Goal: Communication & Community: Answer question/provide support

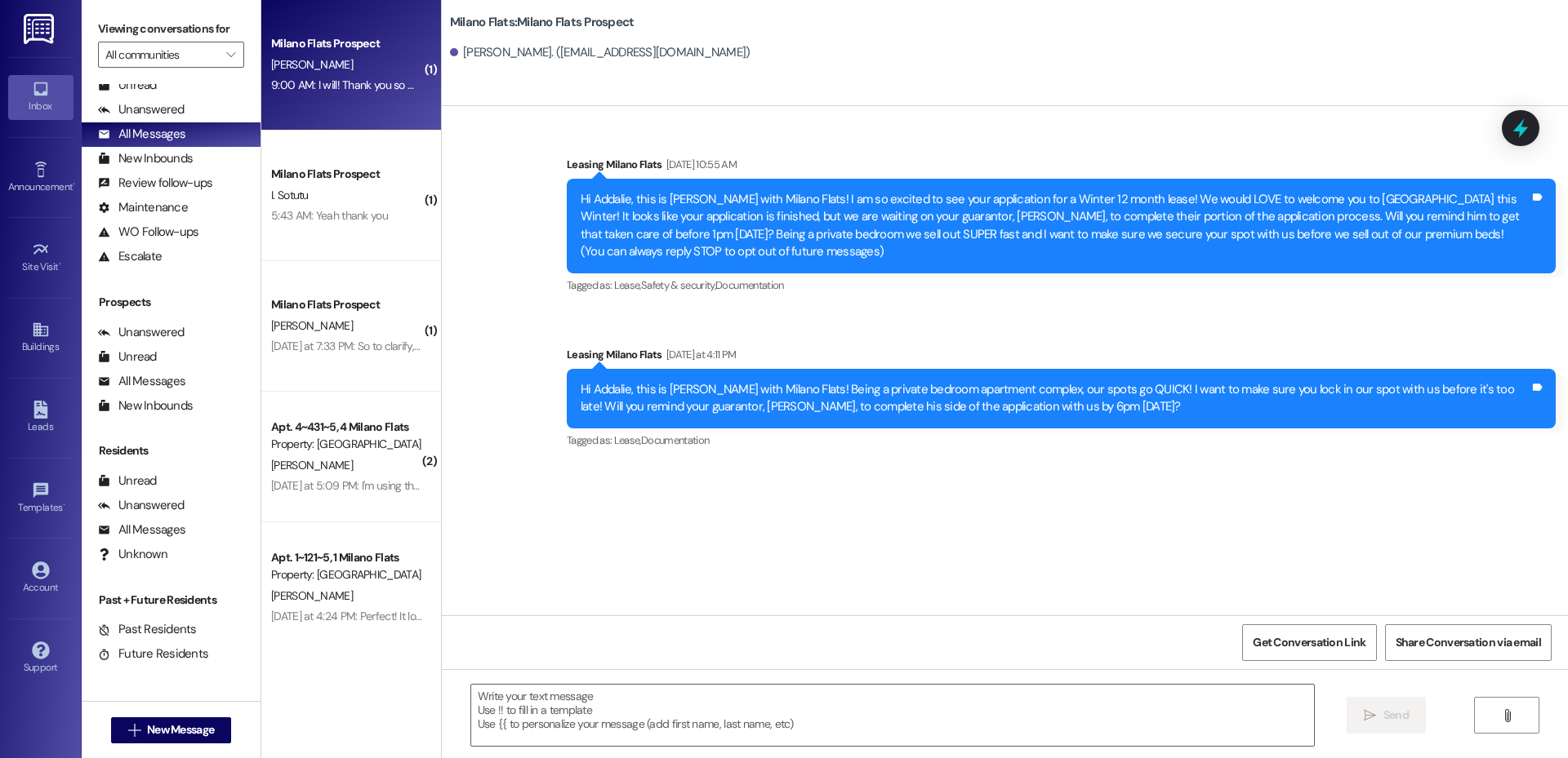
click at [387, 115] on div "Milano Flats Prospect [PERSON_NAME] 9:00 AM: I will! Thank you so much! 9:00 AM…" at bounding box center [351, 65] width 180 height 131
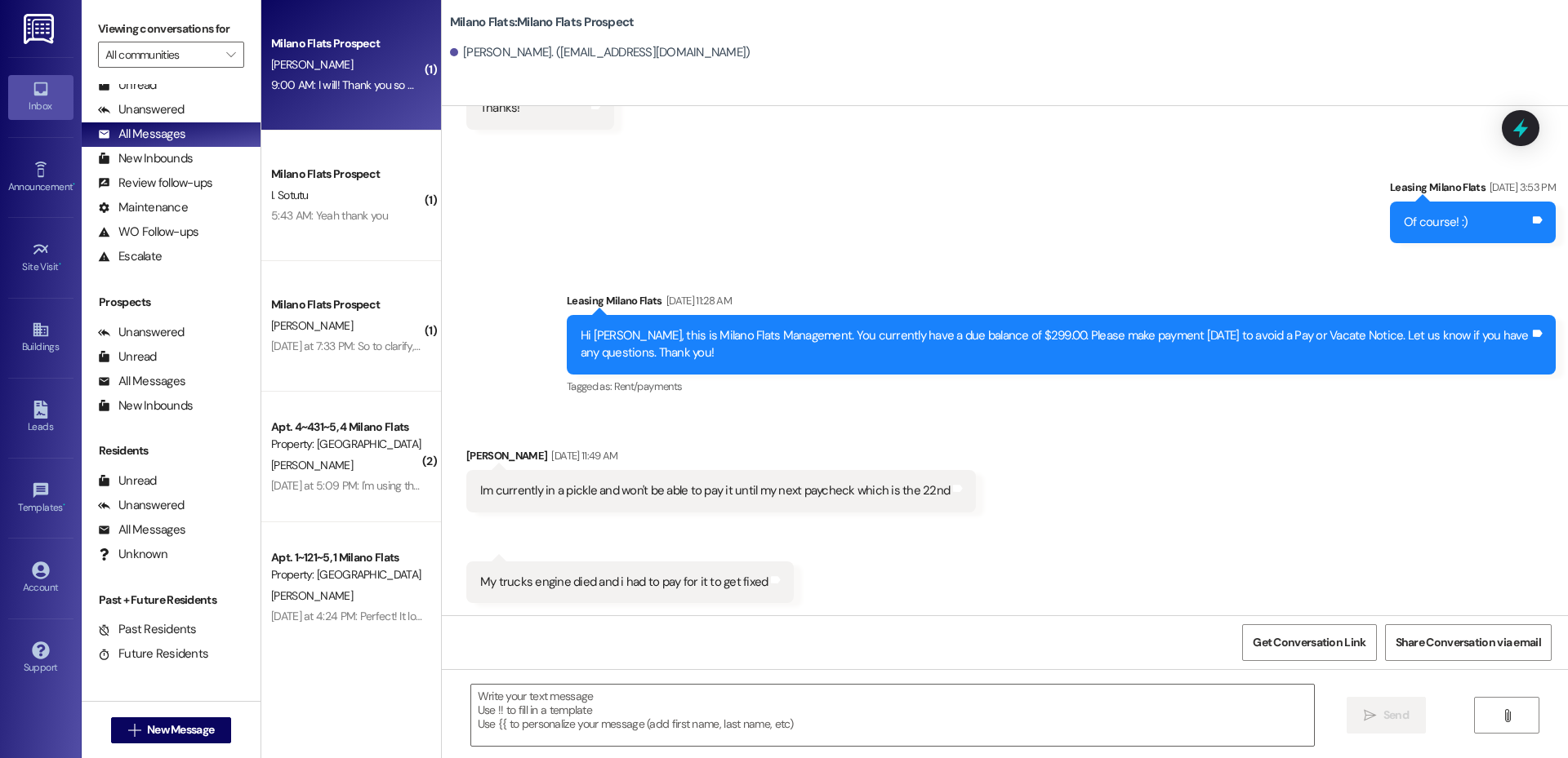
scroll to position [1370, 0]
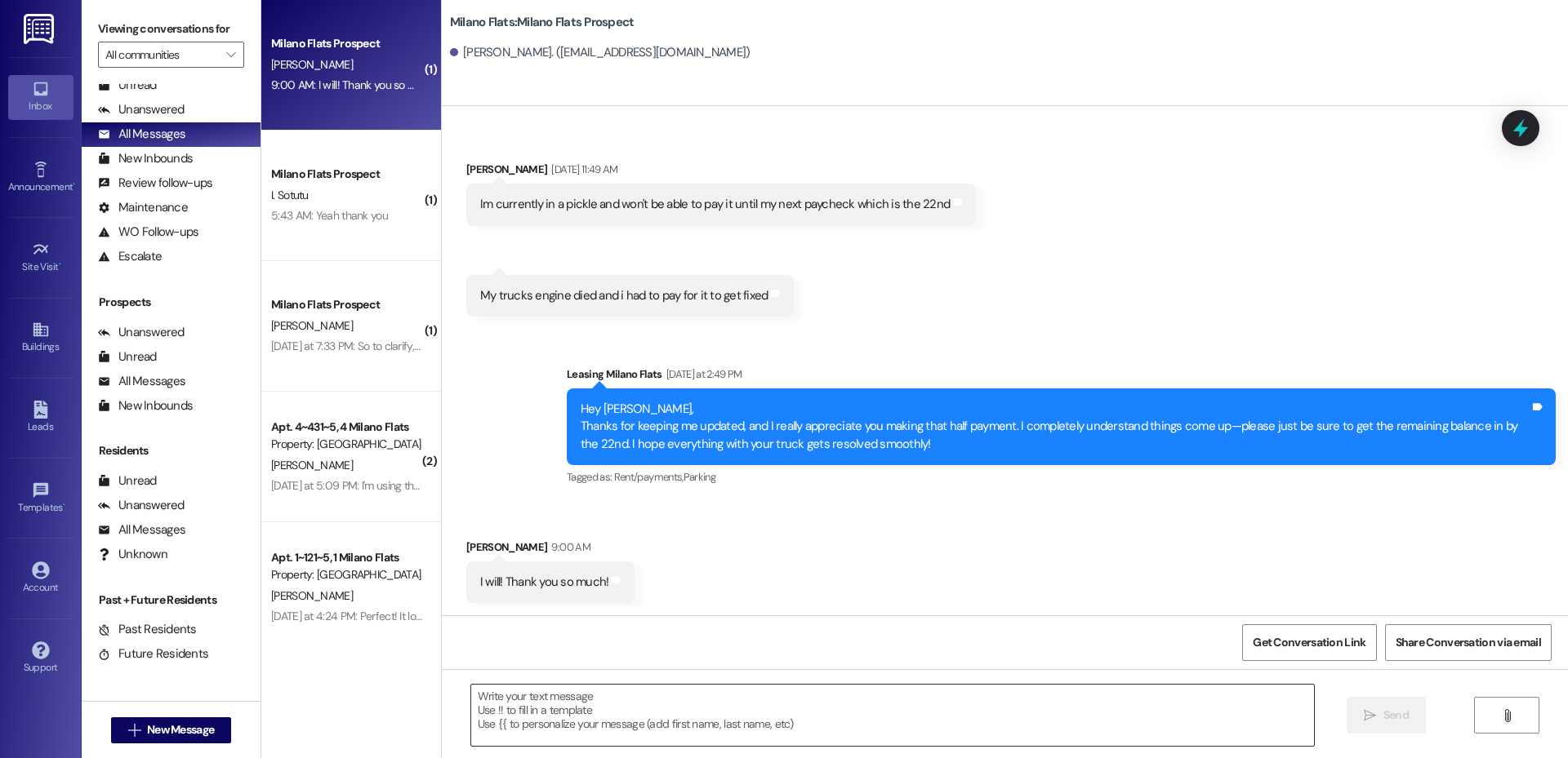
click at [707, 713] on textarea at bounding box center [893, 715] width 843 height 61
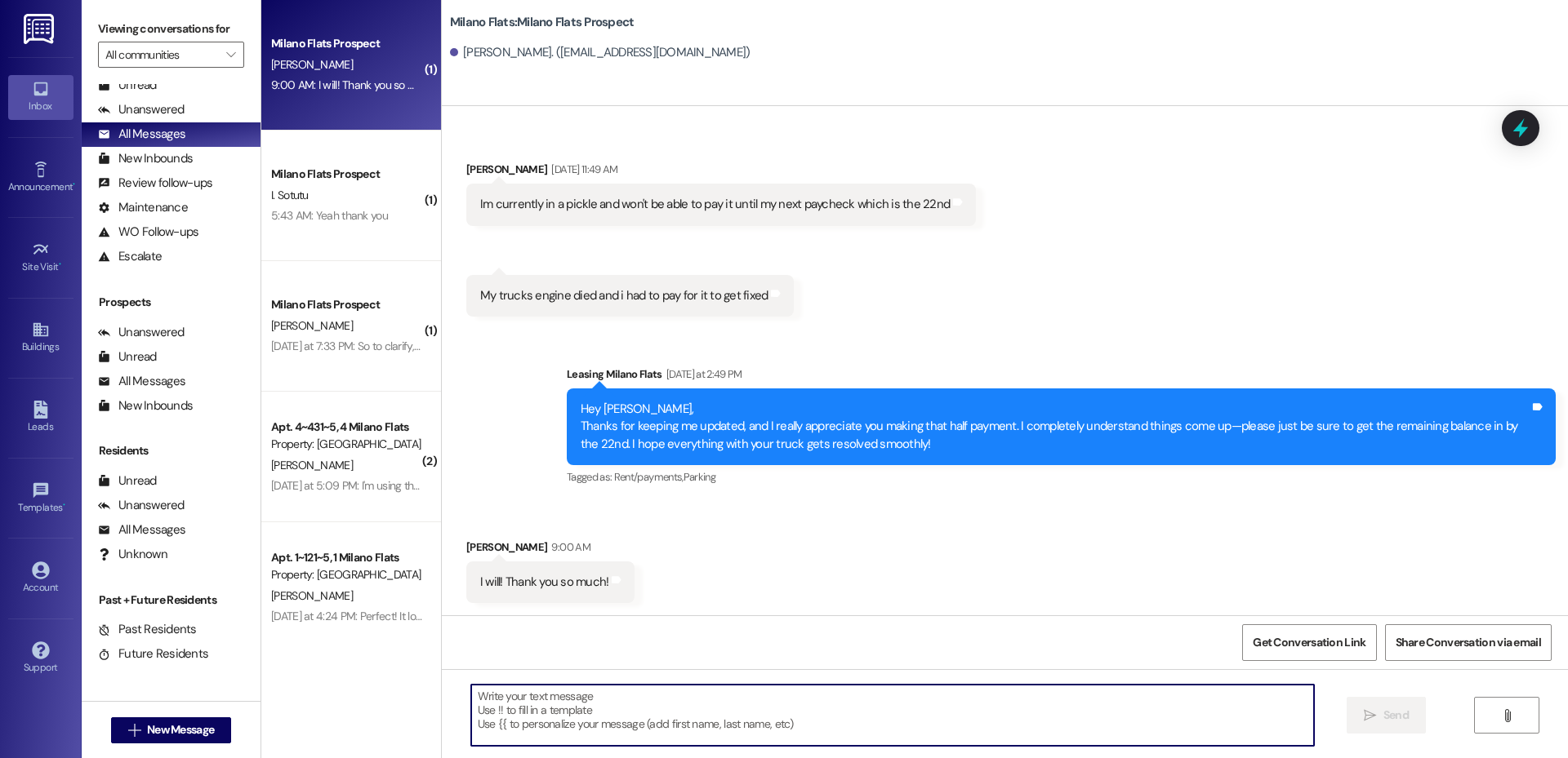
click at [707, 710] on textarea at bounding box center [893, 715] width 843 height 61
type textarea "Of course!"
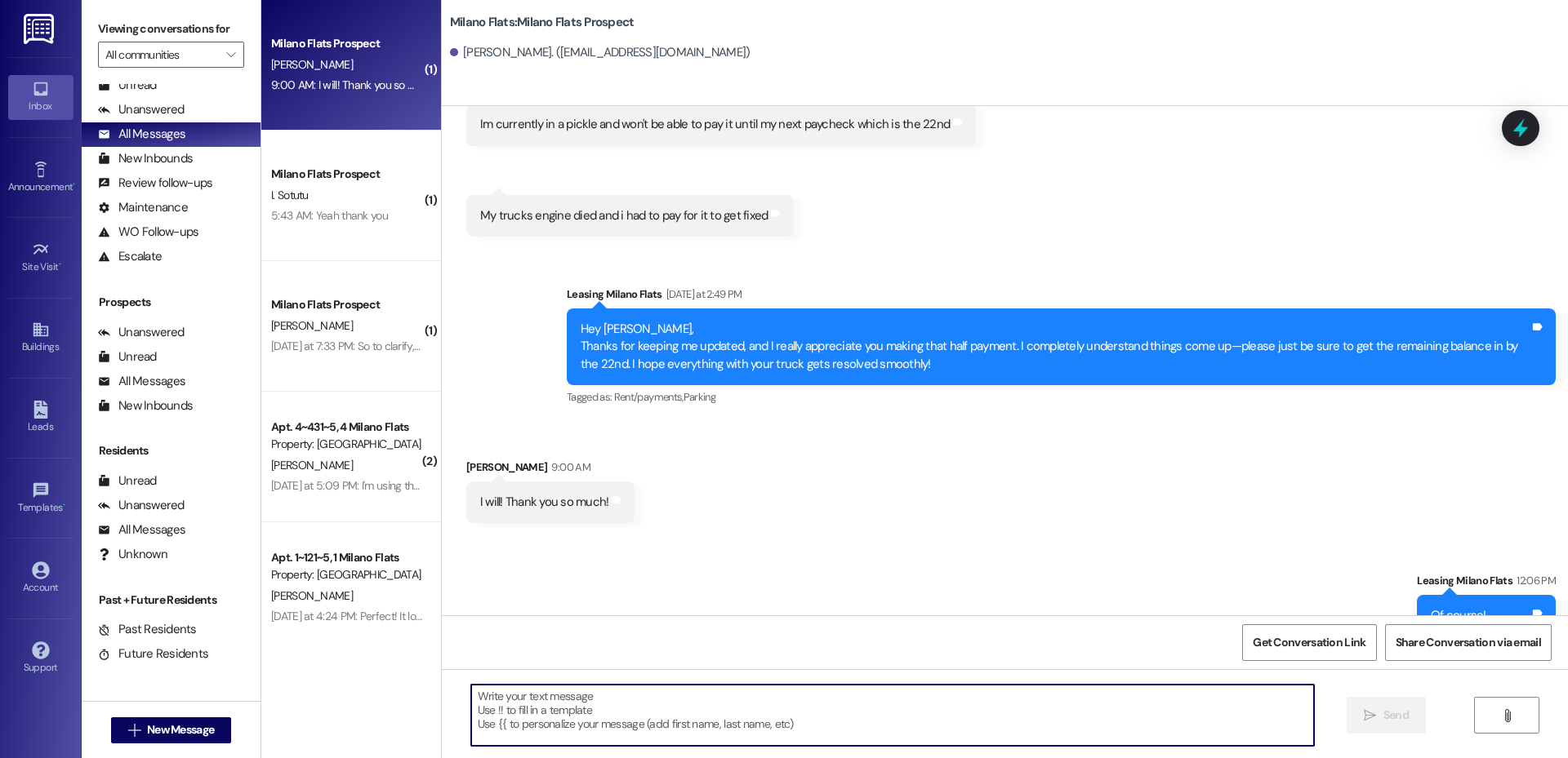
scroll to position [1485, 0]
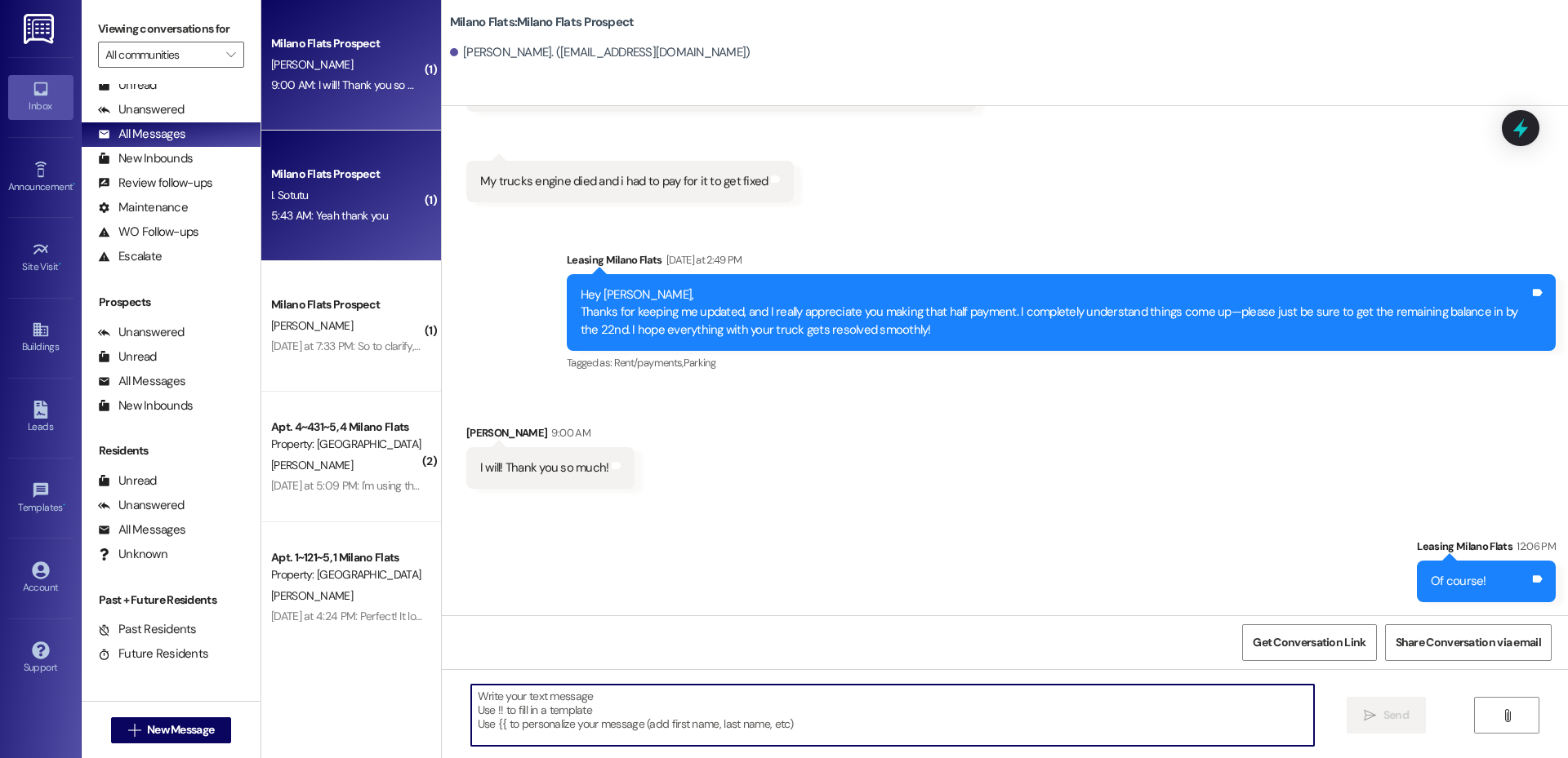
click at [334, 195] on div "I. Sotutu" at bounding box center [346, 195] width 155 height 20
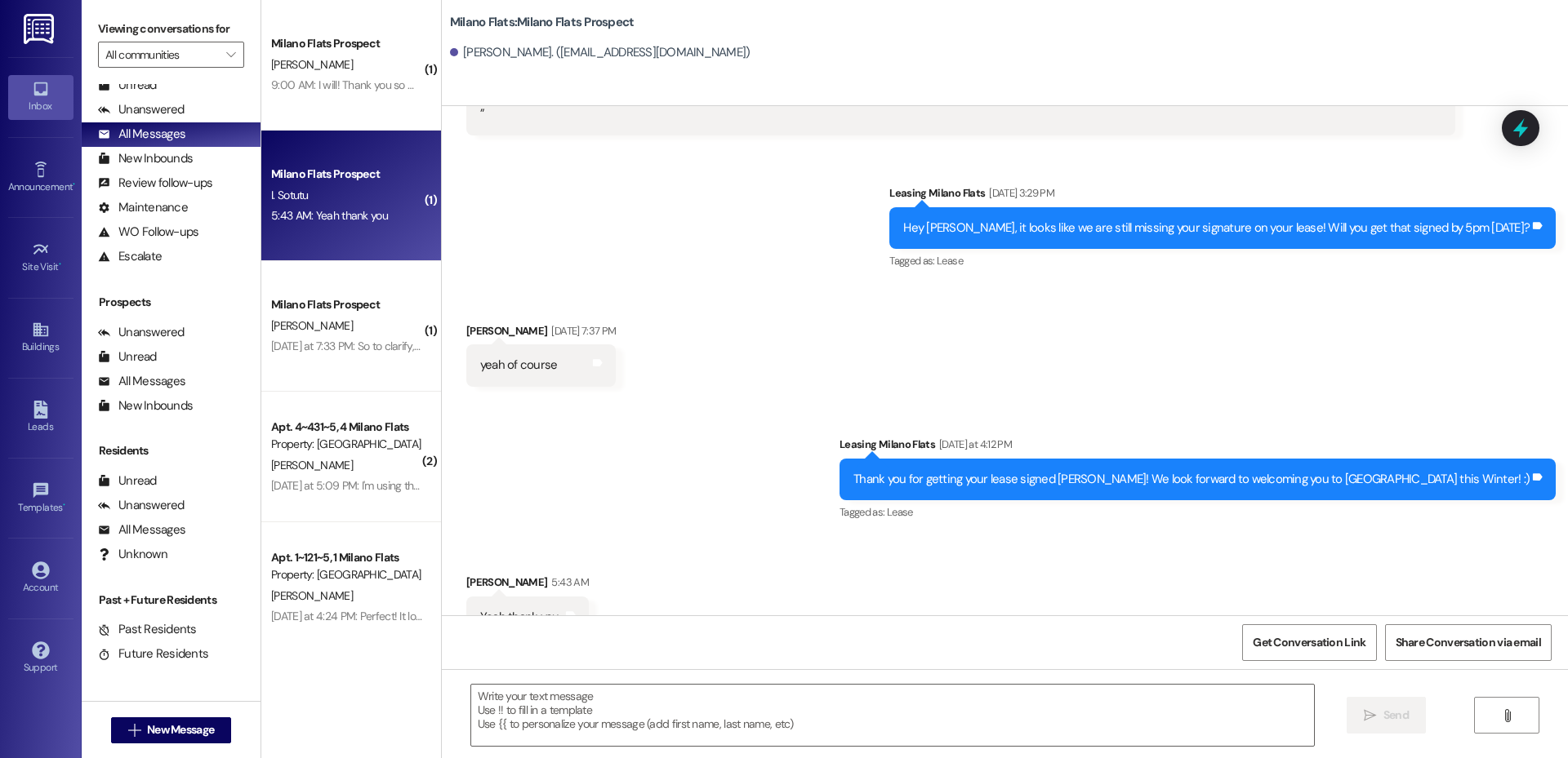
scroll to position [1545, 0]
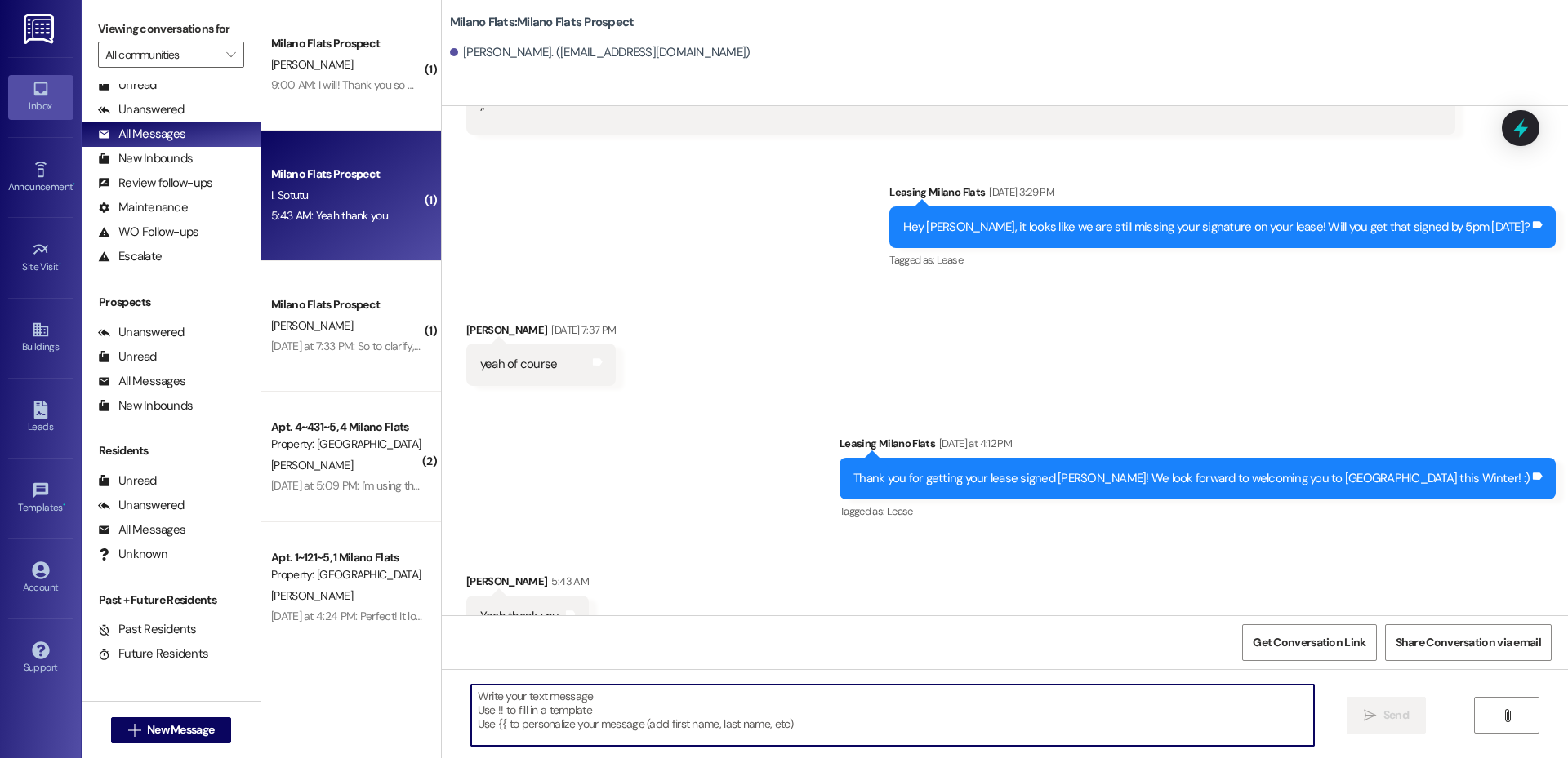
click at [585, 715] on textarea at bounding box center [893, 715] width 843 height 61
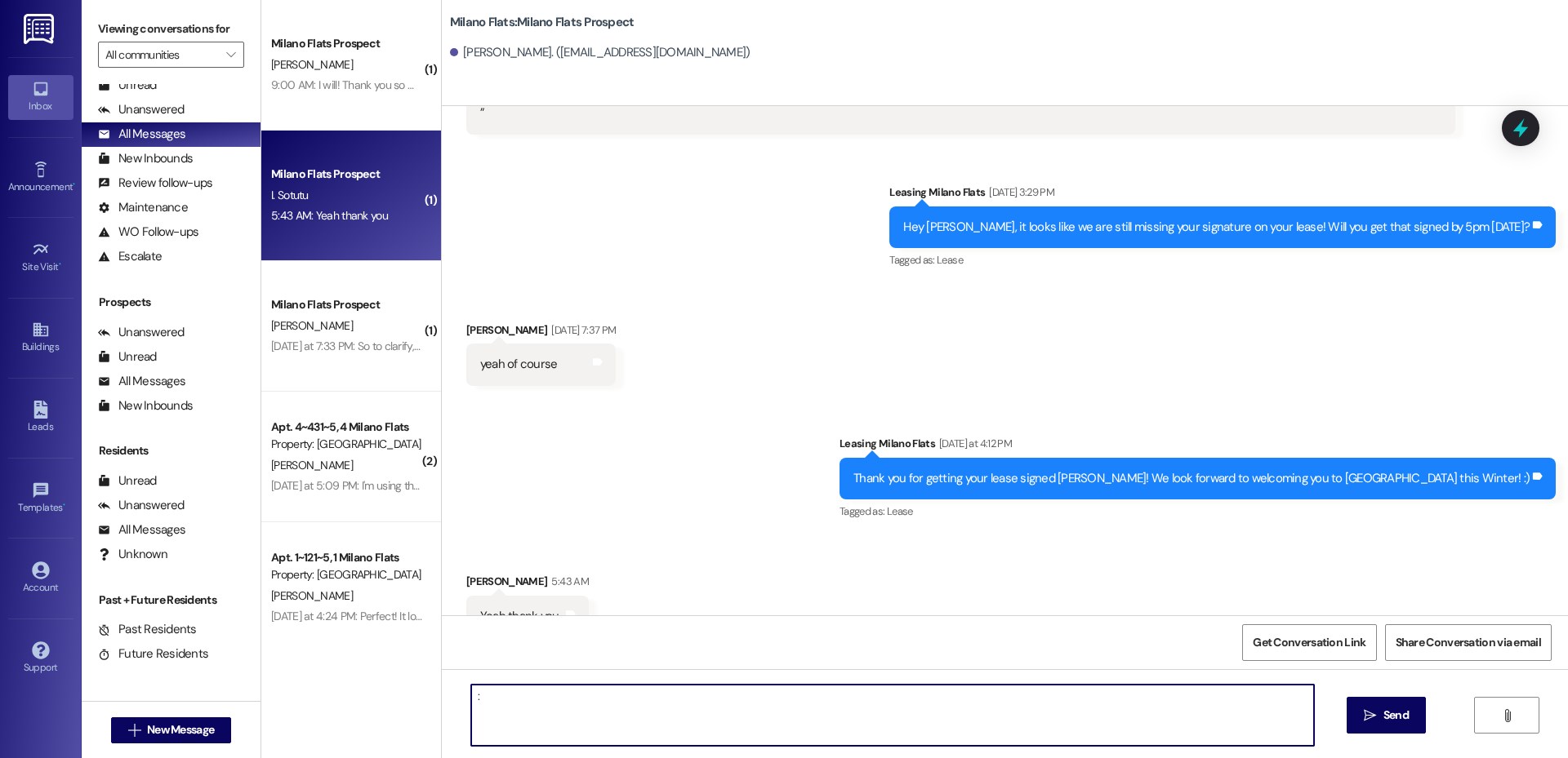
type textarea ":)"
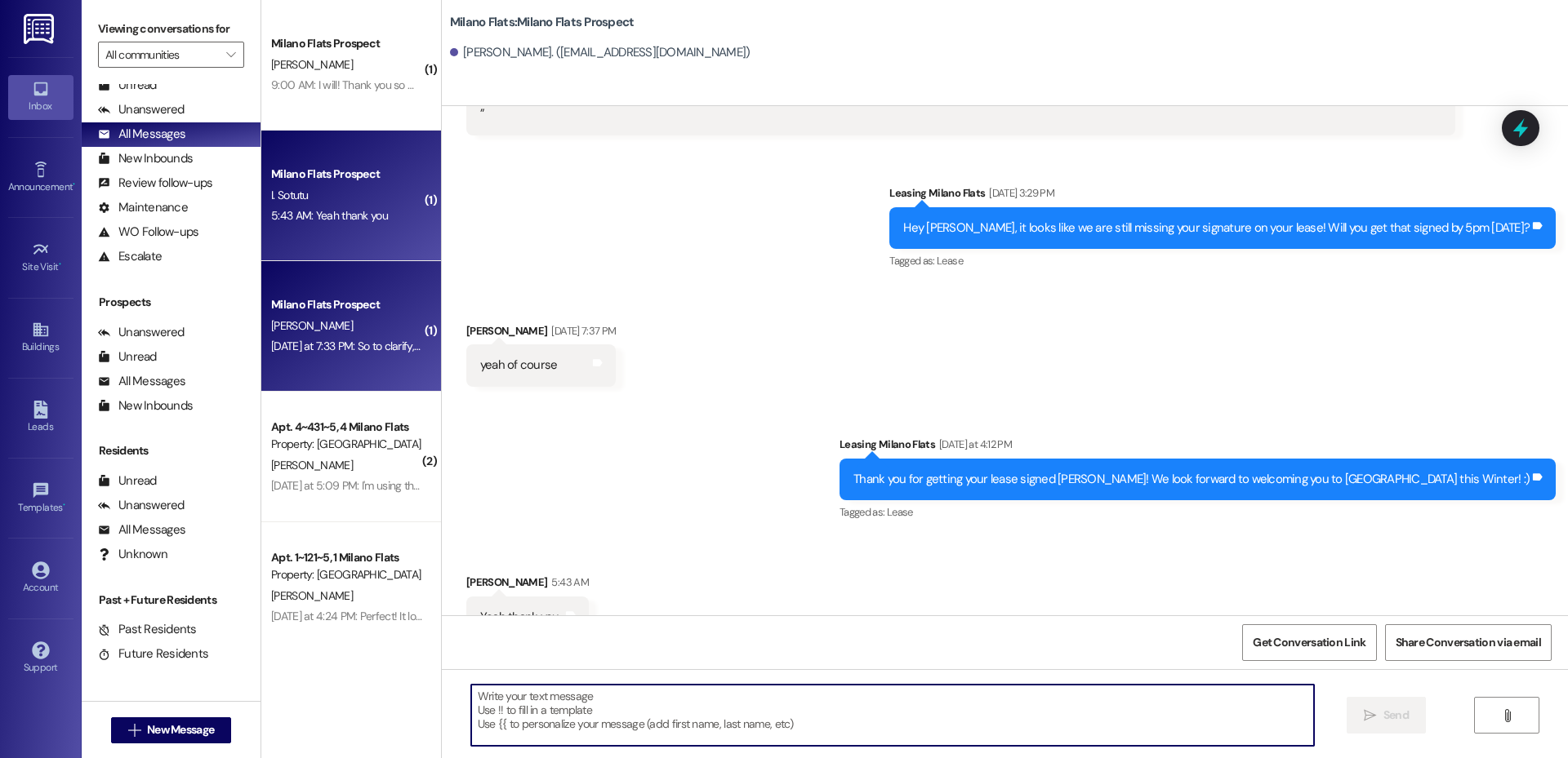
click at [374, 355] on div "[DATE] at 7:33 PM: So to clarify, the $477 is for the semester? [DATE] at 7:33 …" at bounding box center [346, 346] width 155 height 20
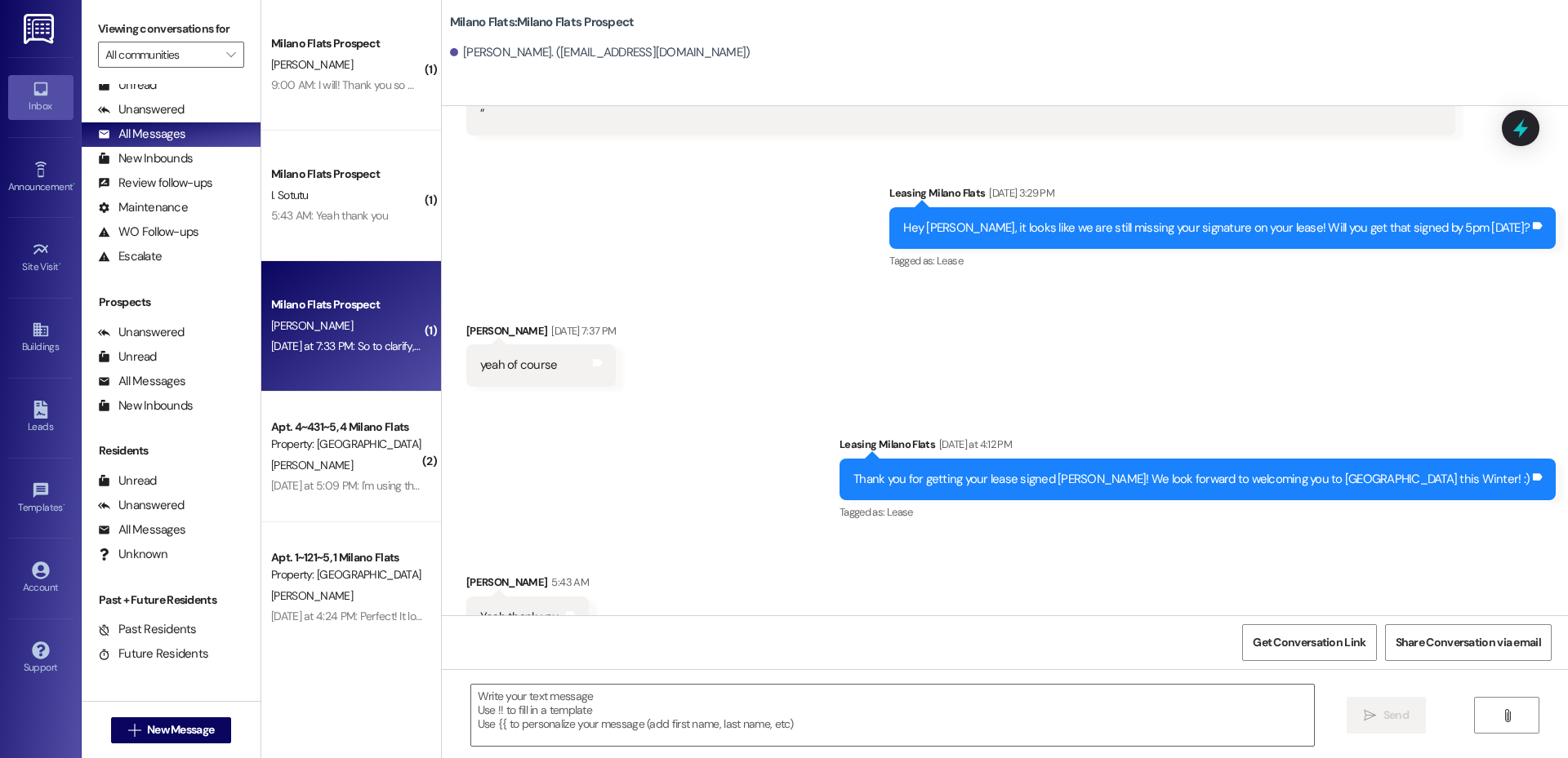
scroll to position [198, 0]
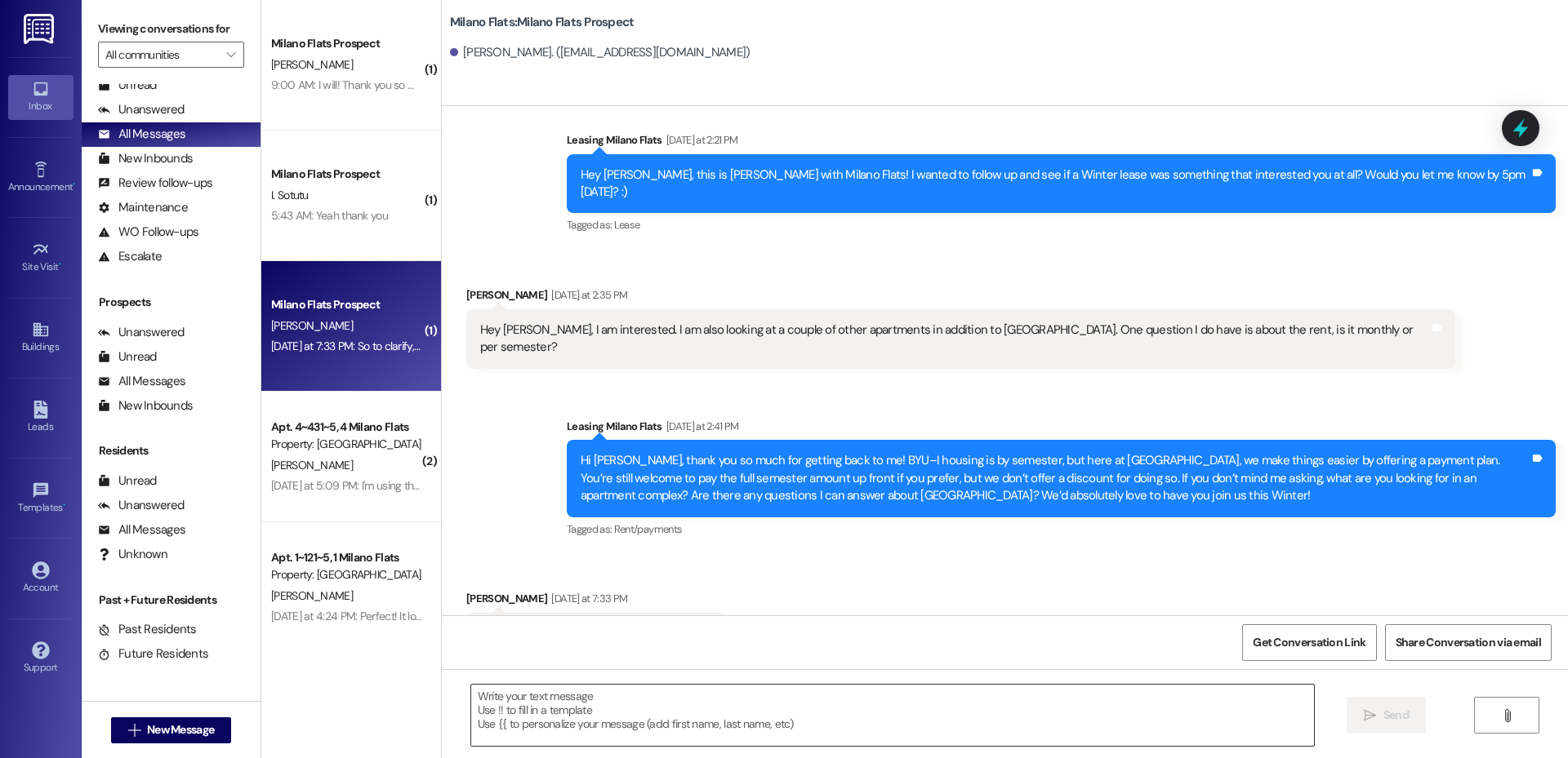
click at [625, 700] on textarea at bounding box center [893, 715] width 843 height 61
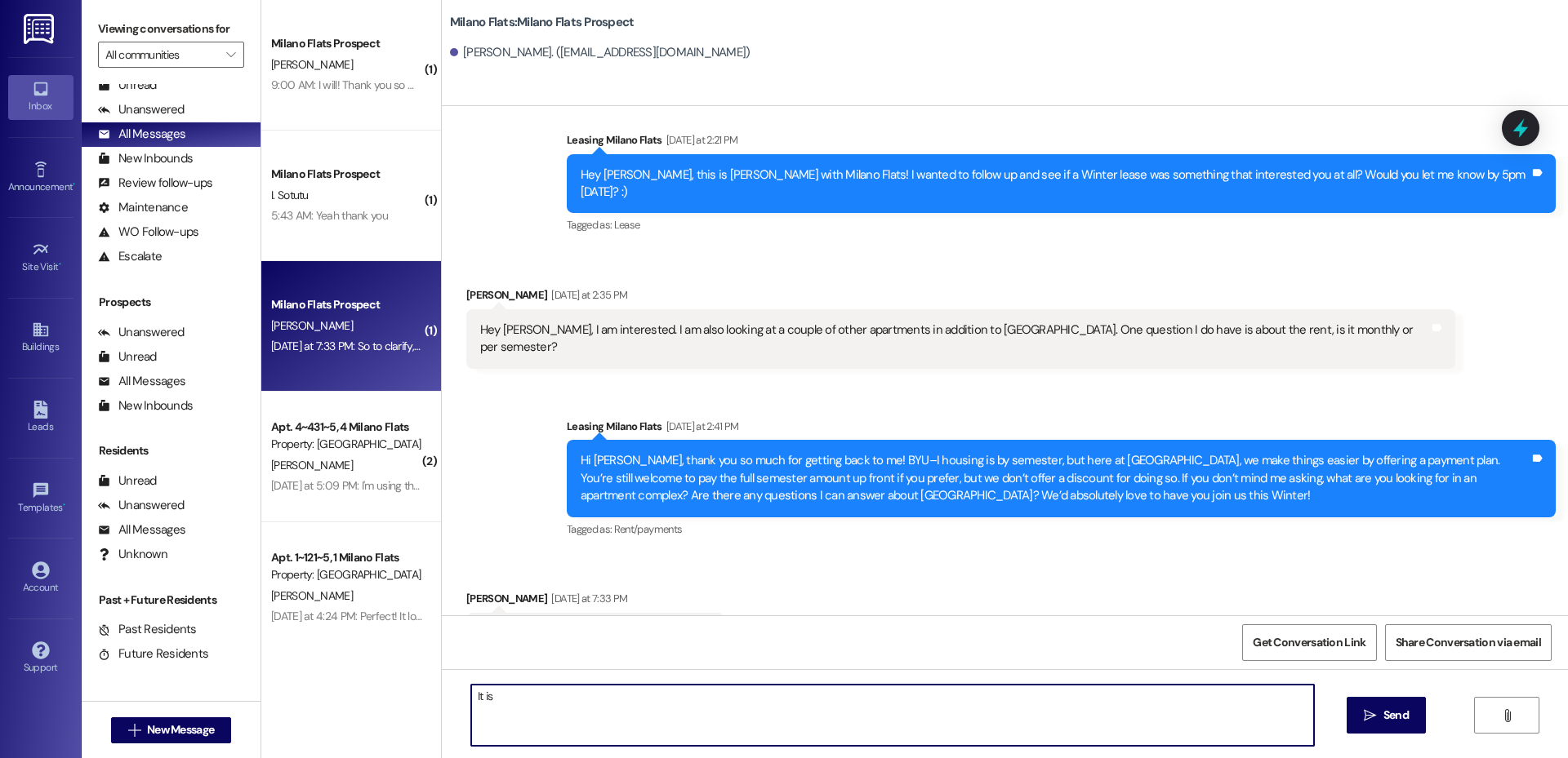
type textarea "It is"
type textarea "For a prem"
click at [525, 696] on textarea "Hi [PERSON_NAME], it is 1,890 for a standard bedroom" at bounding box center [893, 715] width 843 height 61
click at [681, 707] on textarea "Hi [PERSON_NAME], it is $1,890 for a standard bedroom" at bounding box center [893, 715] width 843 height 61
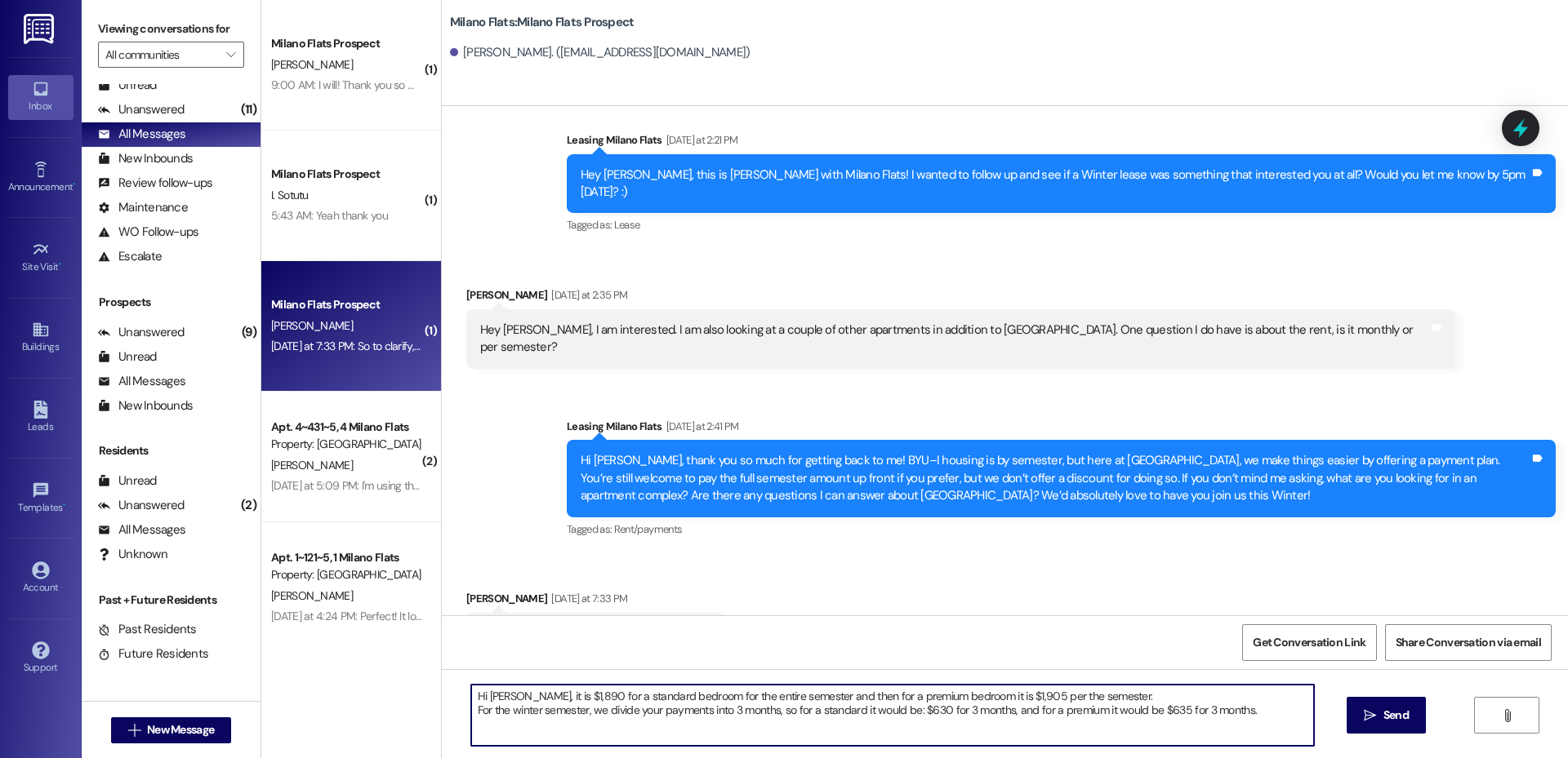
click at [543, 714] on textarea "Hi [PERSON_NAME], it is $1,890 for a standard bedroom for the entire semester a…" at bounding box center [893, 715] width 843 height 61
paste textarea "! 😊 A standard bedroom is $1,890 for the semester and a premium is $1,905. For …"
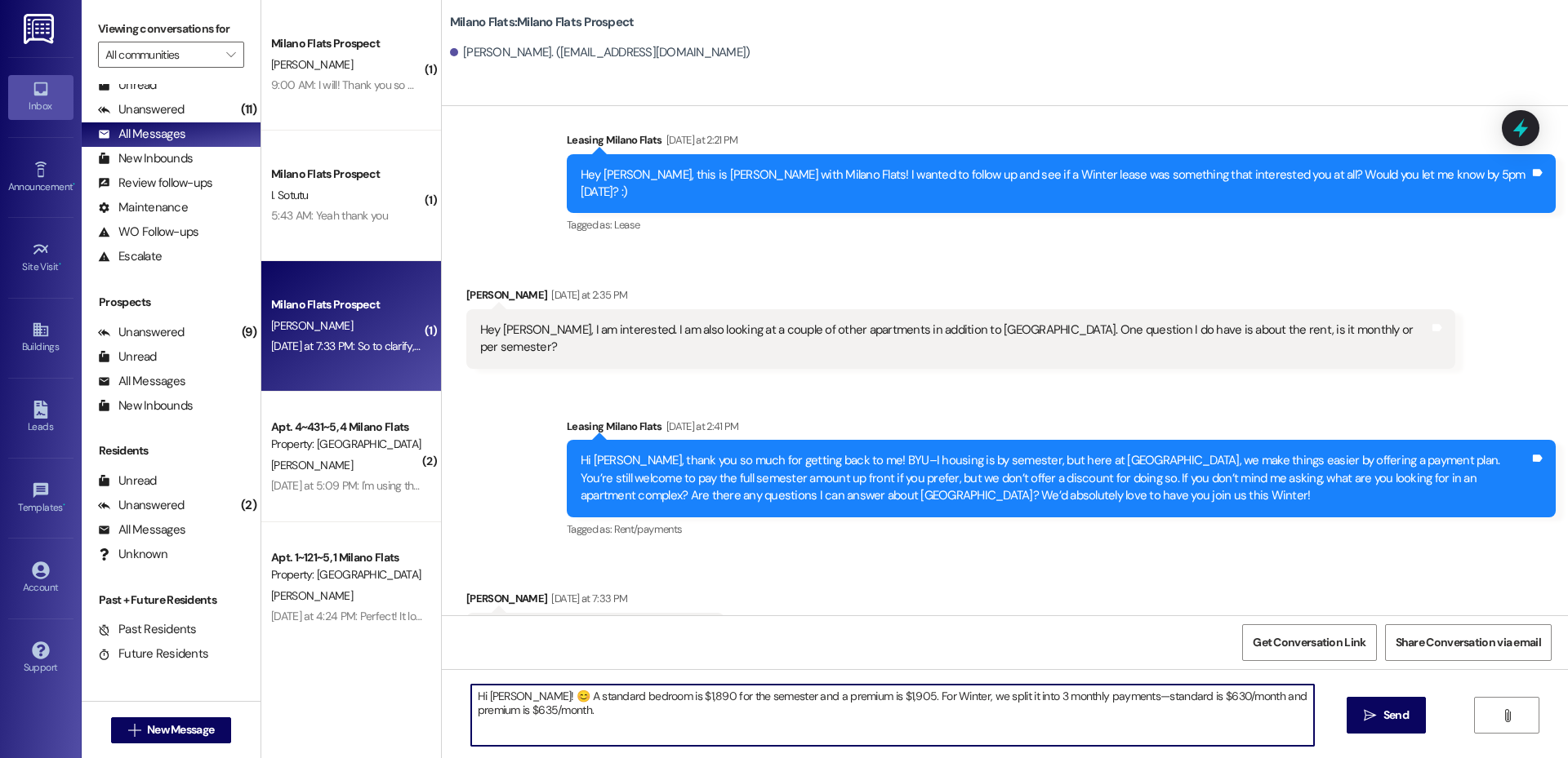
click at [706, 720] on textarea "Hi [PERSON_NAME]! 😊 A standard bedroom is $1,890 for the semester and a premium…" at bounding box center [893, 715] width 843 height 61
type textarea "Hi [PERSON_NAME]! 😊 A standard bedroom is $1,890 for the semester and a premium…"
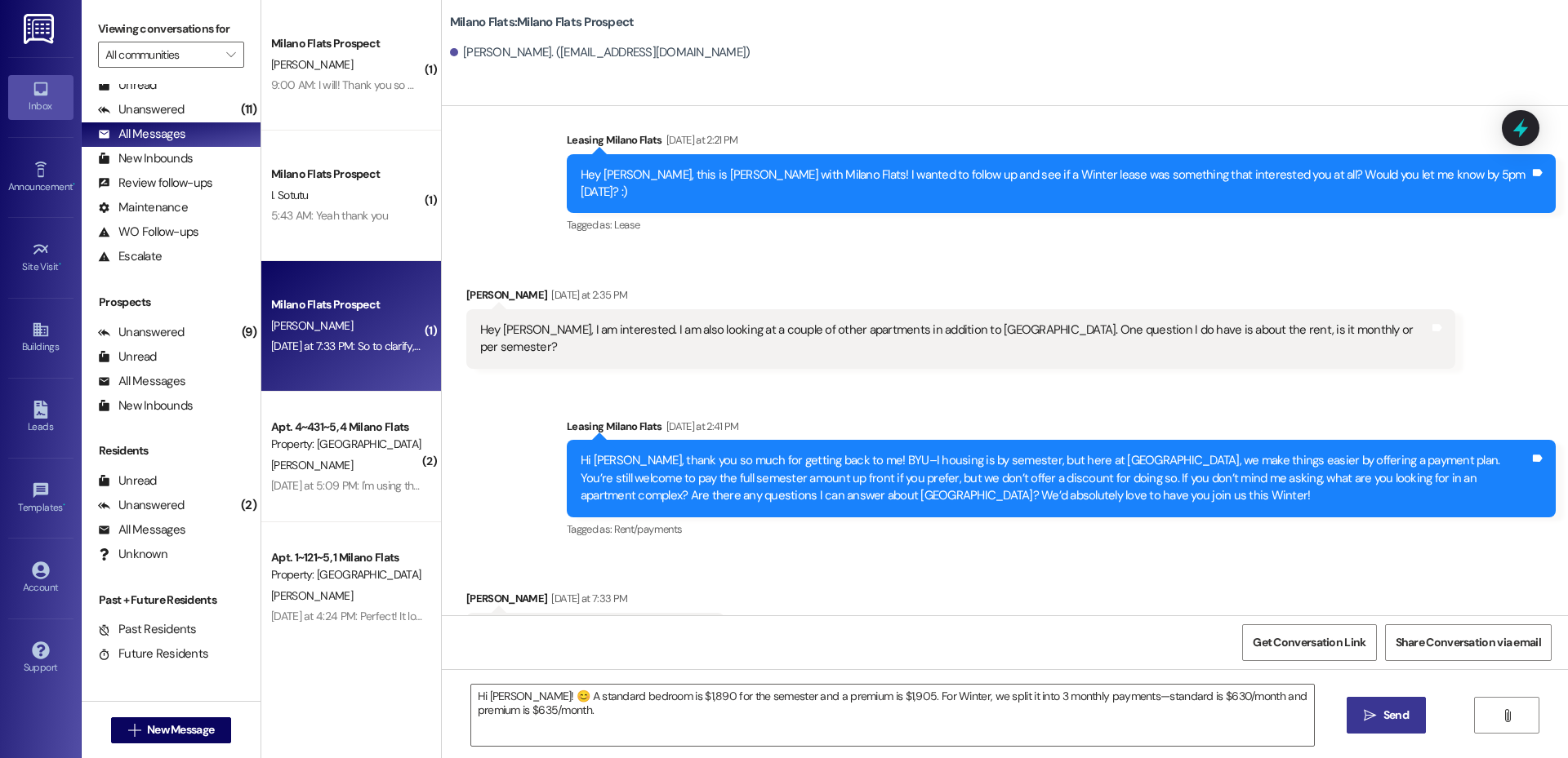
click at [1353, 714] on button " Send" at bounding box center [1387, 716] width 80 height 37
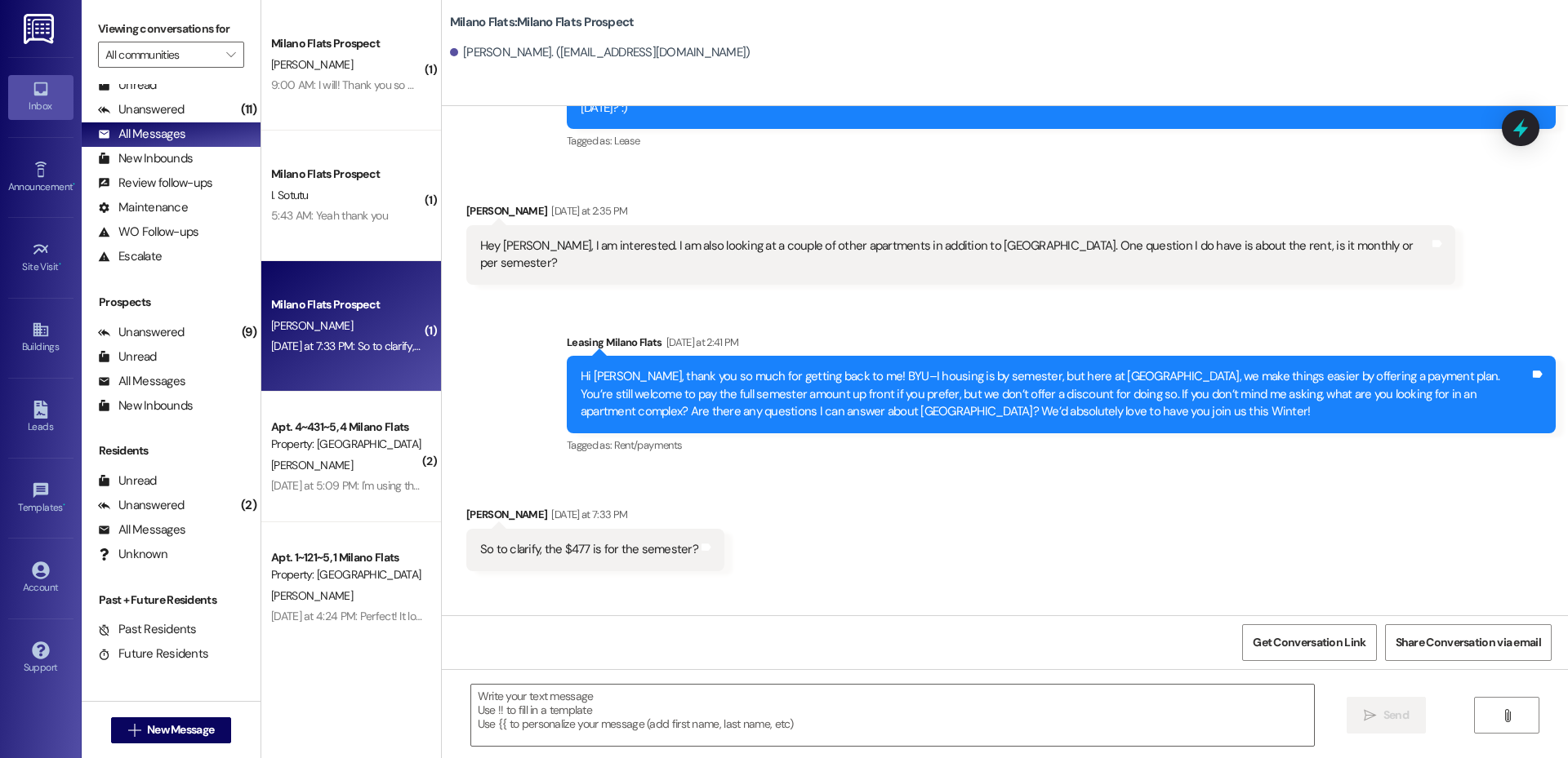
scroll to position [312, 0]
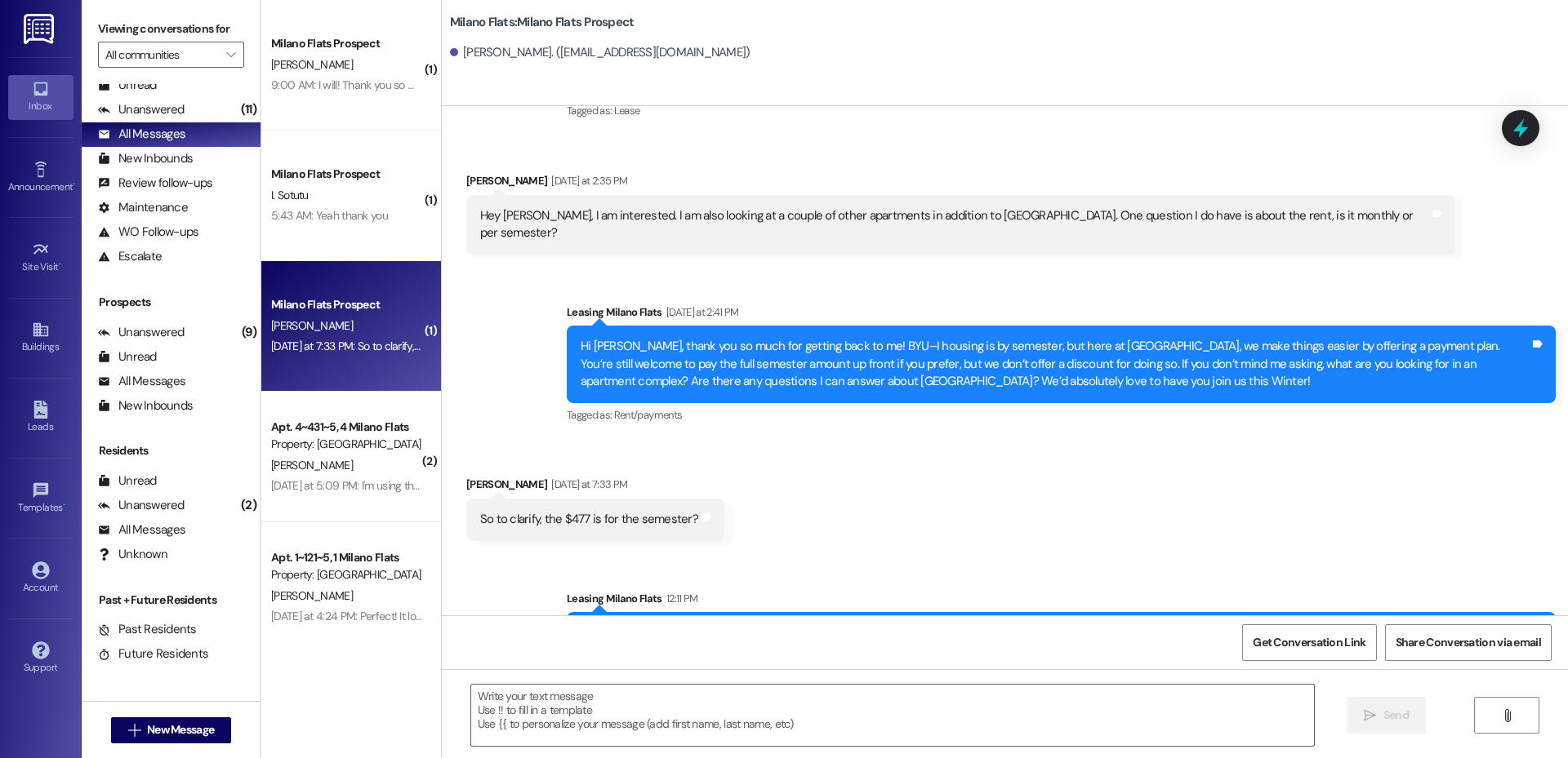
click at [381, 476] on div "[DATE] at 5:09 PM: I'm using the one from the new email [DATE] at 5:09 PM: I'm …" at bounding box center [346, 486] width 155 height 20
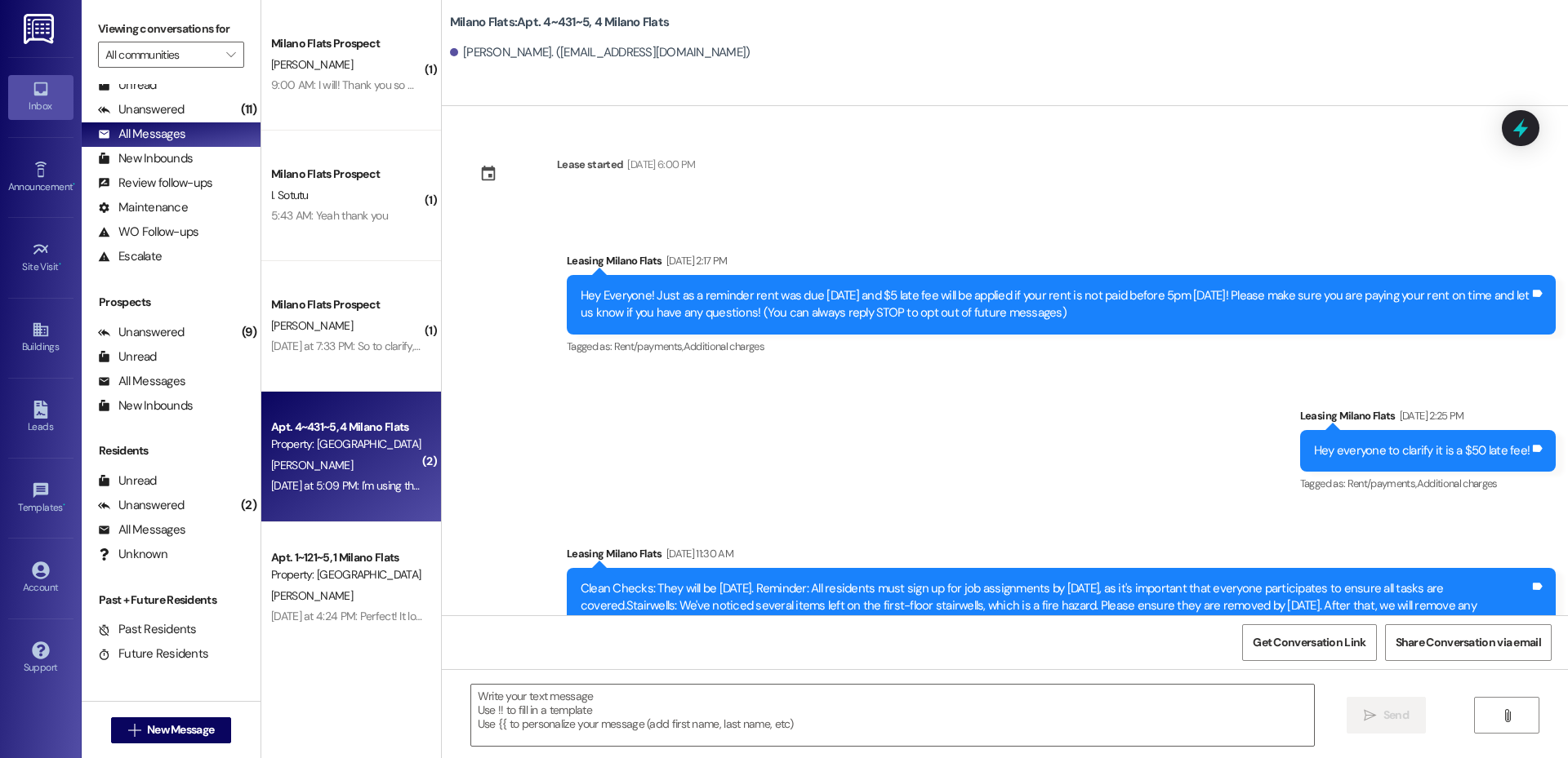
scroll to position [27490, 0]
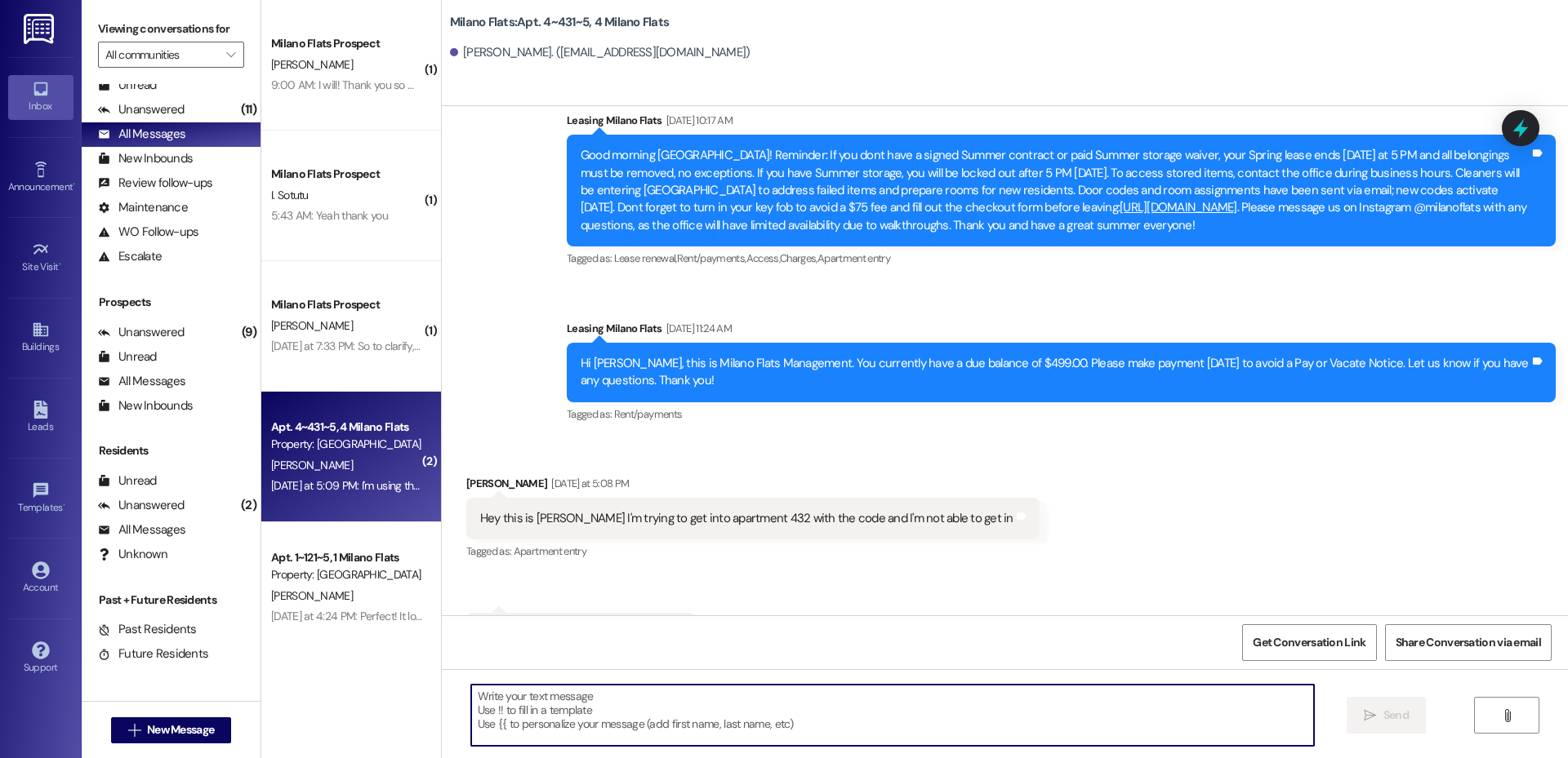
click at [661, 692] on textarea at bounding box center [893, 715] width 843 height 61
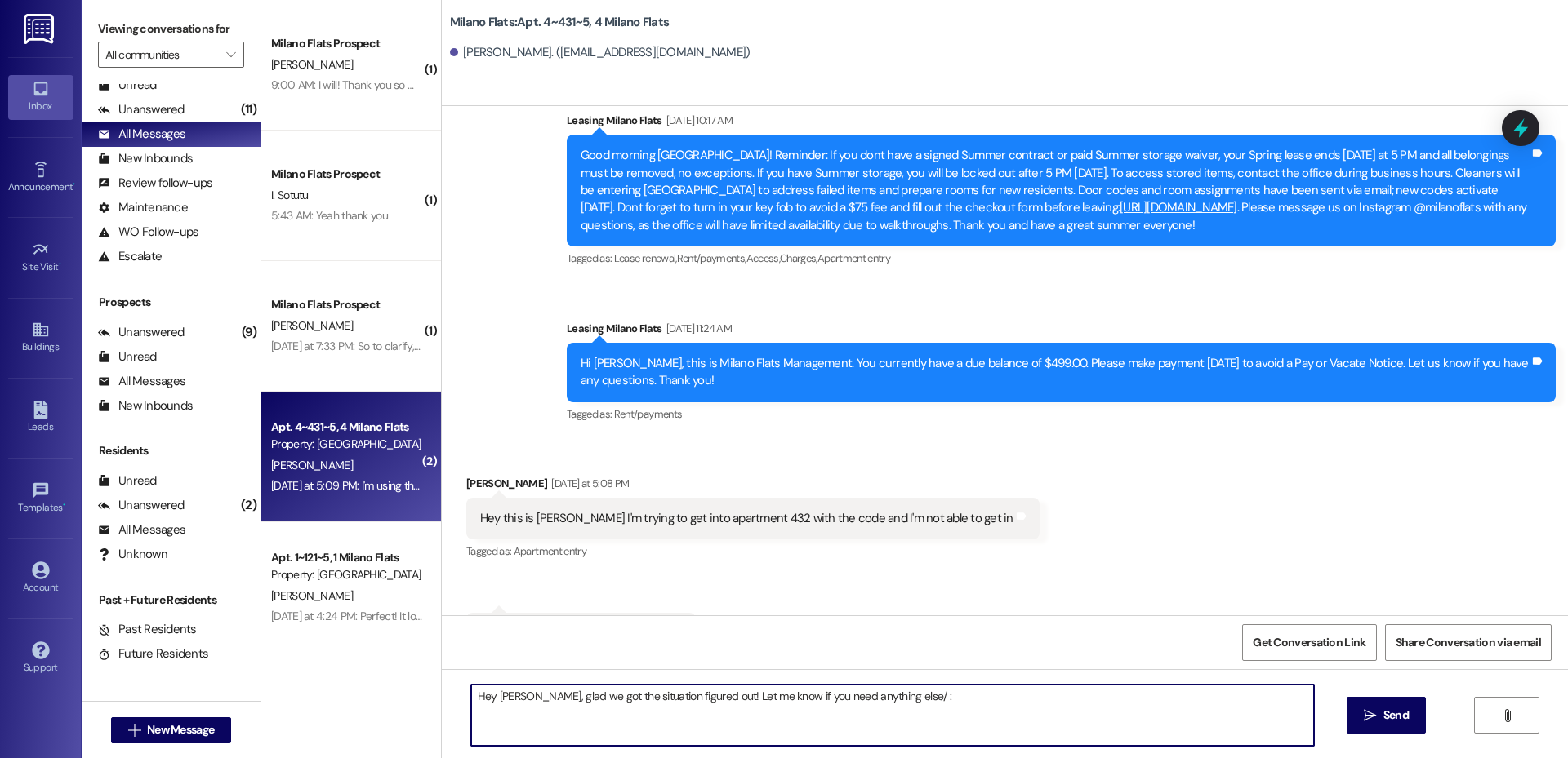
type textarea "Hey [PERSON_NAME], glad we got the situation figured out! Let me know if you ne…"
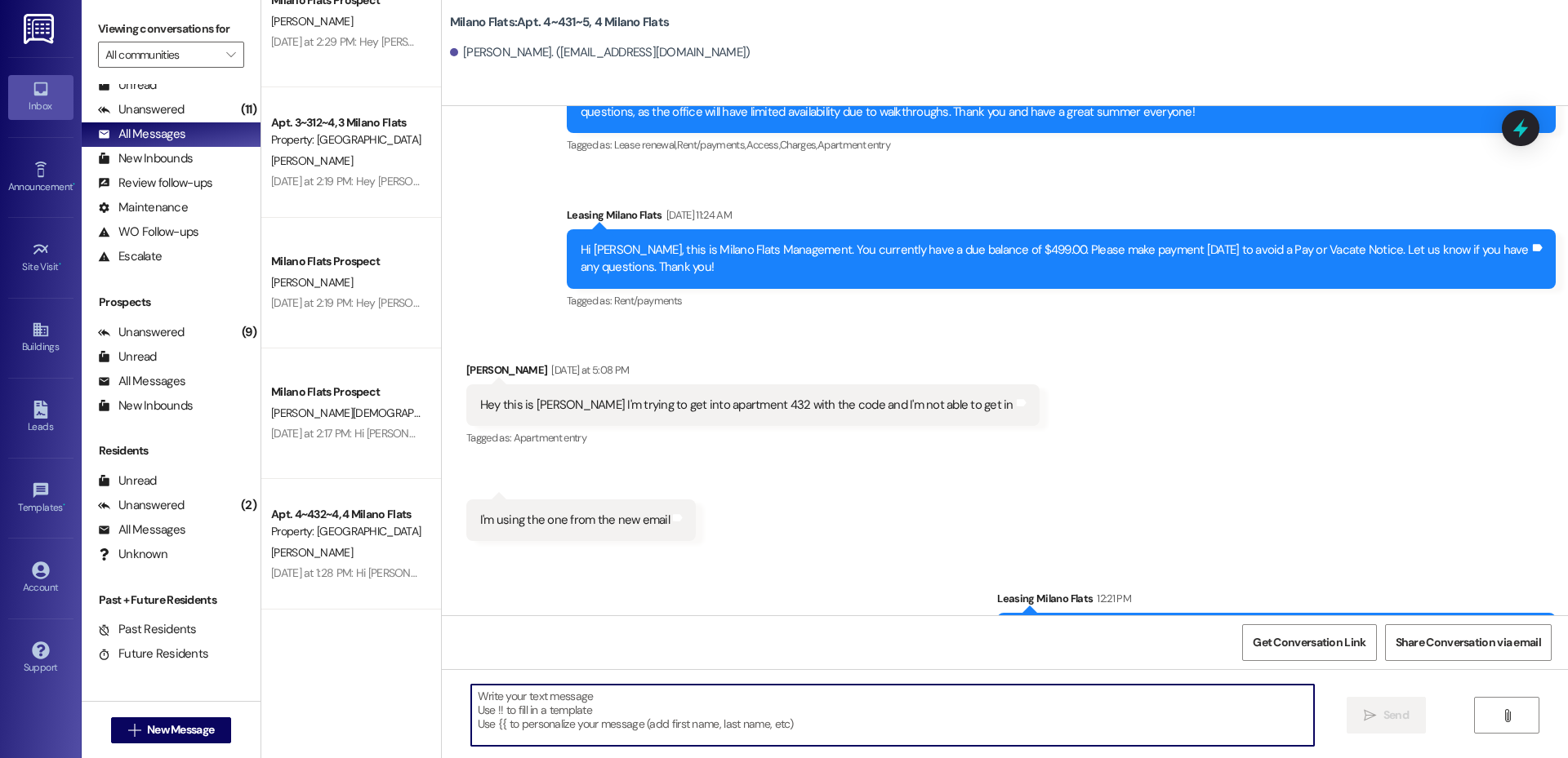
scroll to position [4190, 0]
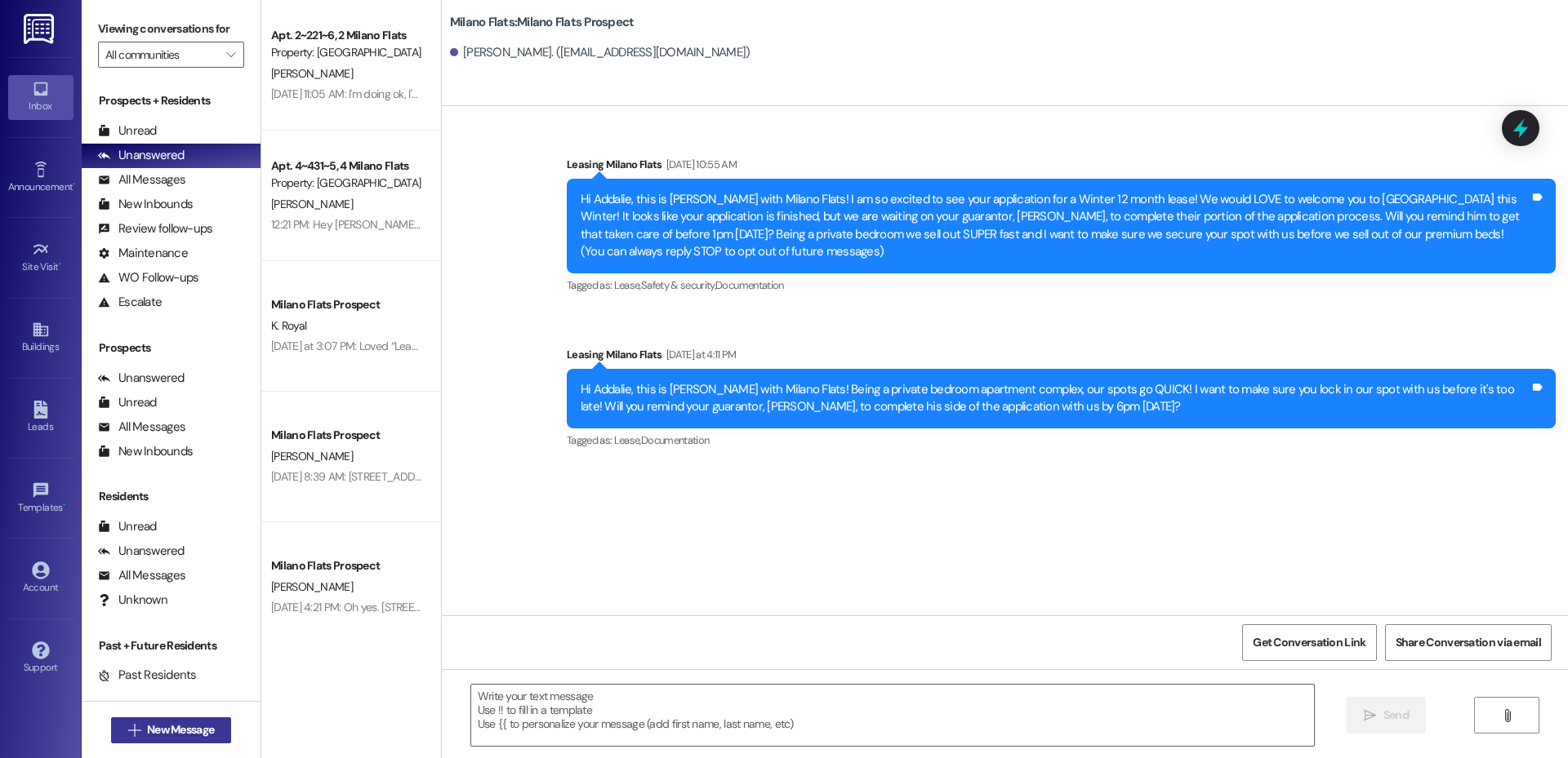
click at [210, 727] on span "New Message" at bounding box center [180, 730] width 73 height 17
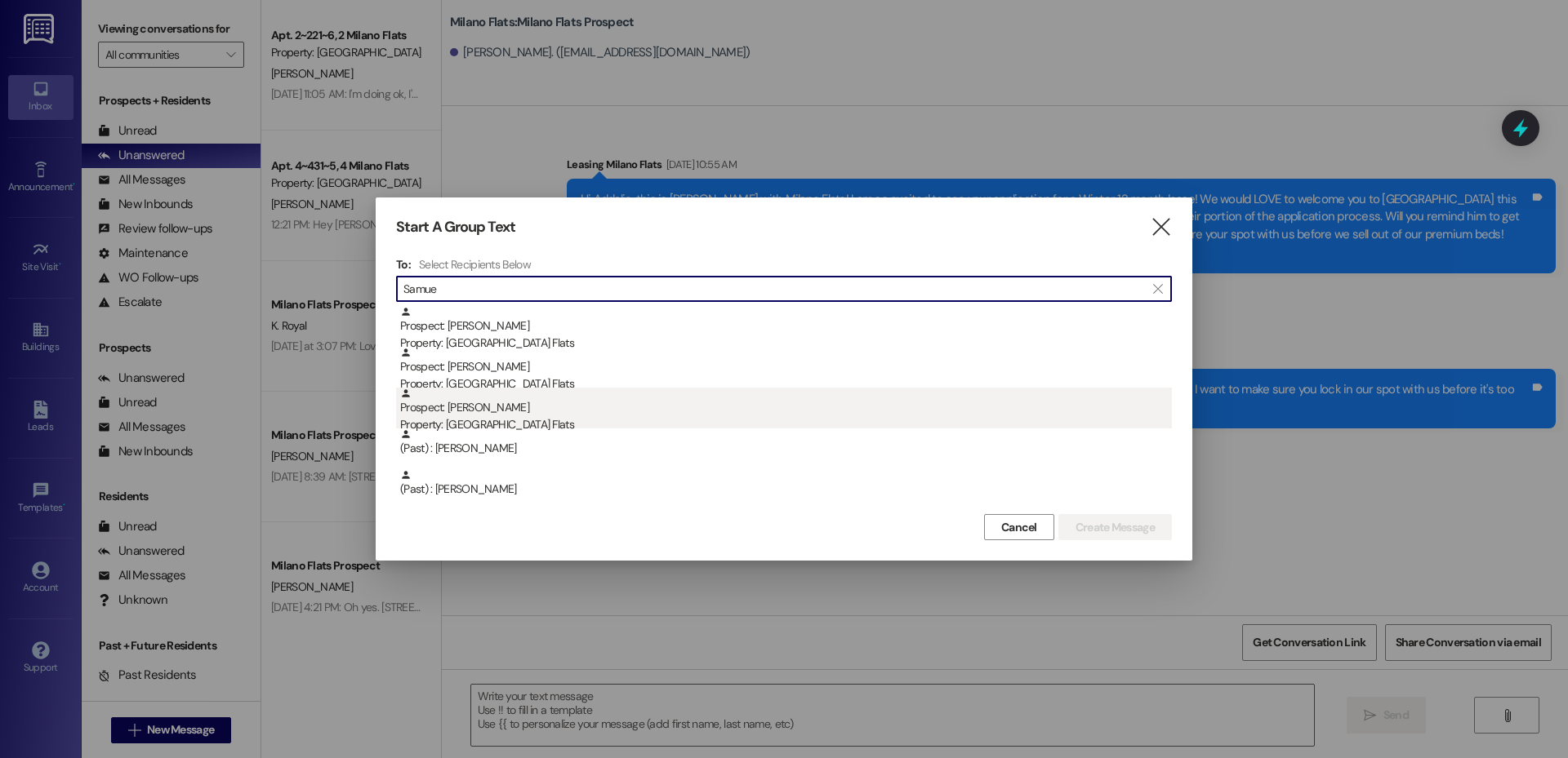
type input "Samue"
click at [556, 410] on div "Prospect: Samuel Sladek Property: Milano Flats" at bounding box center [786, 411] width 772 height 47
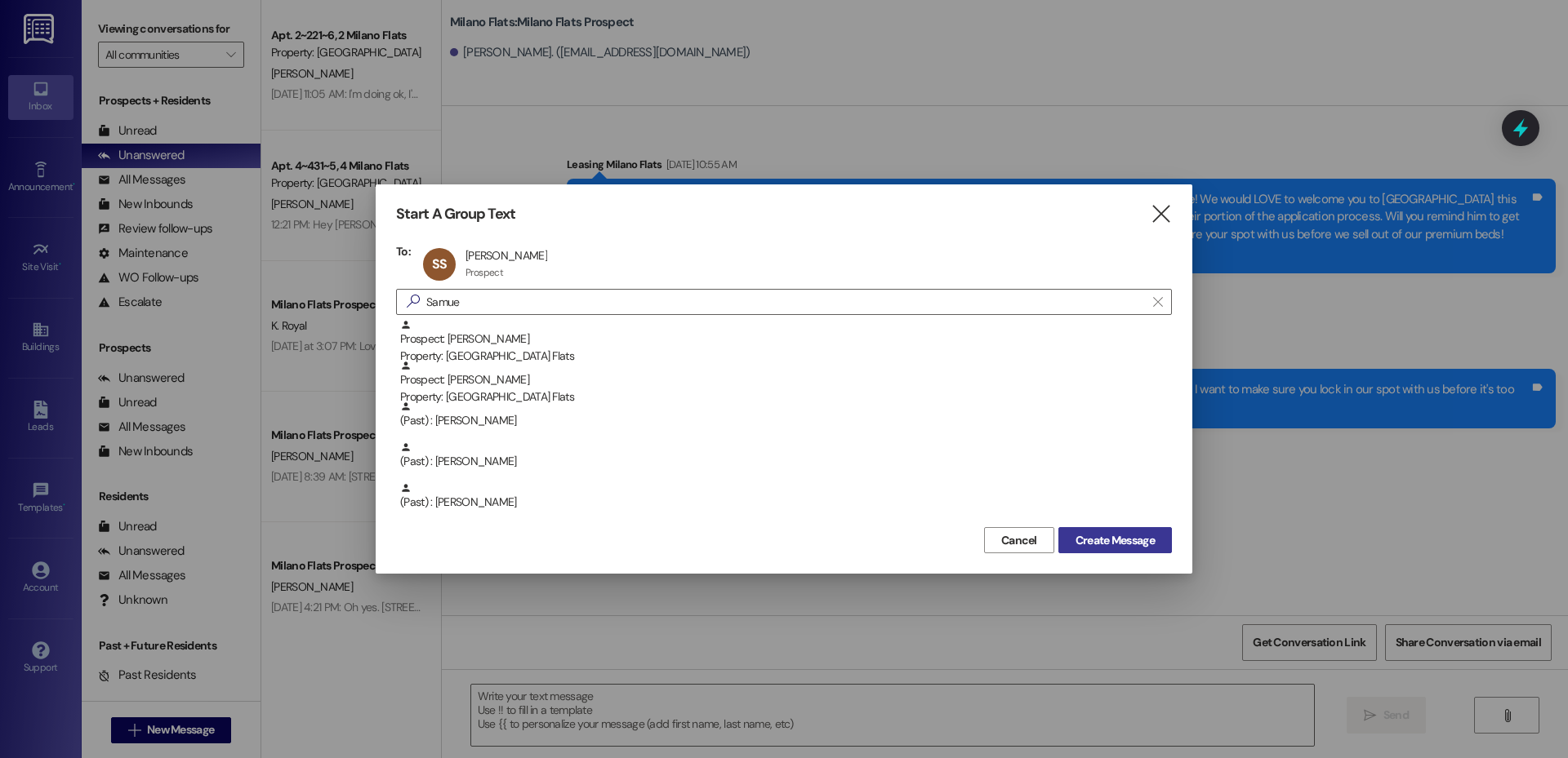
click at [1107, 532] on span "Create Message" at bounding box center [1115, 540] width 80 height 17
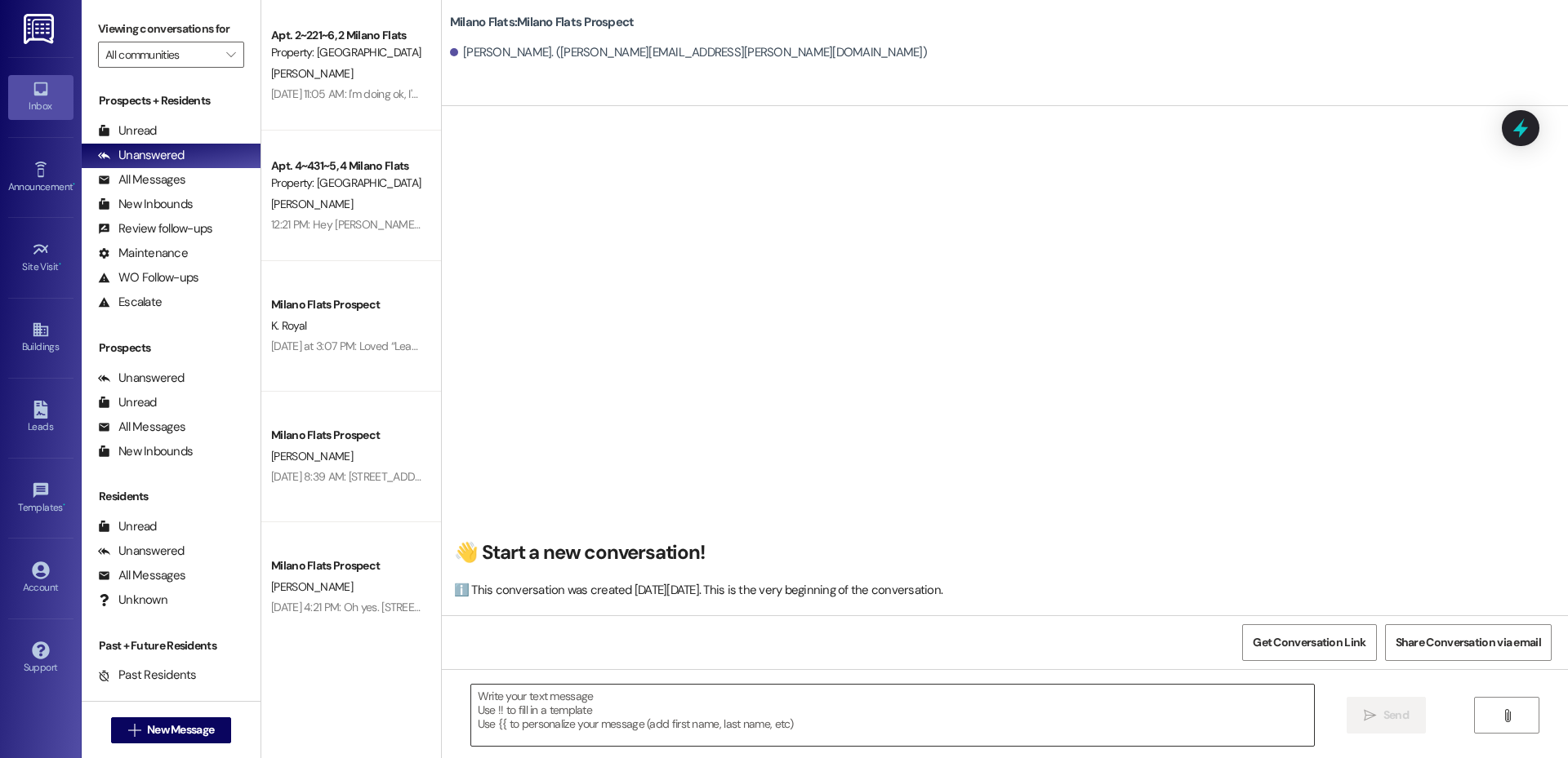
click at [593, 721] on textarea at bounding box center [893, 715] width 843 height 61
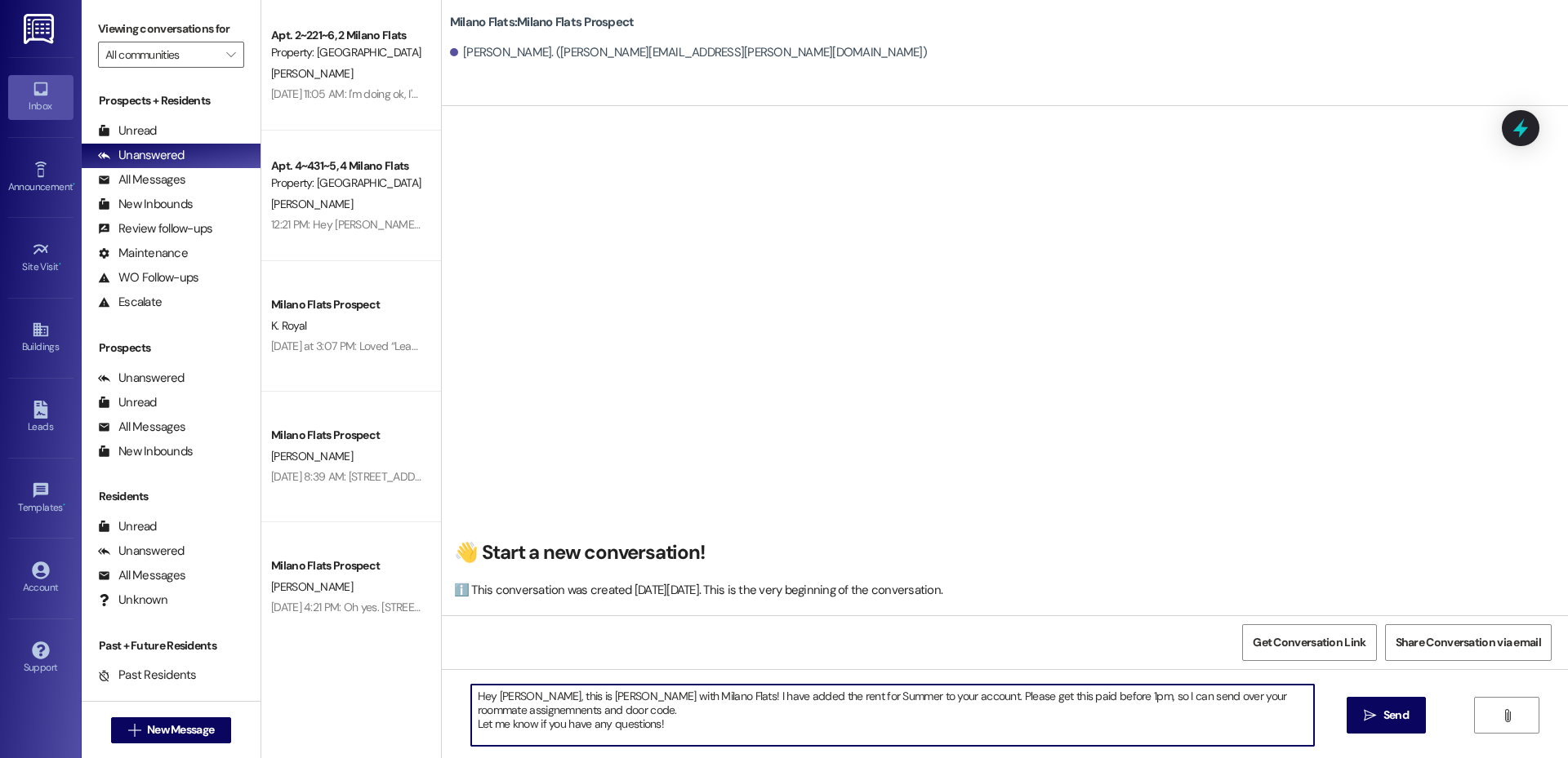
click at [1264, 693] on textarea "Hey Samuel, this is Liz with Milano Flats! I have added the rent for Summer to …" at bounding box center [893, 715] width 843 height 61
click at [985, 694] on textarea "Hey Samuel, this is Liz with Milano Flats! I have added the rent for Summer to …" at bounding box center [893, 715] width 843 height 61
click at [966, 711] on textarea "Hey Samuel, this is Liz with Milano Flats! I have added the rent for Summer to …" at bounding box center [893, 715] width 843 height 61
click at [962, 697] on textarea "Hey Samuel, this is Liz with Milano Flats! I have added the rent for Summer to …" at bounding box center [893, 715] width 843 height 61
click at [800, 712] on textarea "Hey Samuel, this is Liz with Milano Flats! I have added the rent for Summer to …" at bounding box center [893, 715] width 843 height 61
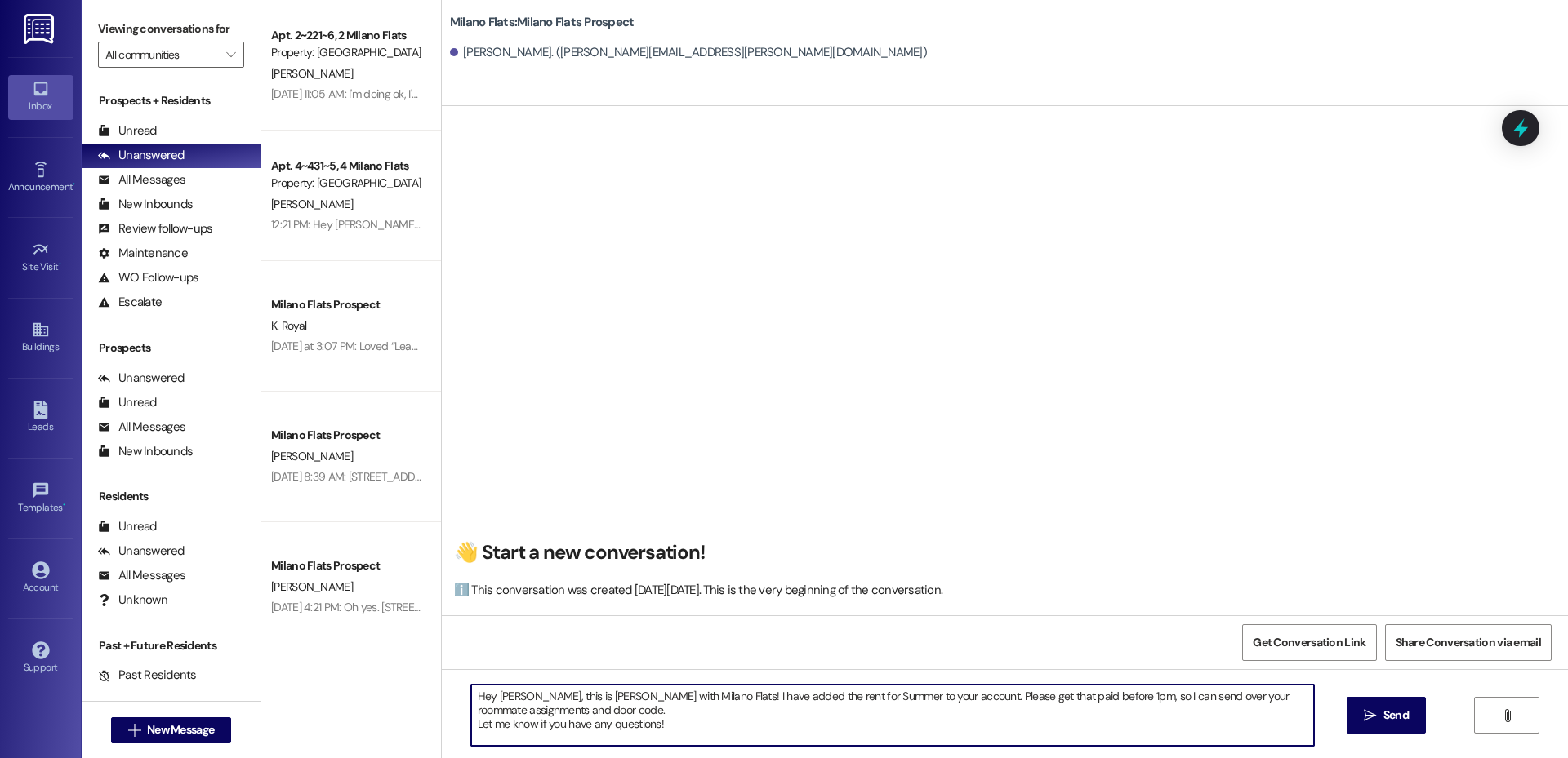
click at [951, 715] on textarea "Hey Samuel, this is Liz with Milano Flats! I have added the rent for Summer to …" at bounding box center [893, 715] width 843 height 61
type textarea "Hey Samuel, this is Liz with Milano Flats! I have added the rent for Summer to …"
click at [1368, 707] on span " Send" at bounding box center [1387, 715] width 51 height 17
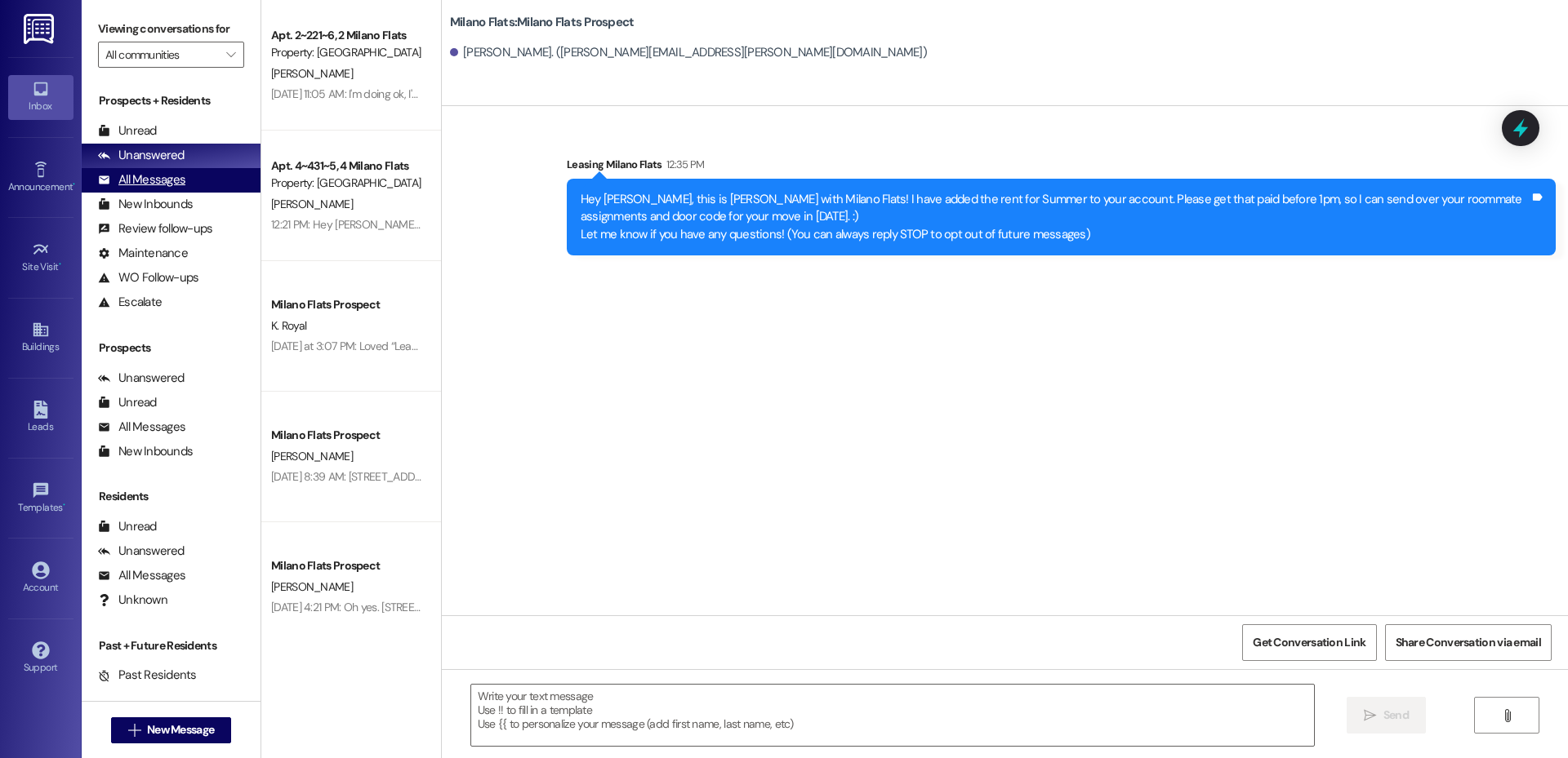
click at [141, 179] on div "All Messages" at bounding box center [141, 179] width 87 height 17
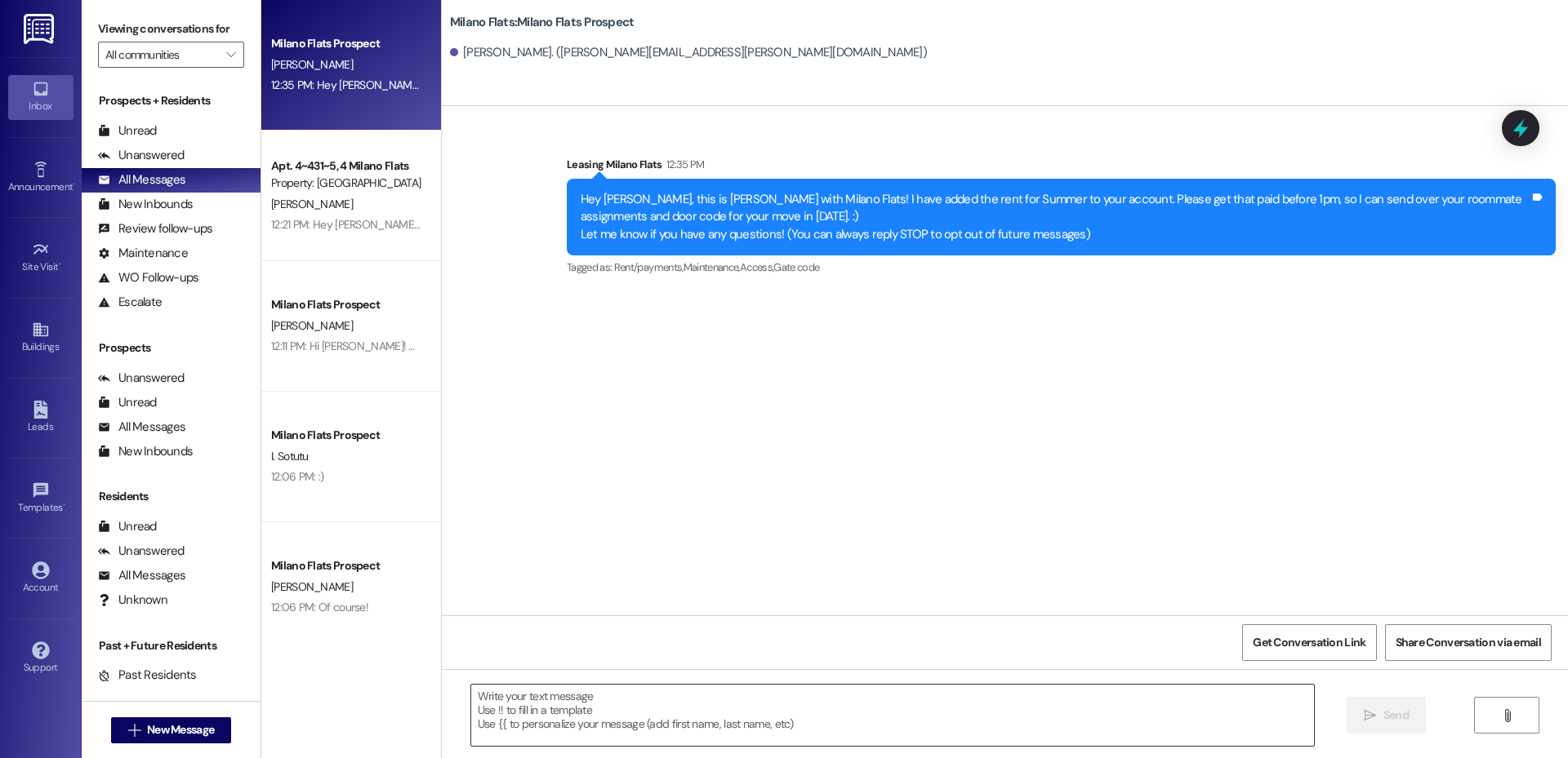
click at [583, 739] on textarea at bounding box center [893, 715] width 843 height 61
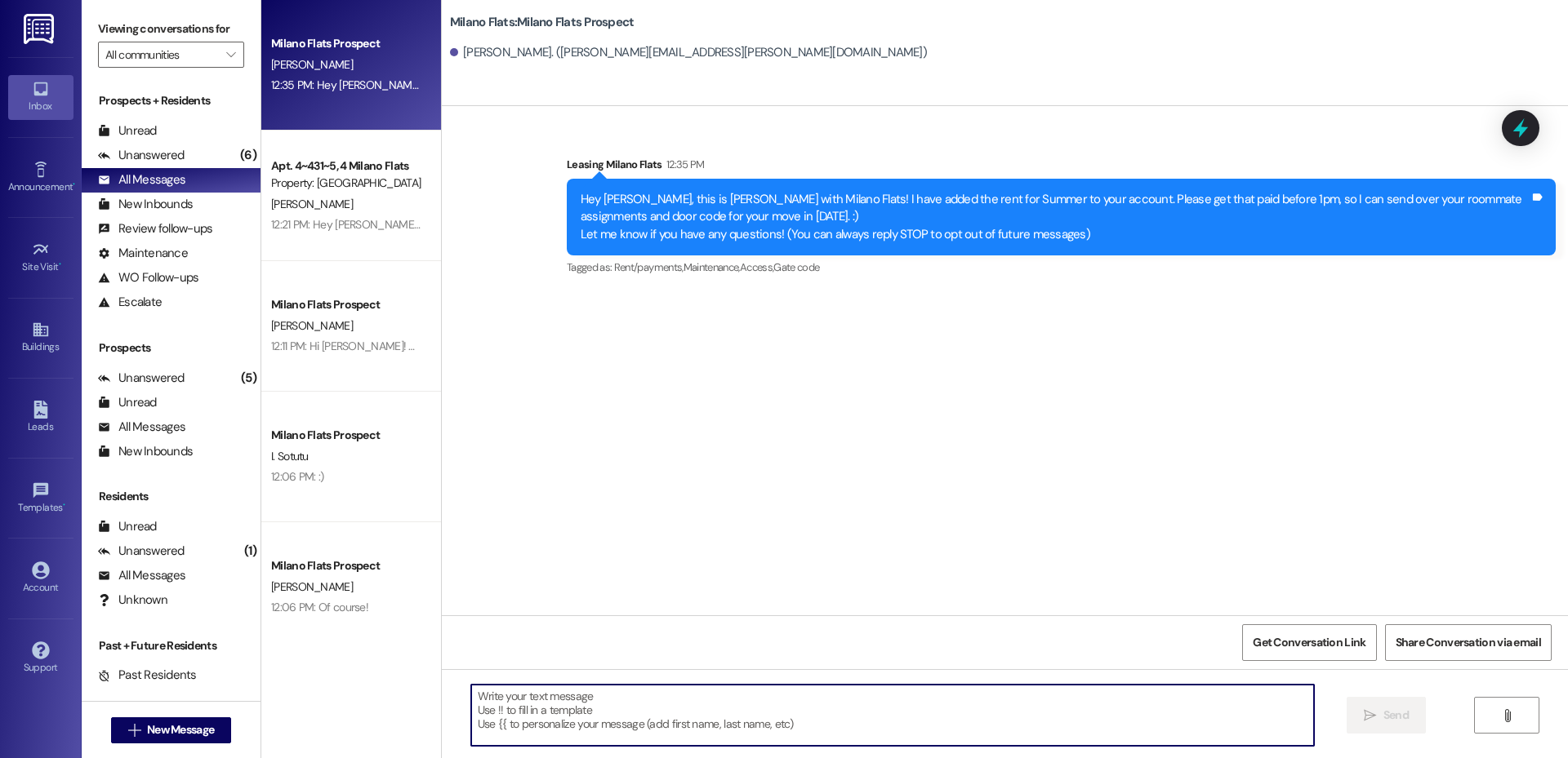
click at [603, 722] on textarea at bounding box center [893, 715] width 843 height 61
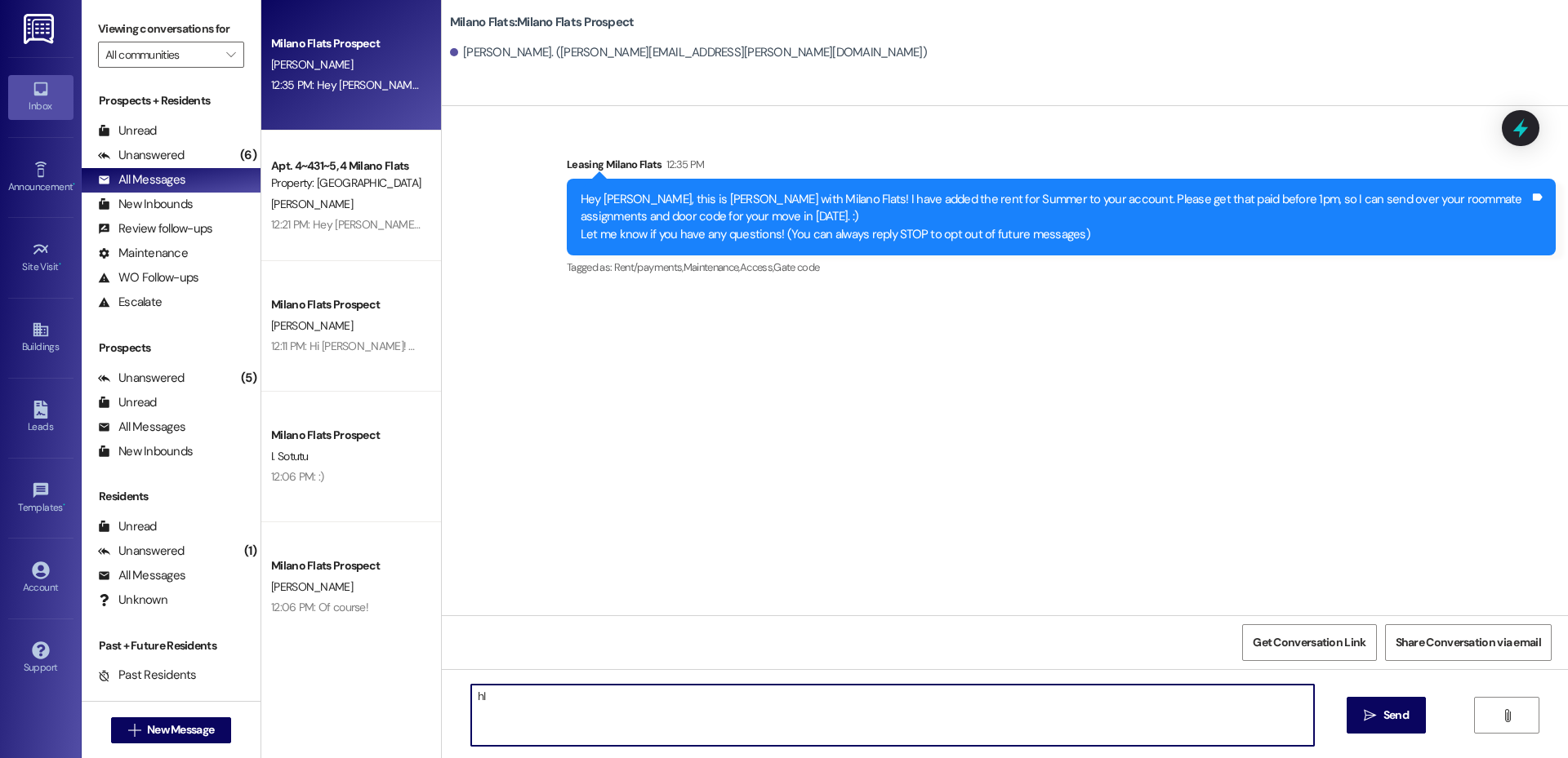
type textarea "h"
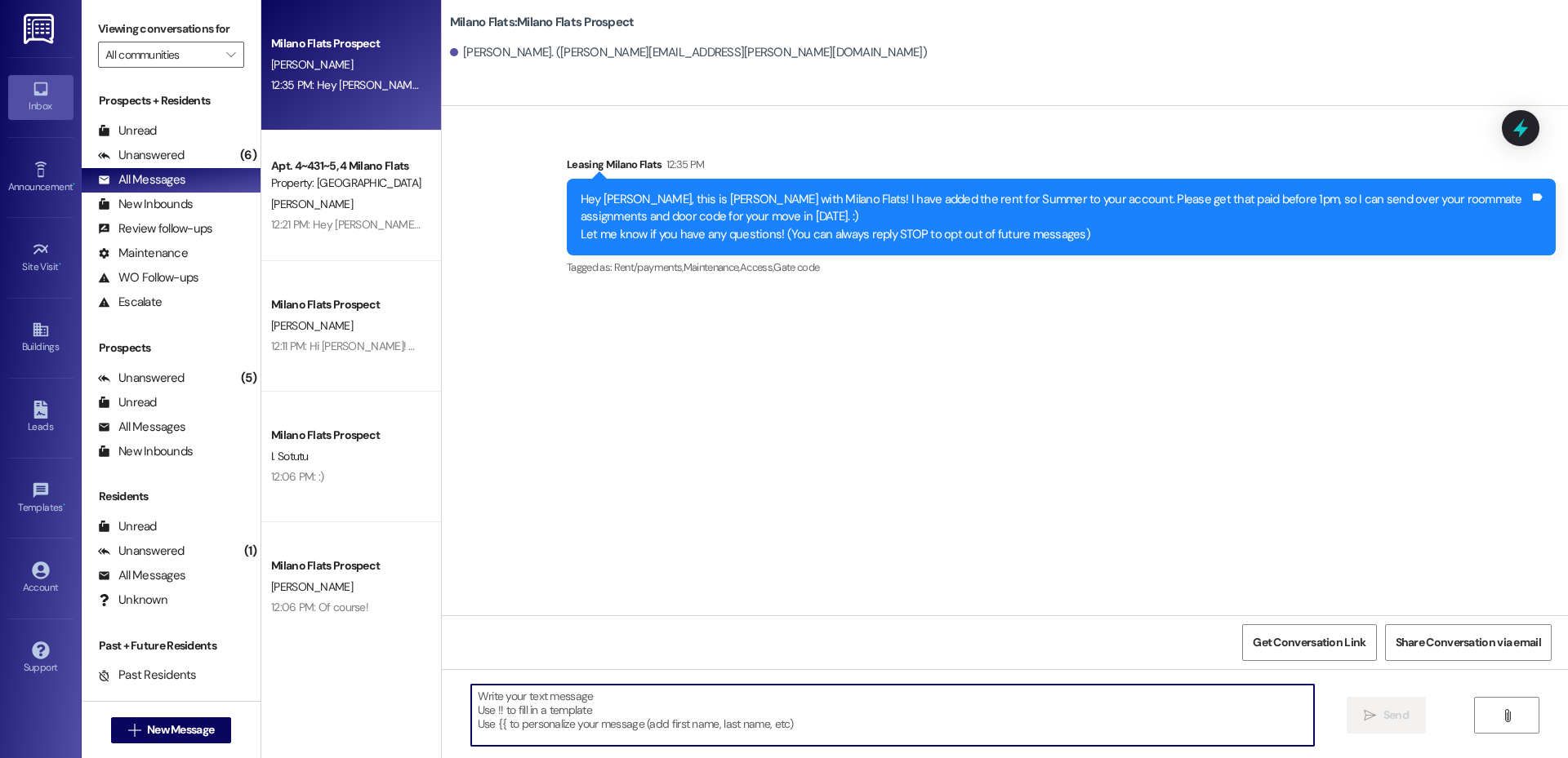
click at [626, 726] on textarea at bounding box center [893, 715] width 843 height 61
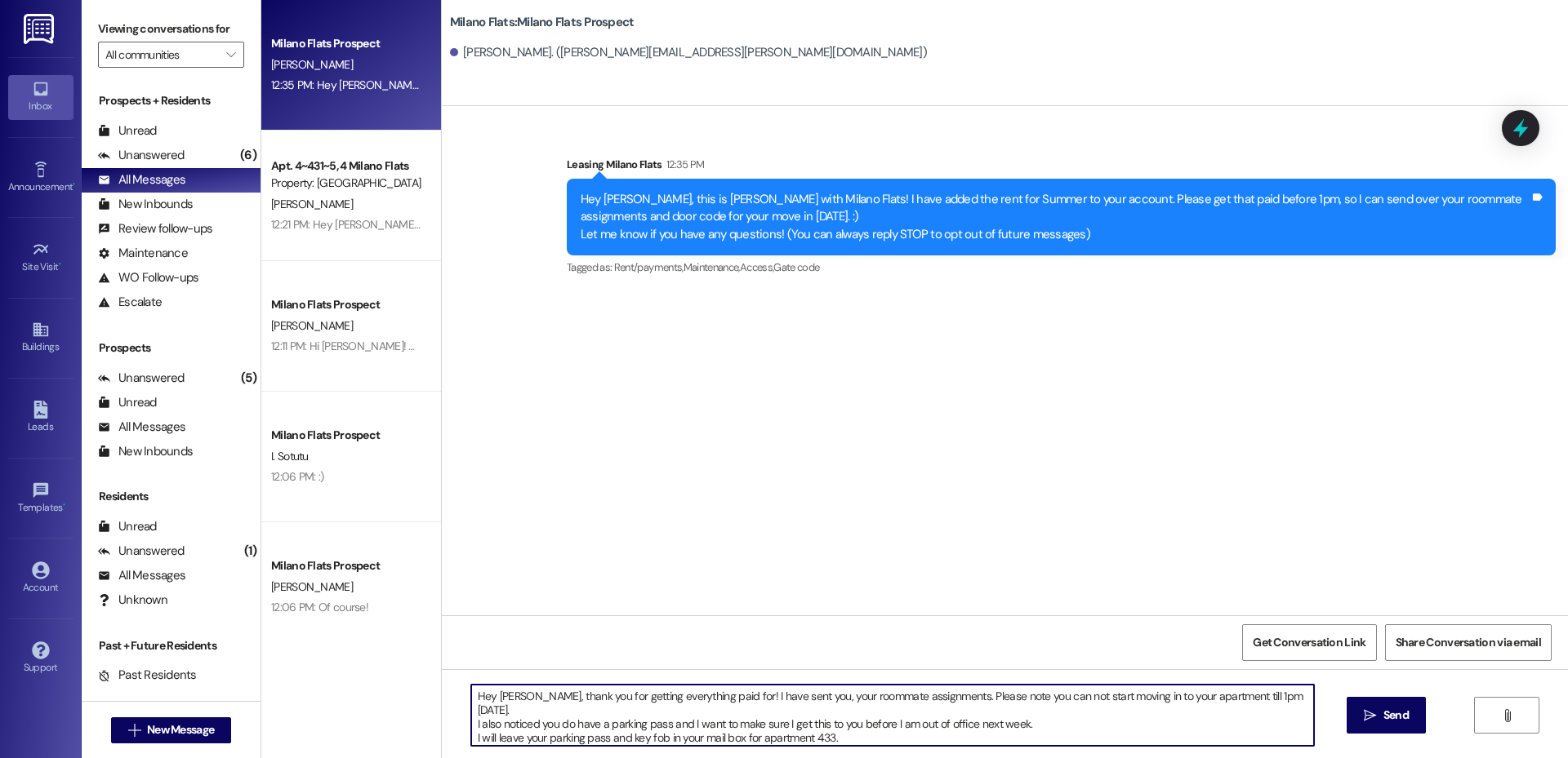
click at [1046, 714] on textarea "Hey Samuel, thank you for getting everything paid for! I have sent you, your ro…" at bounding box center [893, 715] width 843 height 61
click at [833, 730] on textarea "Hey Samuel, thank you for getting everything paid for! I have sent you, your ro…" at bounding box center [893, 715] width 843 height 61
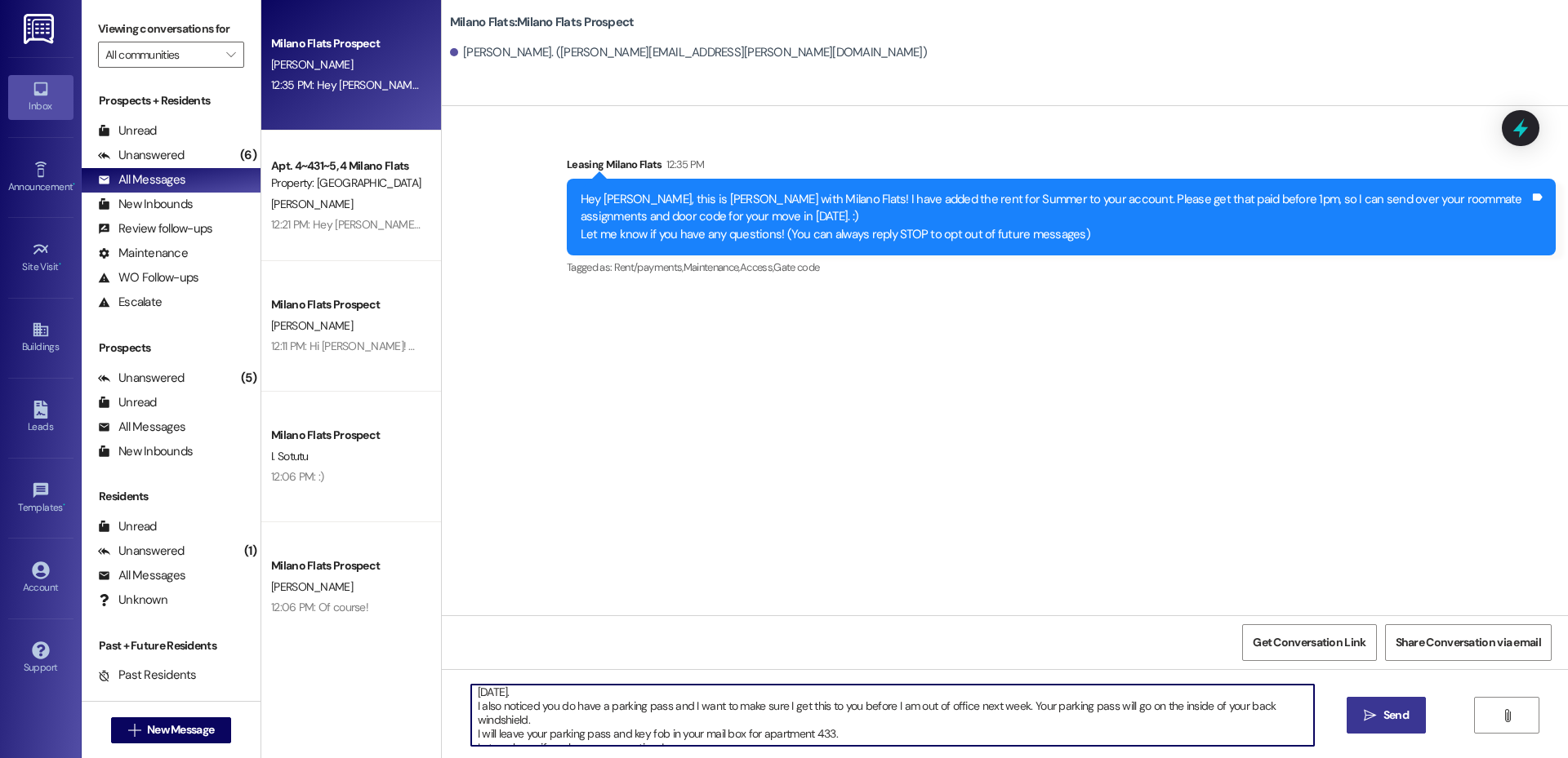
type textarea "Hey Samuel, thank you for getting everything paid for! I have sent you, your ro…"
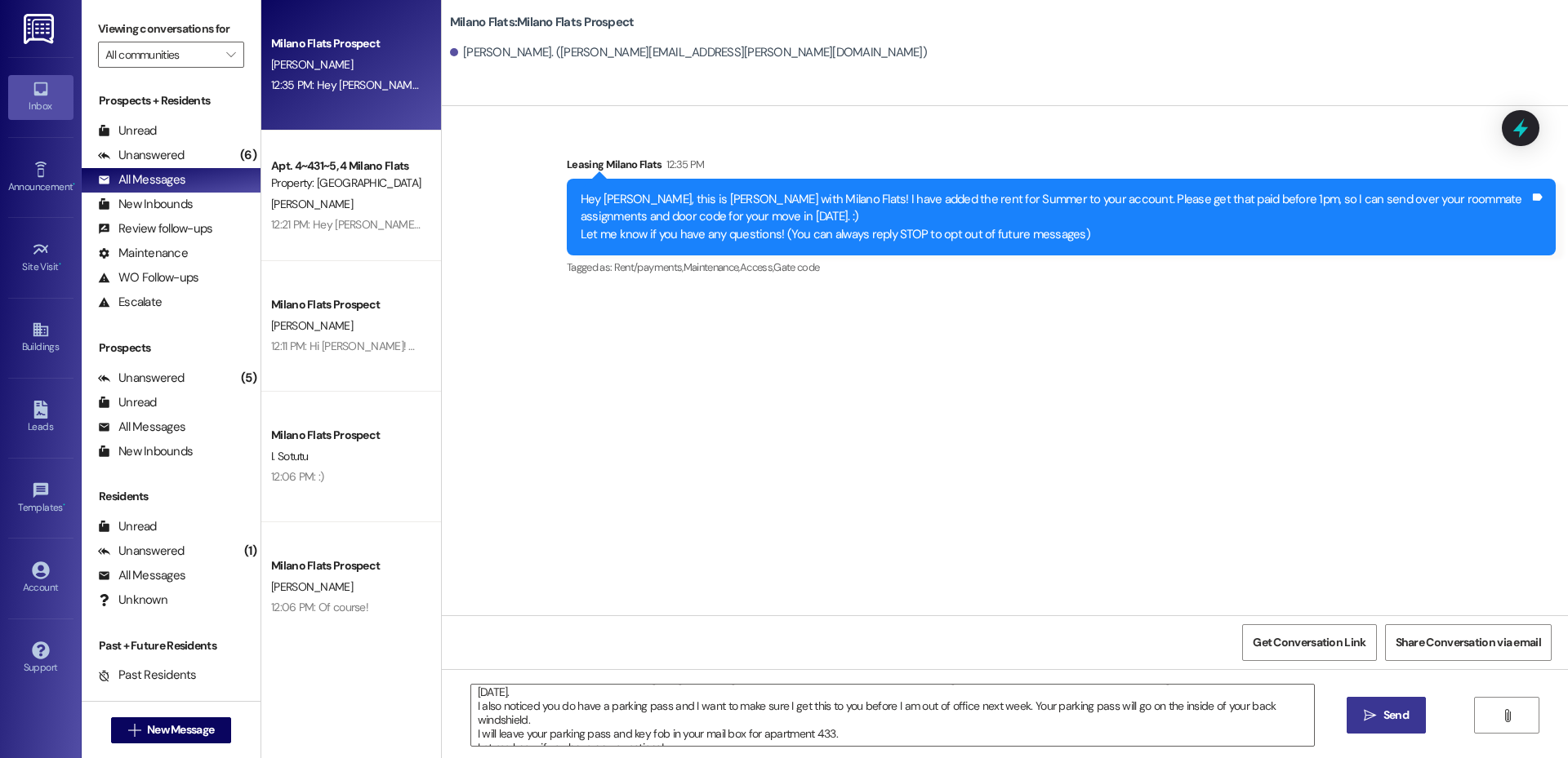
click at [1384, 720] on span "Send" at bounding box center [1397, 715] width 26 height 17
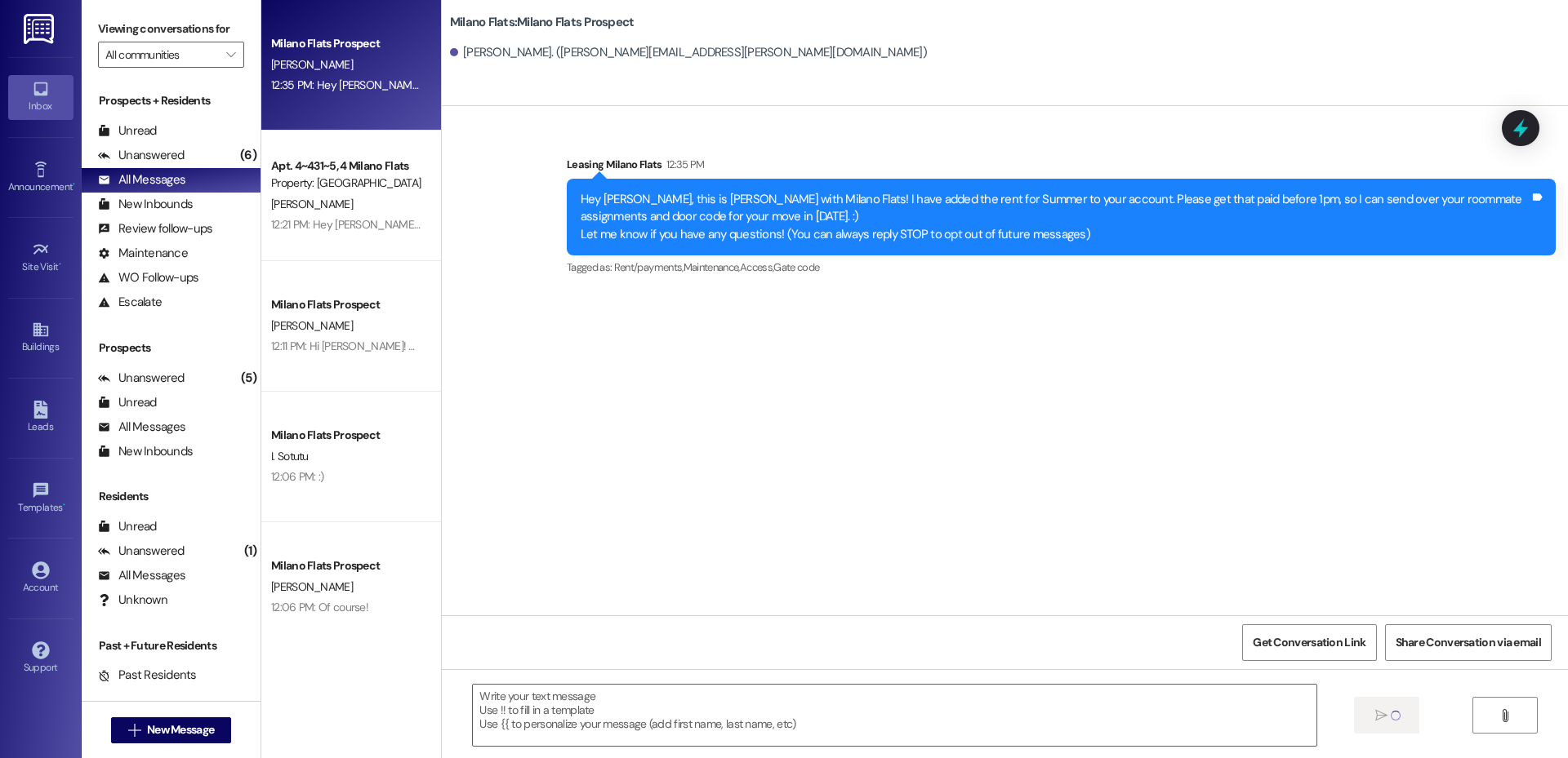
scroll to position [0, 0]
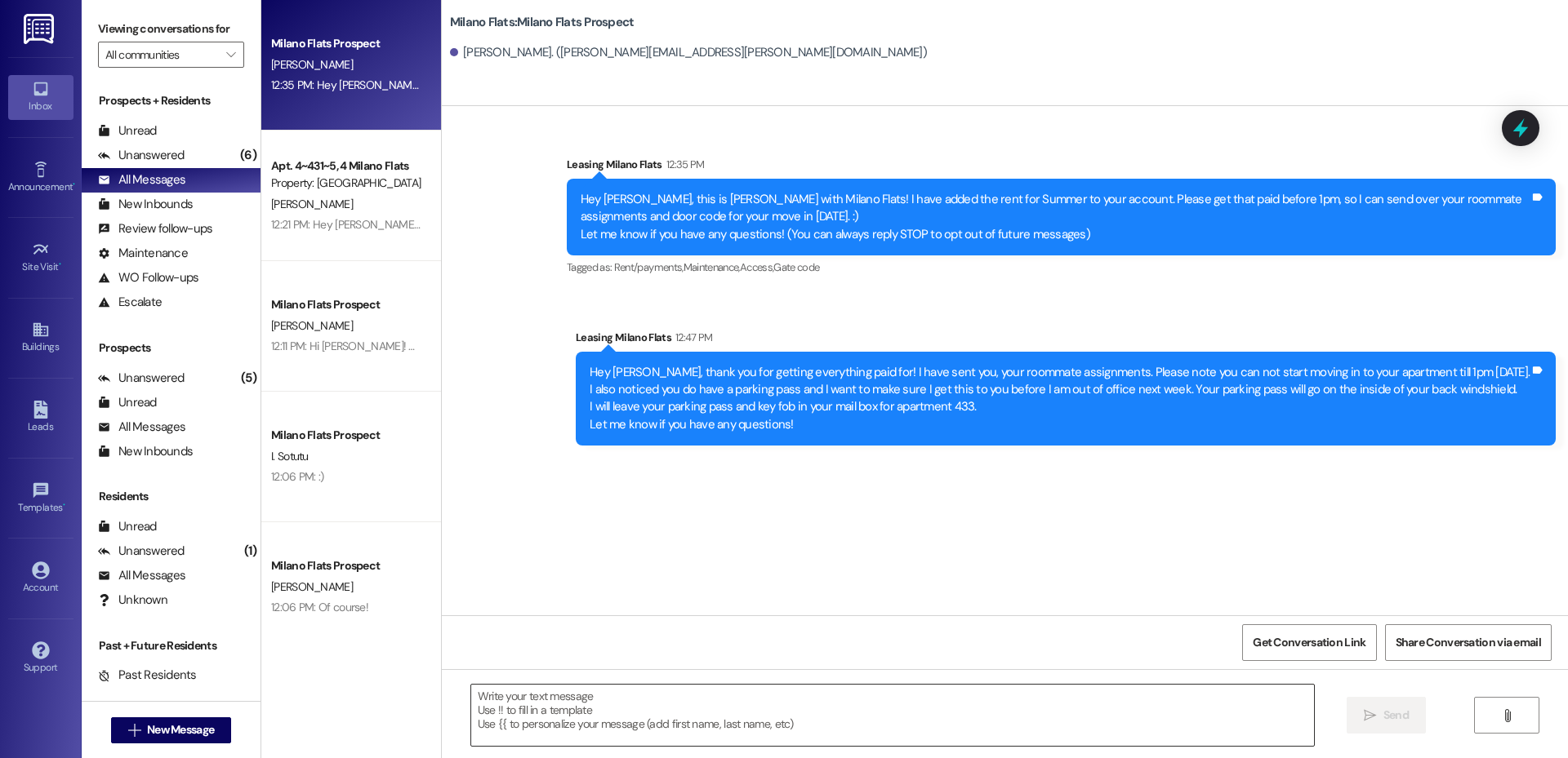
click at [600, 720] on textarea at bounding box center [893, 715] width 843 height 61
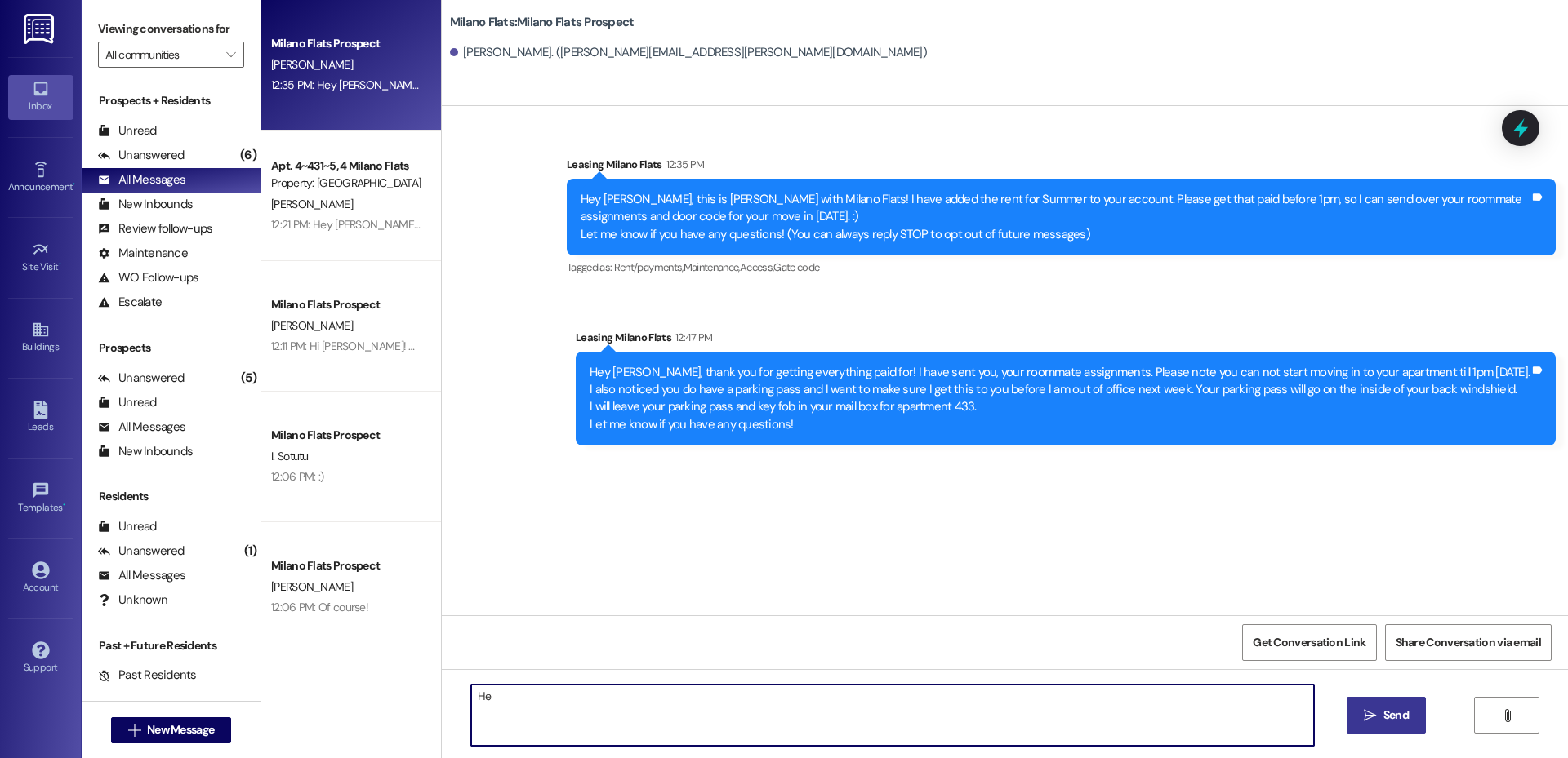
type textarea "H"
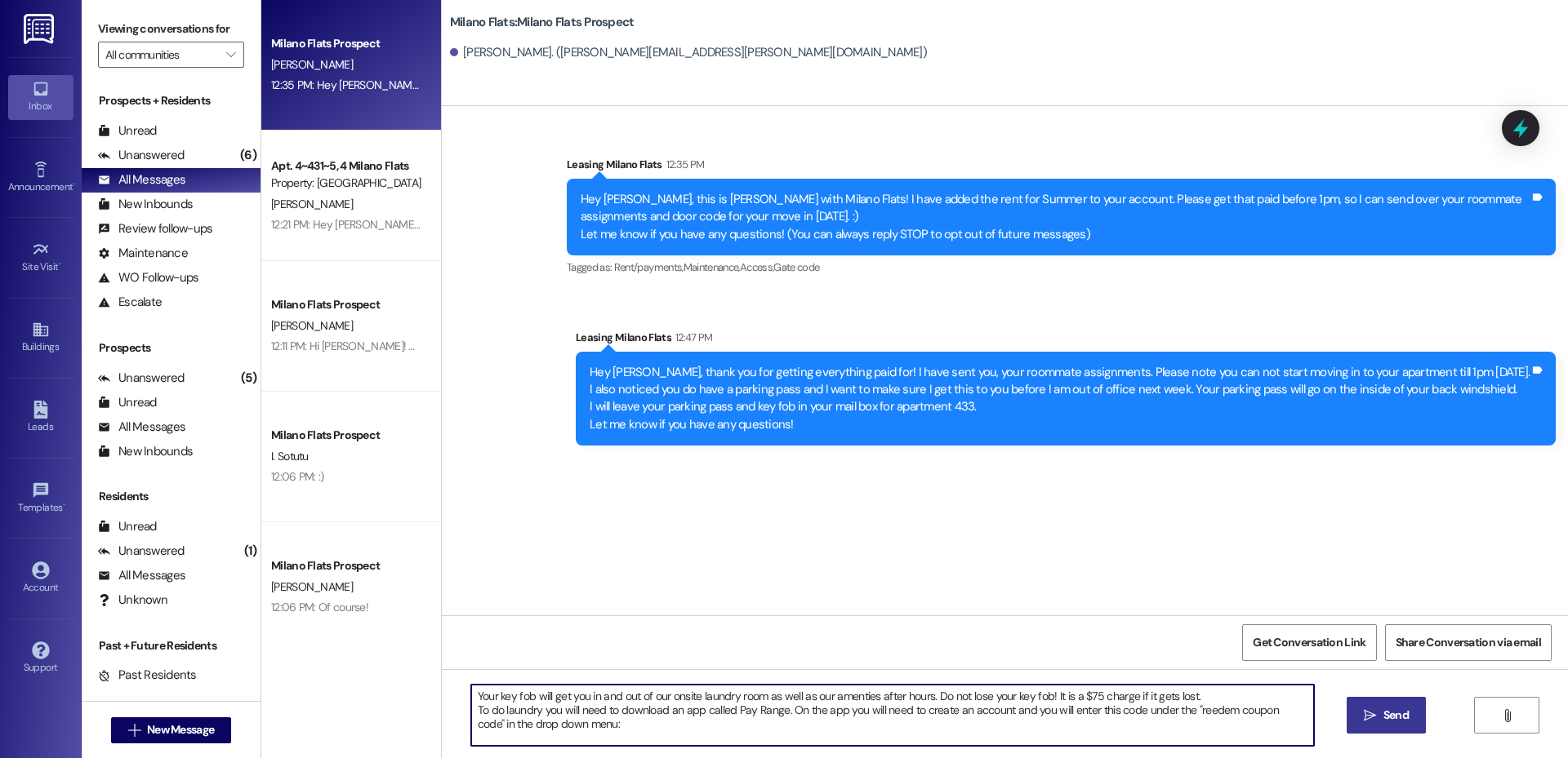
paste textarea "69809459"
click at [643, 722] on textarea "Your key fob will get you in and out of our onsite laundry room as well as our …" at bounding box center [893, 715] width 843 height 61
paste textarea "our key fob will give you access to our onsite laundry room and amenities after…"
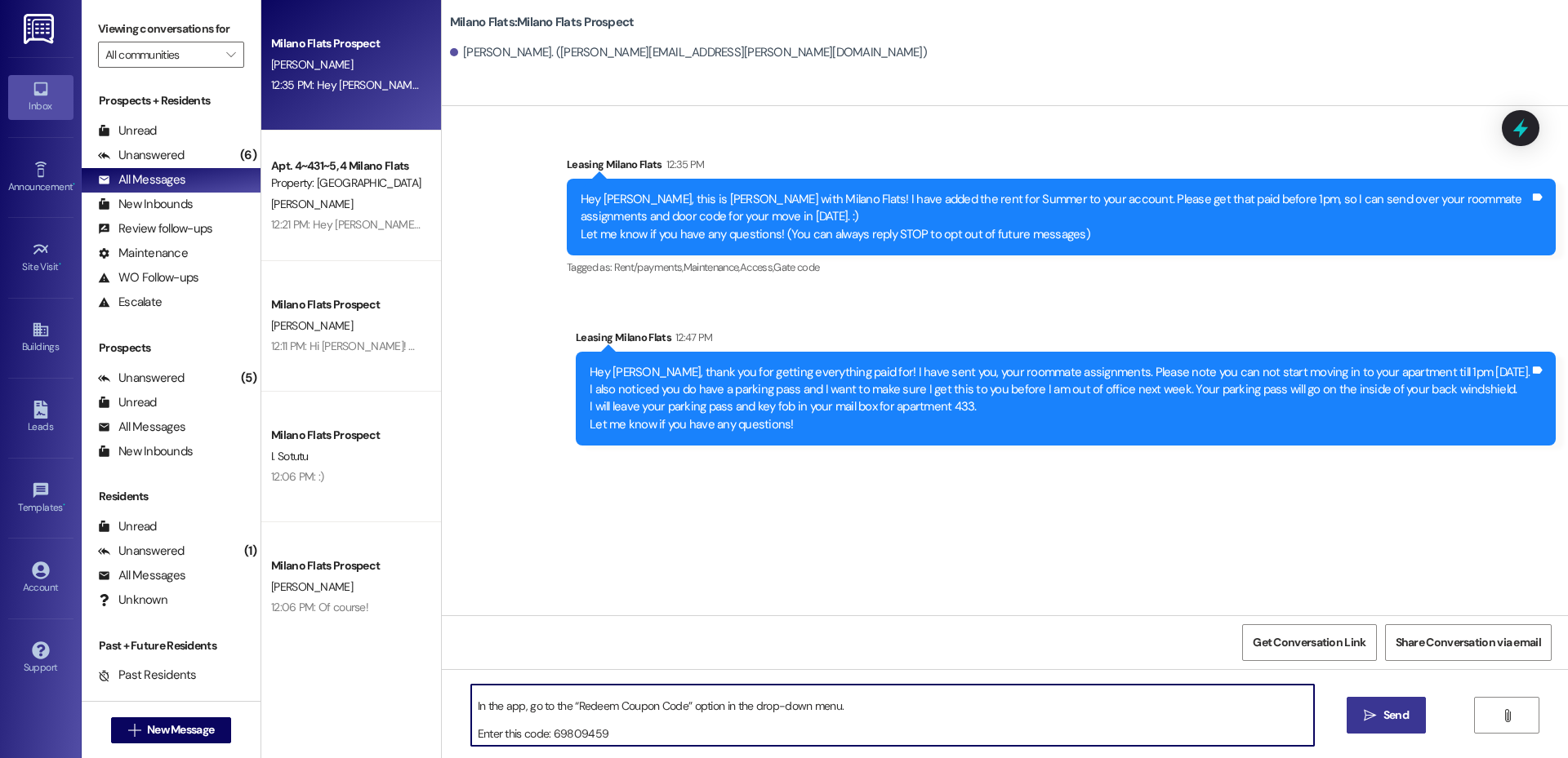
scroll to position [115, 0]
click at [472, 721] on textarea "our key fob will give you access to our onsite laundry room and amenities after…" at bounding box center [893, 715] width 843 height 61
click at [509, 731] on textarea "our key fob will give you access to our onsite laundry room and amenities after…" at bounding box center [893, 715] width 843 height 61
click at [495, 720] on textarea "our key fob will give you access to our onsite laundry room and amenities after…" at bounding box center [893, 715] width 843 height 61
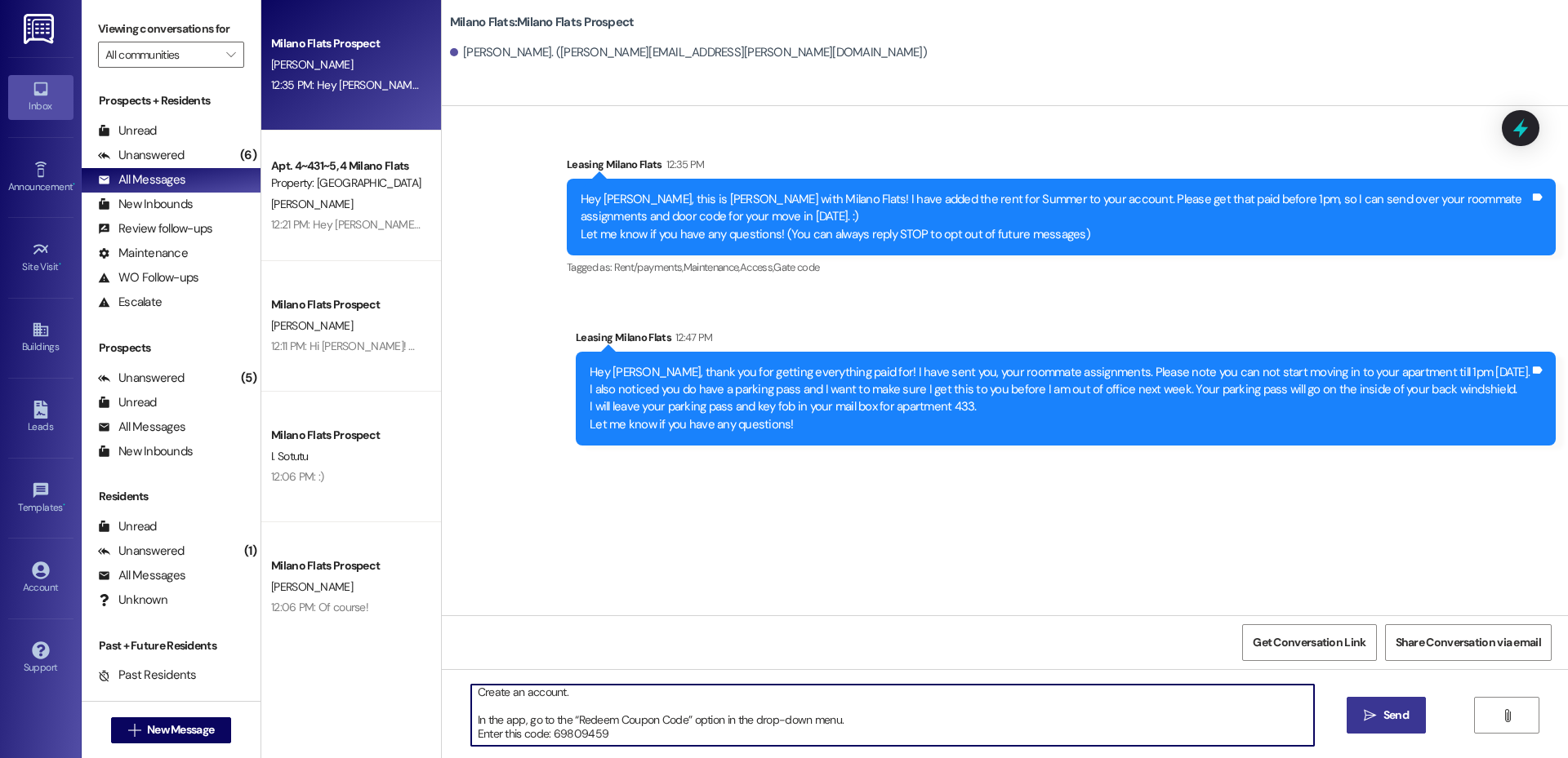
click at [472, 705] on textarea "our key fob will give you access to our onsite laundry room and amenities after…" at bounding box center [893, 715] width 843 height 61
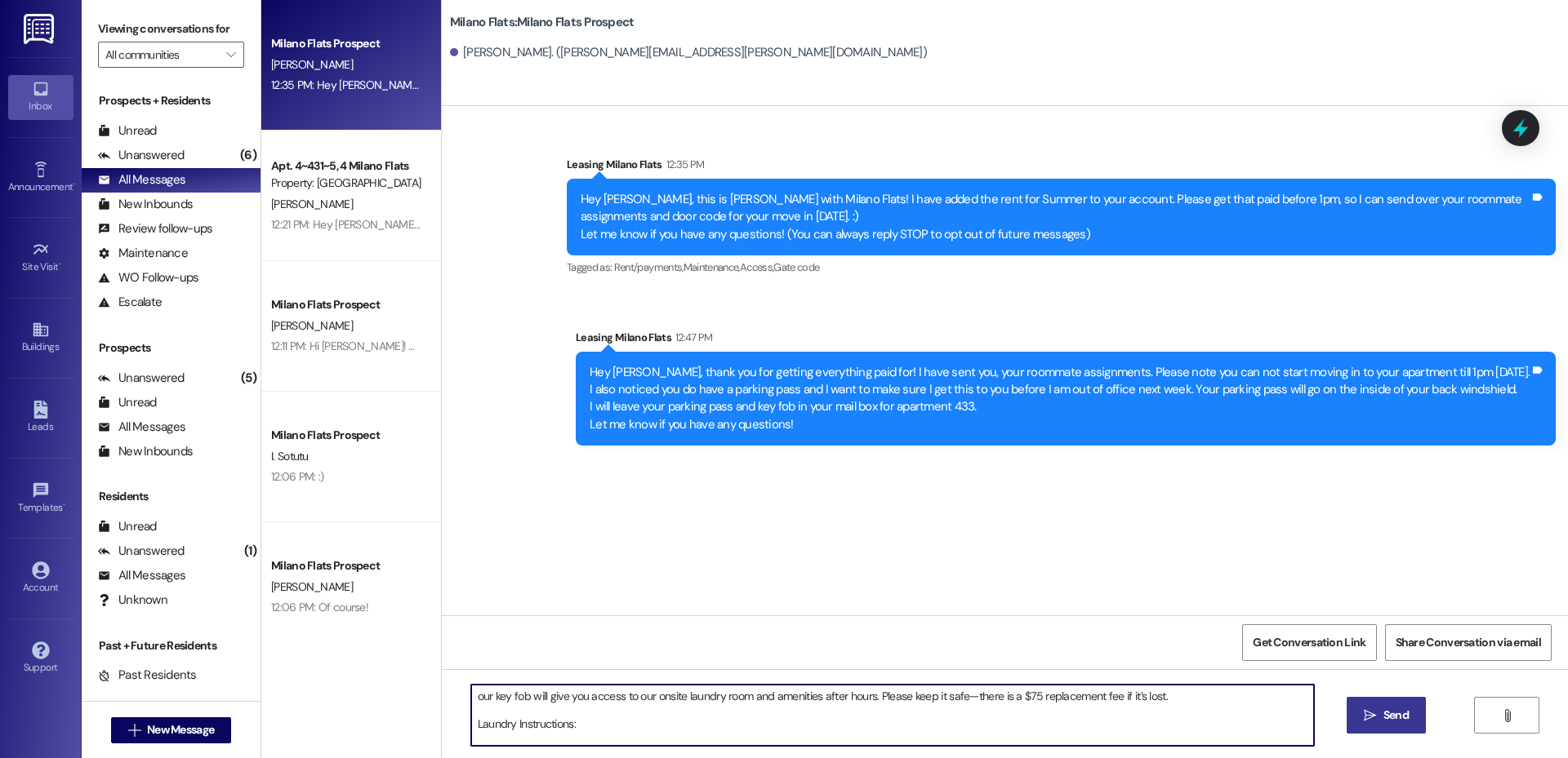
click at [472, 723] on textarea "our key fob will give you access to our onsite laundry room and amenities after…" at bounding box center [893, 715] width 843 height 61
click at [472, 696] on textarea "our key fob will give you access to our onsite laundry room and amenities after…" at bounding box center [893, 715] width 843 height 61
click at [472, 694] on textarea "our key fob will give you access to our onsite laundry room and amenities after…" at bounding box center [893, 715] width 843 height 61
click at [472, 700] on textarea "key fob will give you access to our onsite laundry room and amenities after hou…" at bounding box center [893, 715] width 843 height 61
click at [472, 697] on textarea "key fob will give you access to our onsite laundry room and amenities after hou…" at bounding box center [893, 715] width 843 height 61
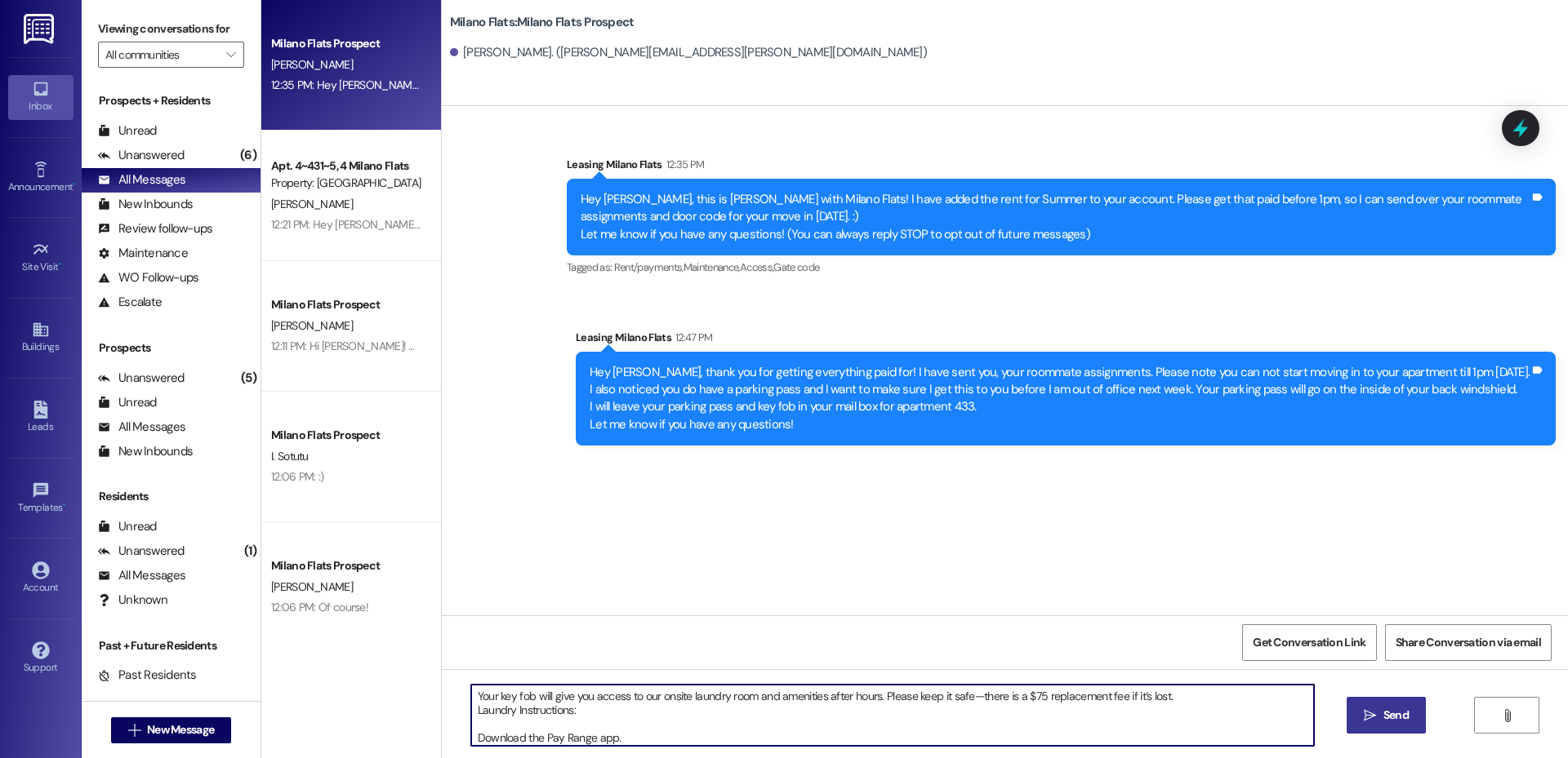
click at [970, 698] on textarea "Your key fob will give you access to our onsite laundry room and amenities afte…" at bounding box center [893, 715] width 843 height 61
click at [472, 737] on textarea "Your key fob will give you access to our onsite laundry room and amenities afte…" at bounding box center [893, 715] width 843 height 61
click at [472, 733] on textarea "Your key fob will give you access to our onsite laundry room and amenities afte…" at bounding box center [893, 715] width 843 height 61
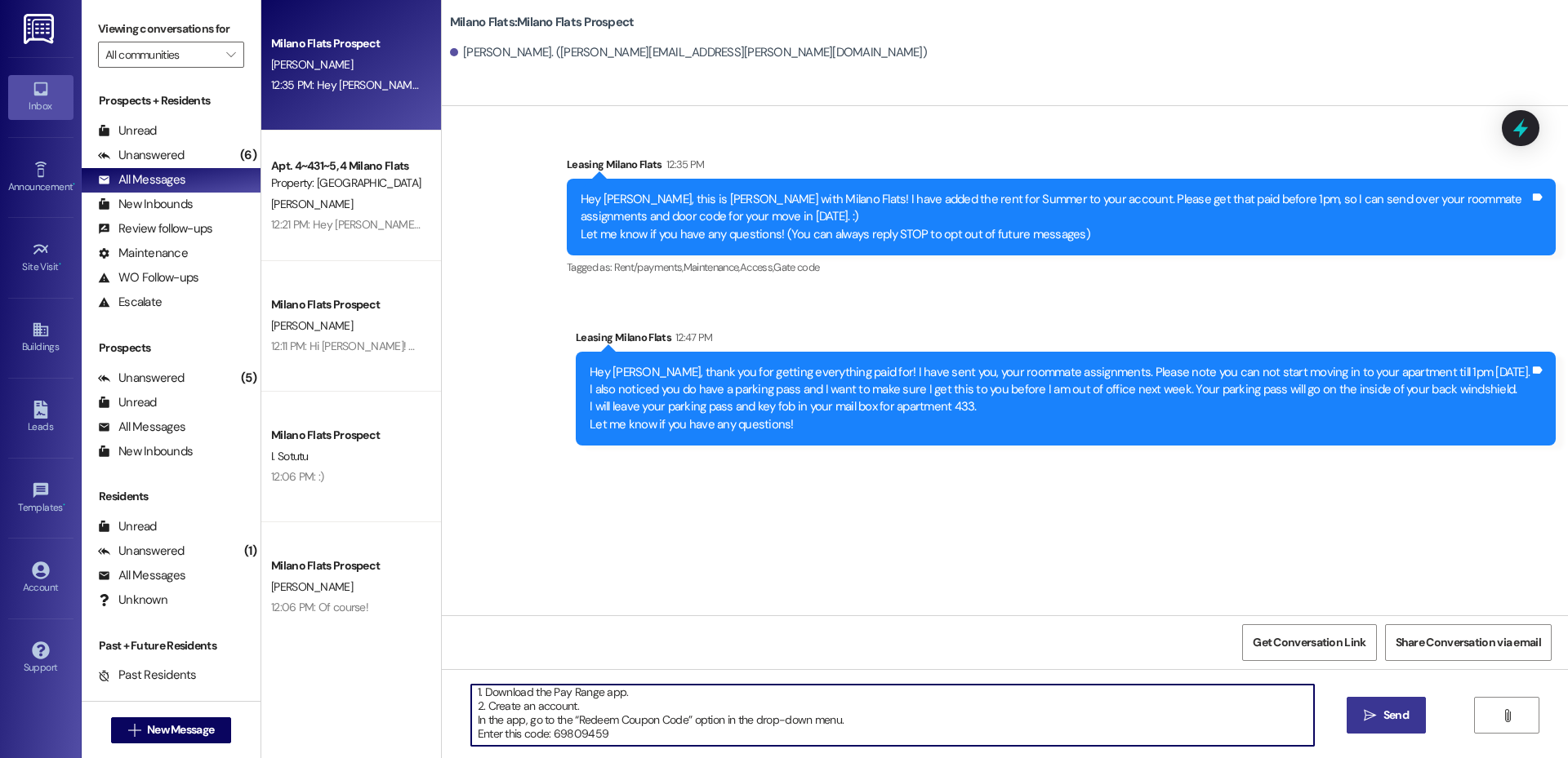
scroll to position [46, 0]
click at [472, 706] on textarea "Your key fob will give you access to our onsite laundry room and amenities afte…" at bounding box center [893, 715] width 843 height 61
click at [472, 724] on textarea "Your key fob will give you access to our onsite laundry room and amenities afte…" at bounding box center [893, 715] width 843 height 61
click at [486, 729] on textarea "Your key fob will give you access to our onsite laundry room and amenities afte…" at bounding box center [893, 715] width 843 height 61
type textarea "Your key fob will give you access to our onsite laundry room and amenities afte…"
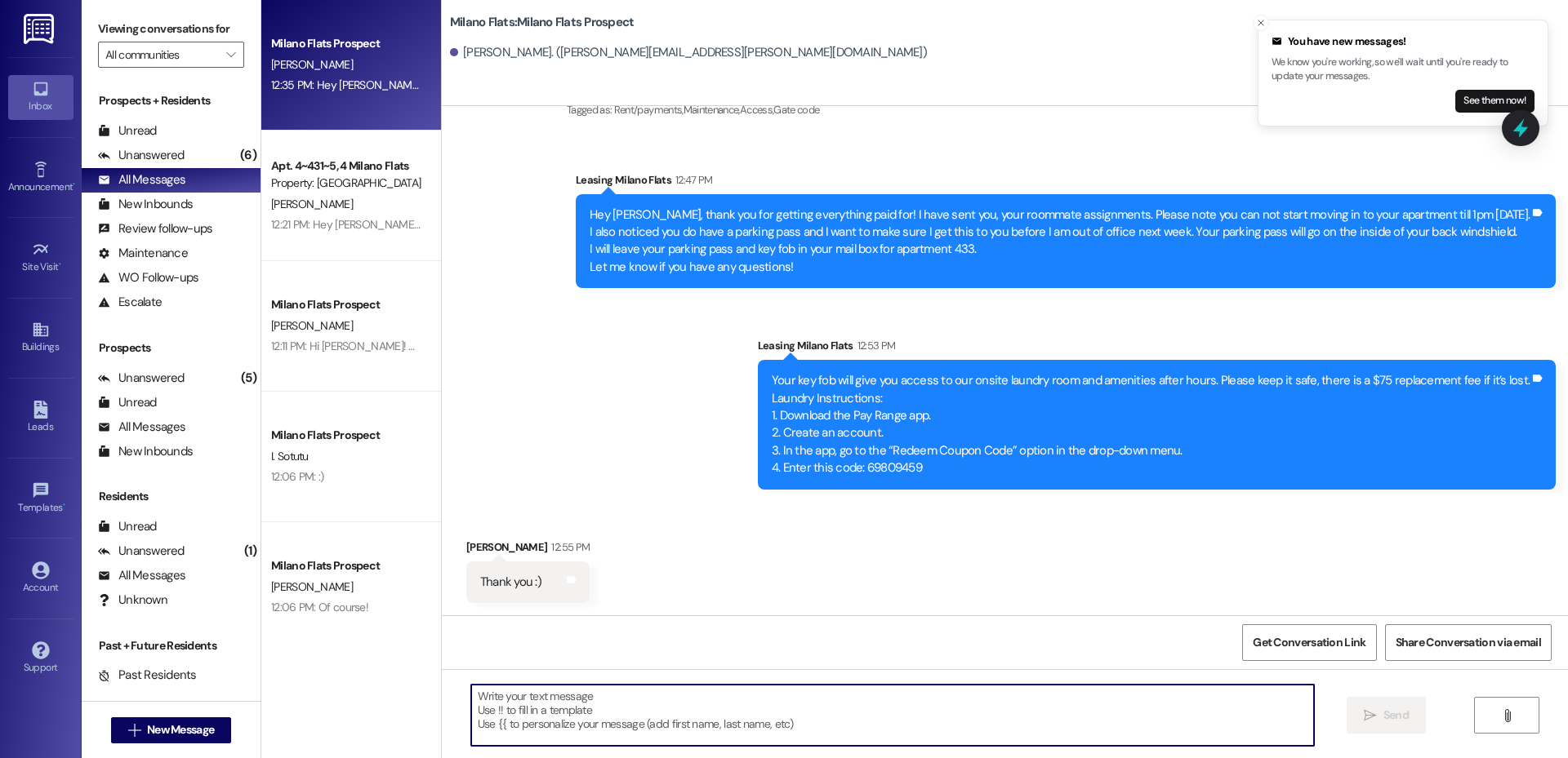
scroll to position [158, 0]
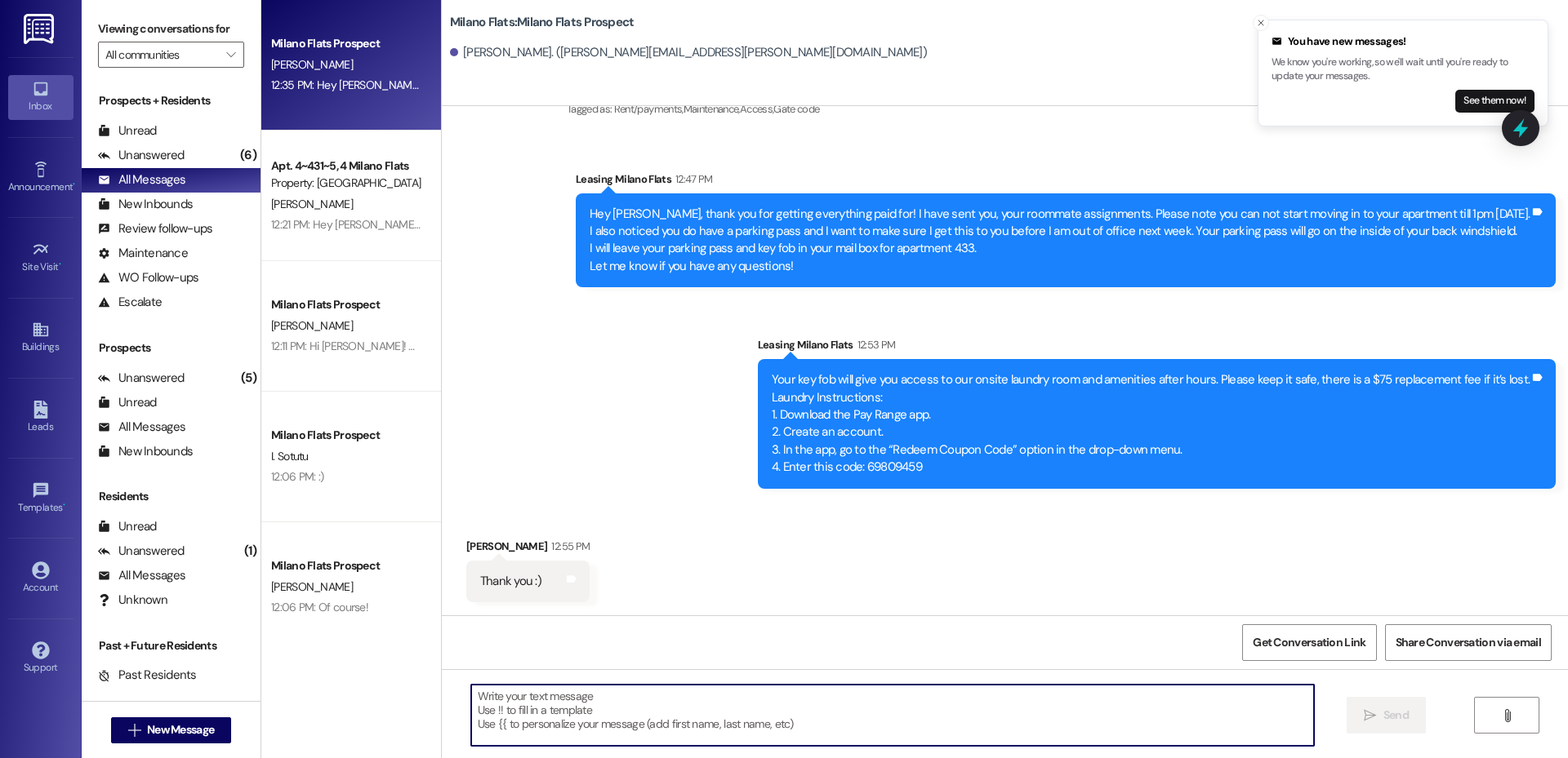
click at [702, 737] on textarea at bounding box center [893, 715] width 843 height 61
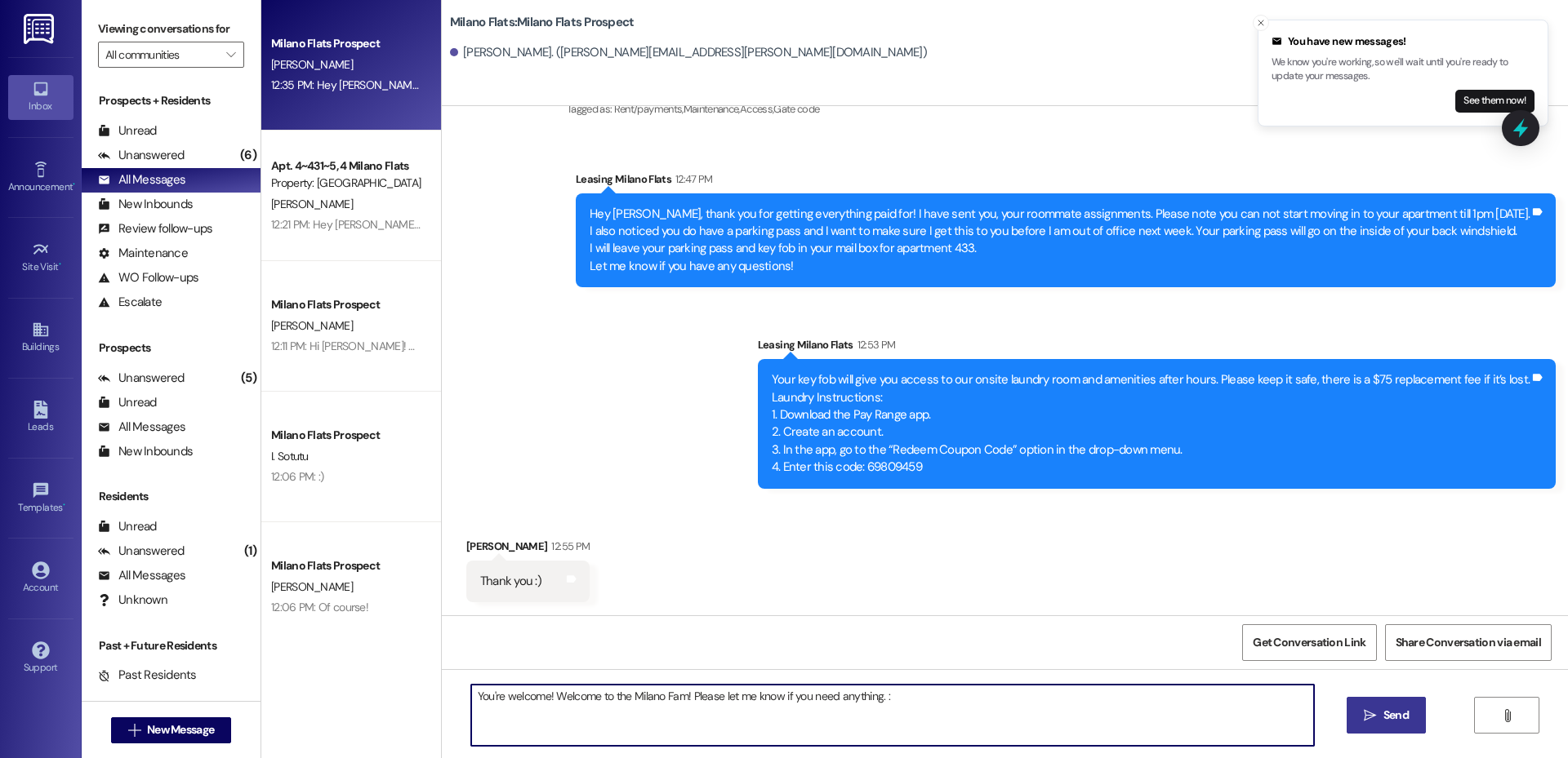
type textarea "You're welcome! Welcome to the Milano Fam! Please let me know if you need anyth…"
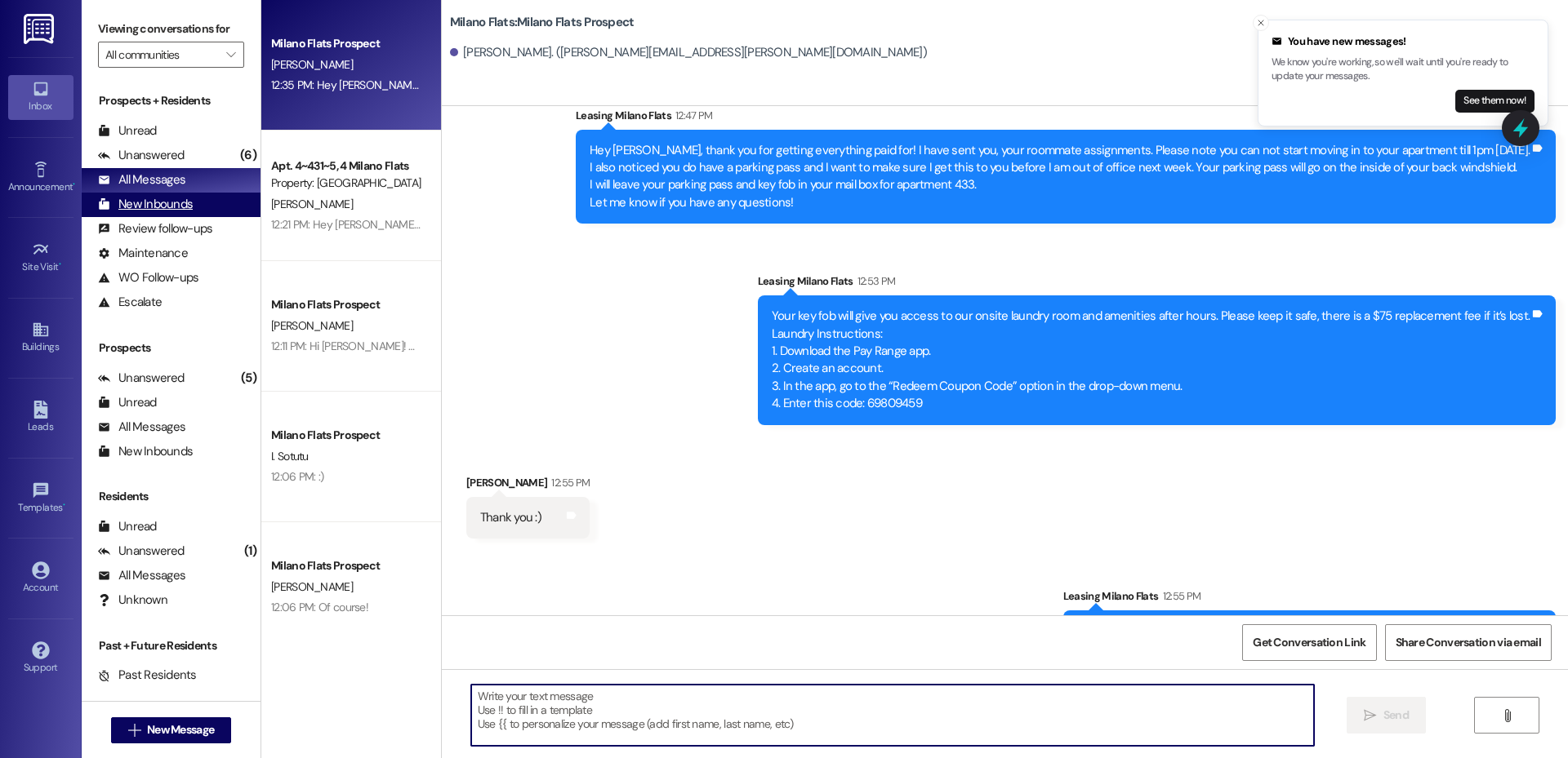
scroll to position [272, 0]
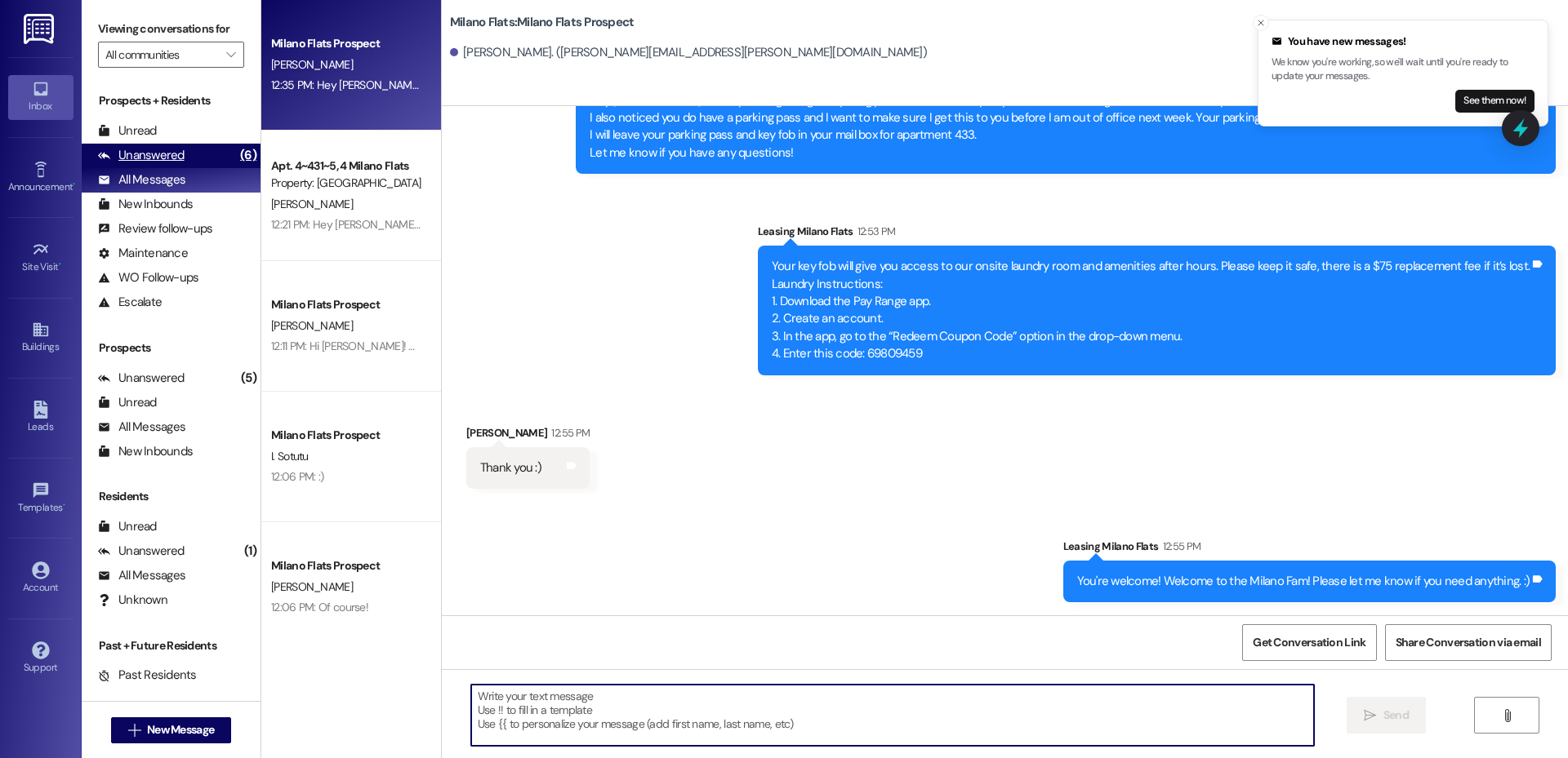
click at [210, 158] on div "Unanswered (6)" at bounding box center [170, 156] width 179 height 25
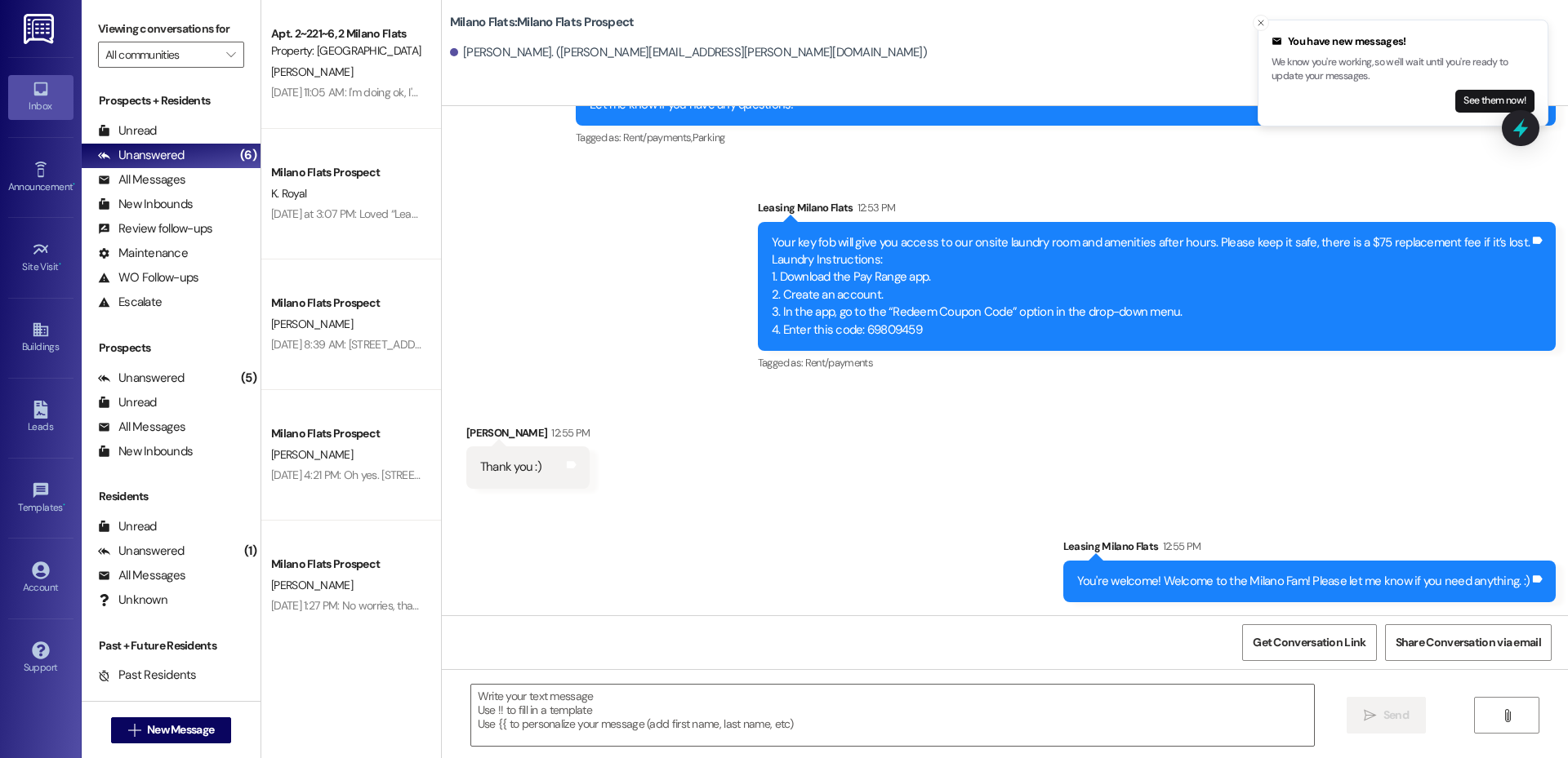
scroll to position [0, 0]
click at [191, 185] on div "All Messages (undefined)" at bounding box center [170, 180] width 179 height 25
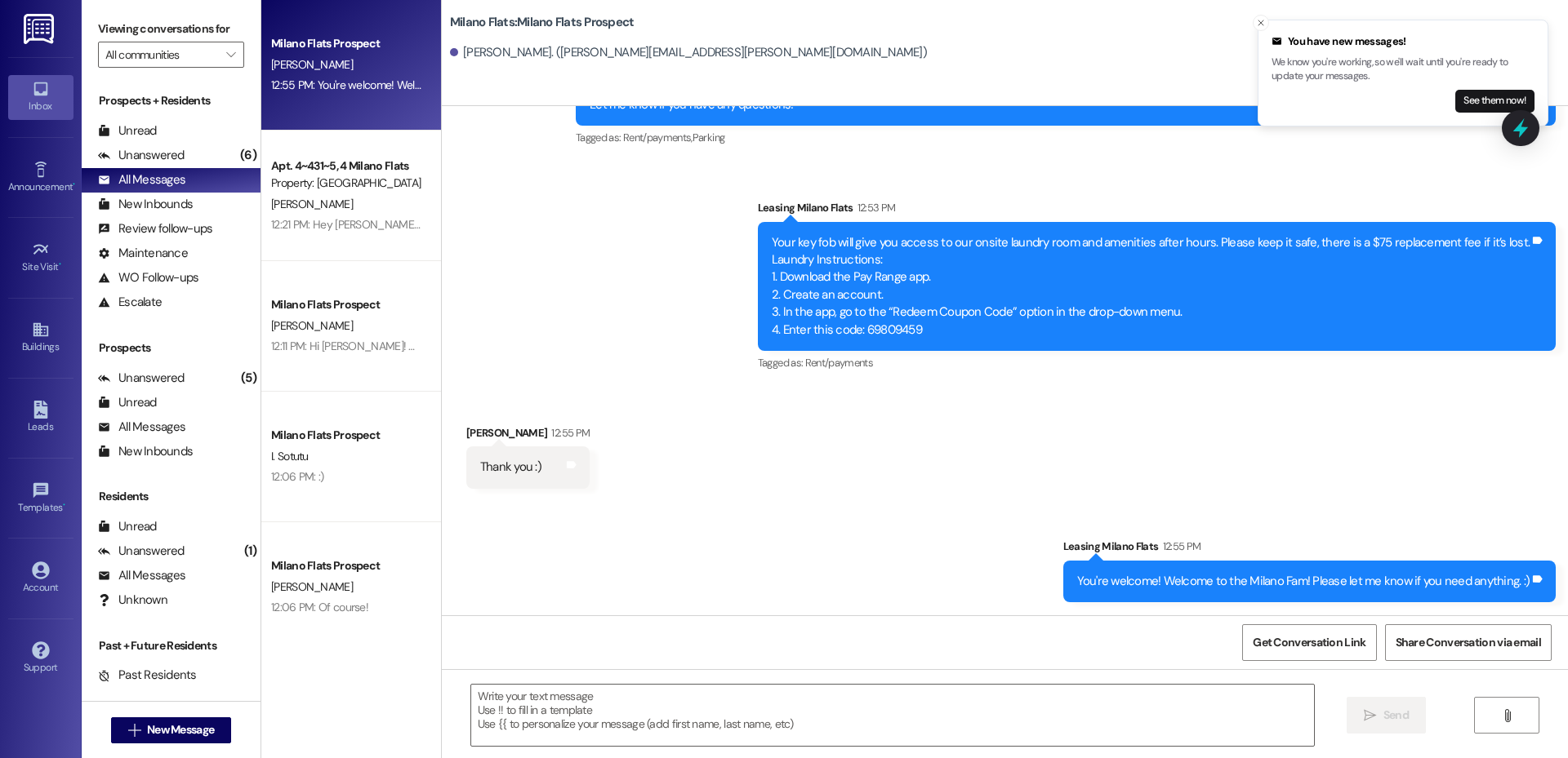
scroll to position [130, 0]
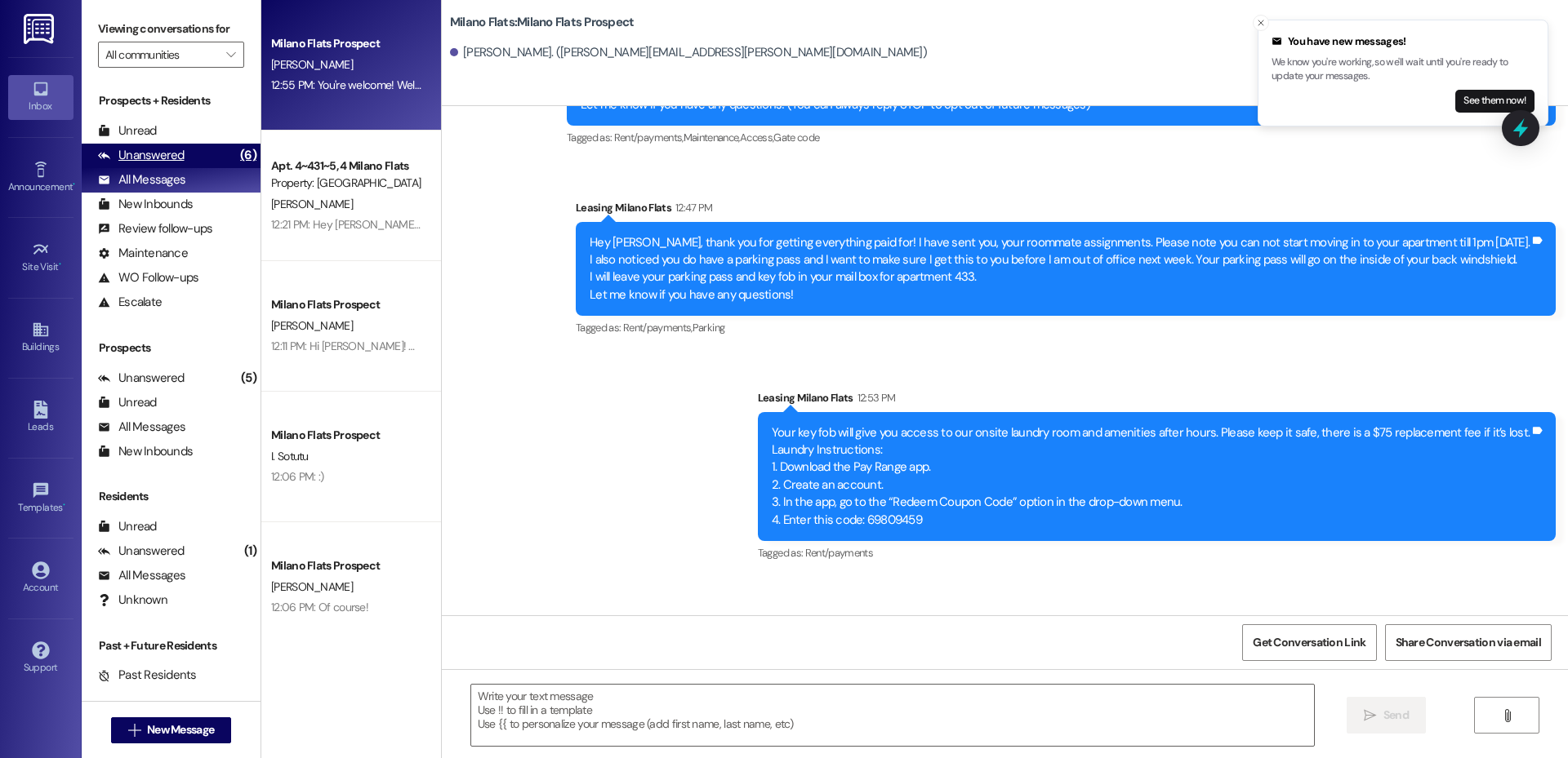
click at [208, 150] on div "Unanswered (6)" at bounding box center [170, 156] width 179 height 25
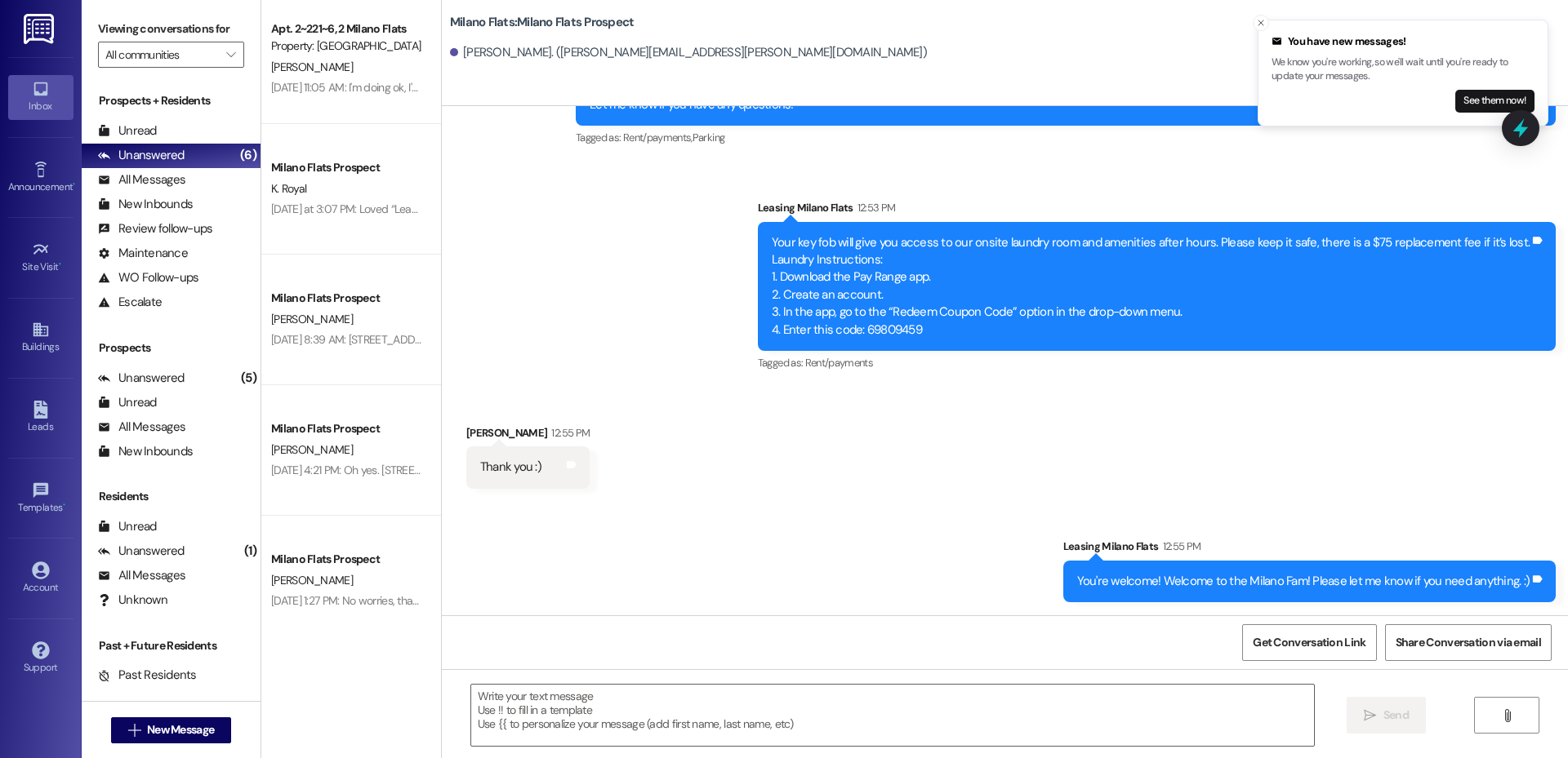
scroll to position [11, 0]
click at [179, 731] on span "New Message" at bounding box center [180, 730] width 67 height 17
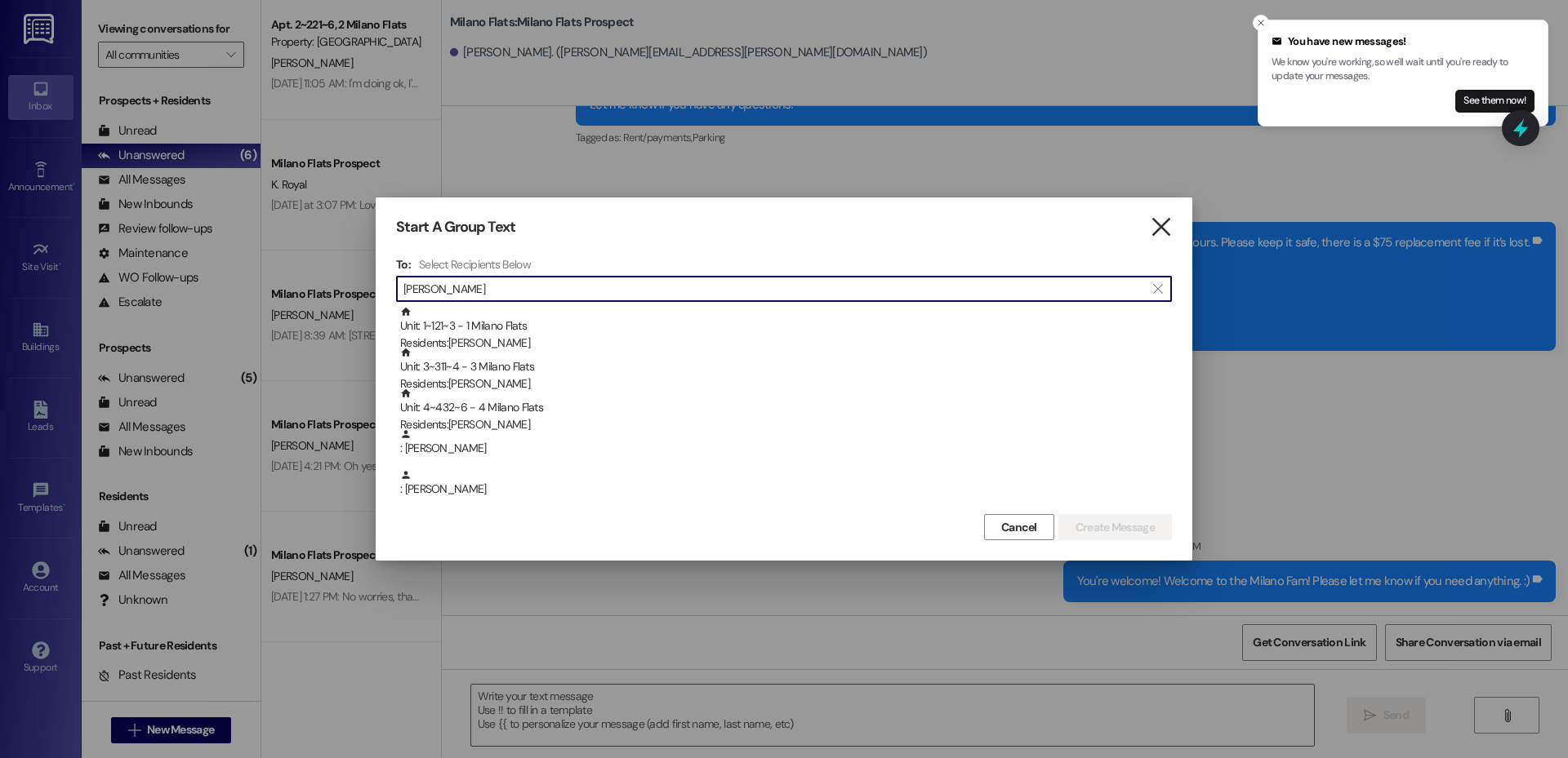
type input "Thomas"
click at [1162, 229] on icon "" at bounding box center [1161, 227] width 22 height 17
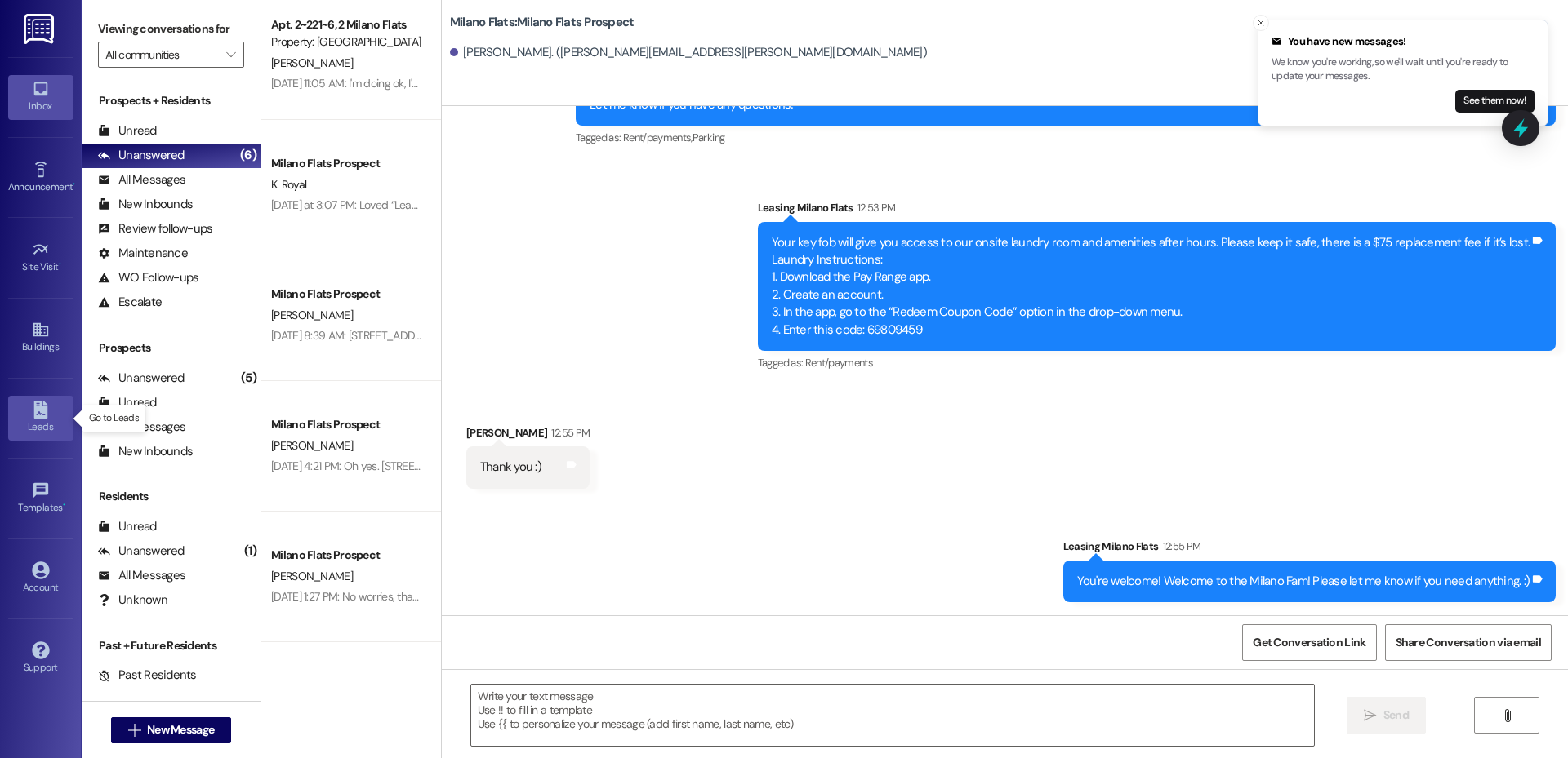
click at [31, 422] on div "Leads" at bounding box center [40, 427] width 82 height 16
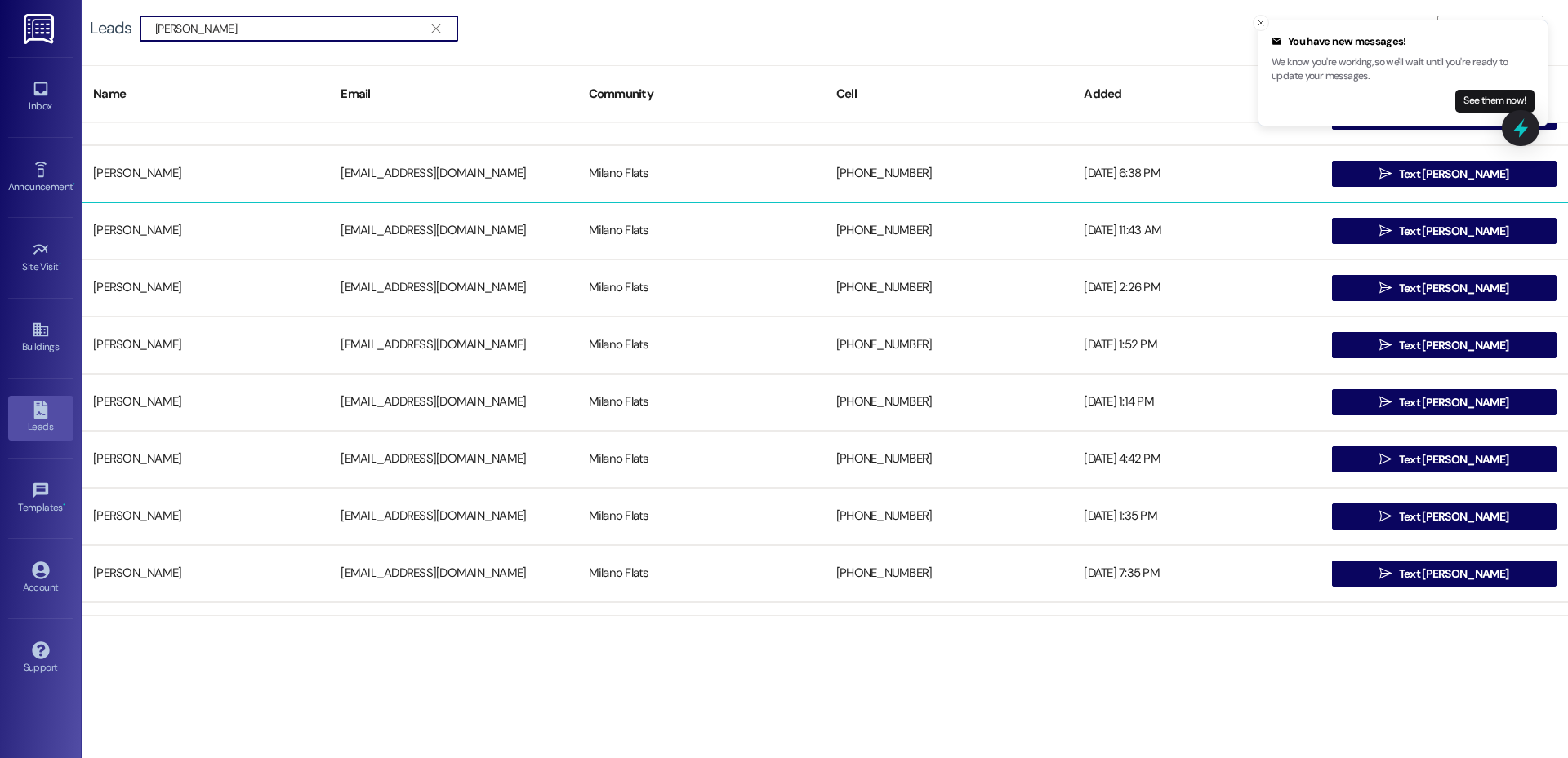
scroll to position [571, 0]
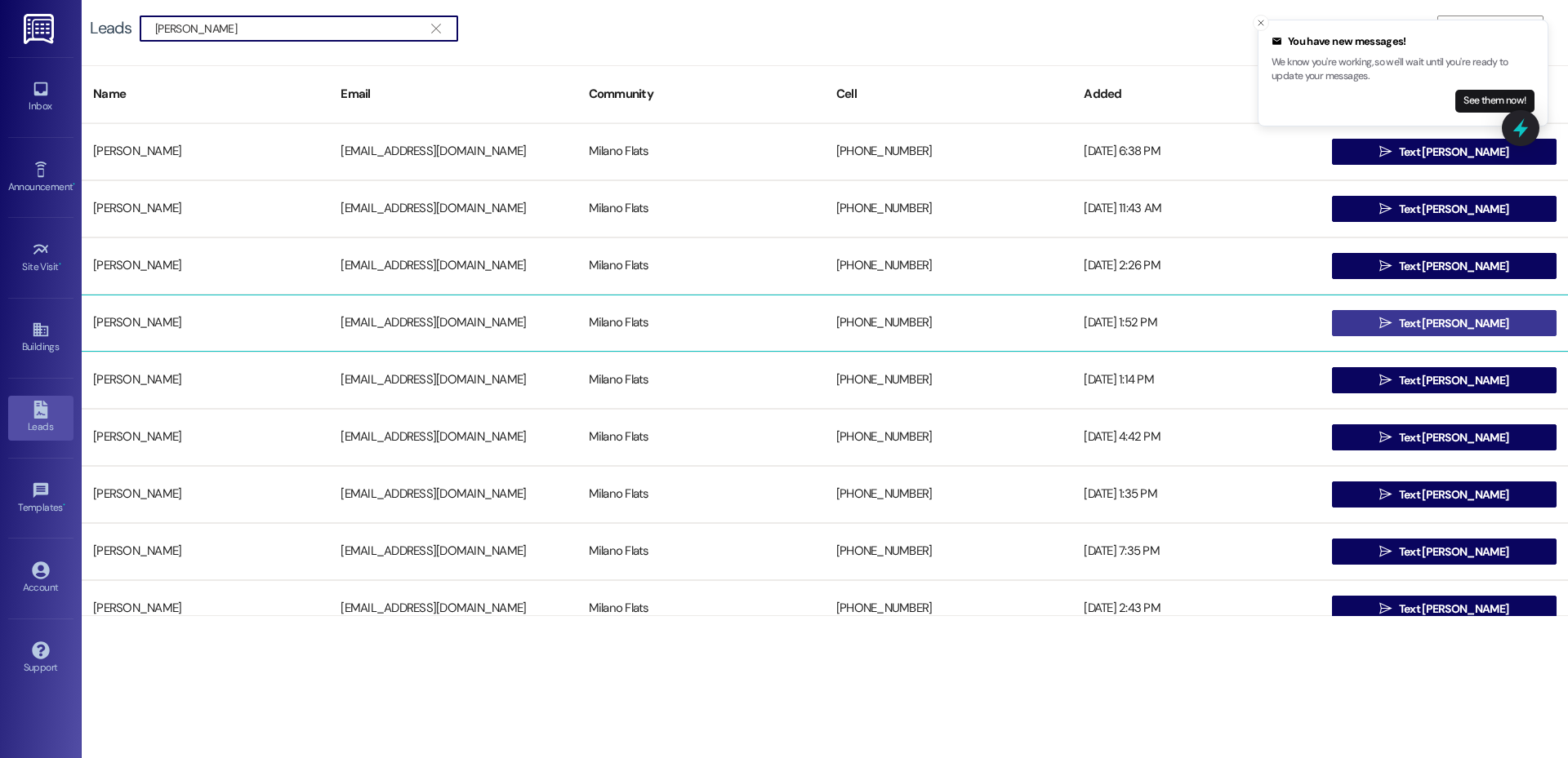
type input "thomas"
click at [1383, 319] on button " Text Thomas" at bounding box center [1443, 323] width 224 height 27
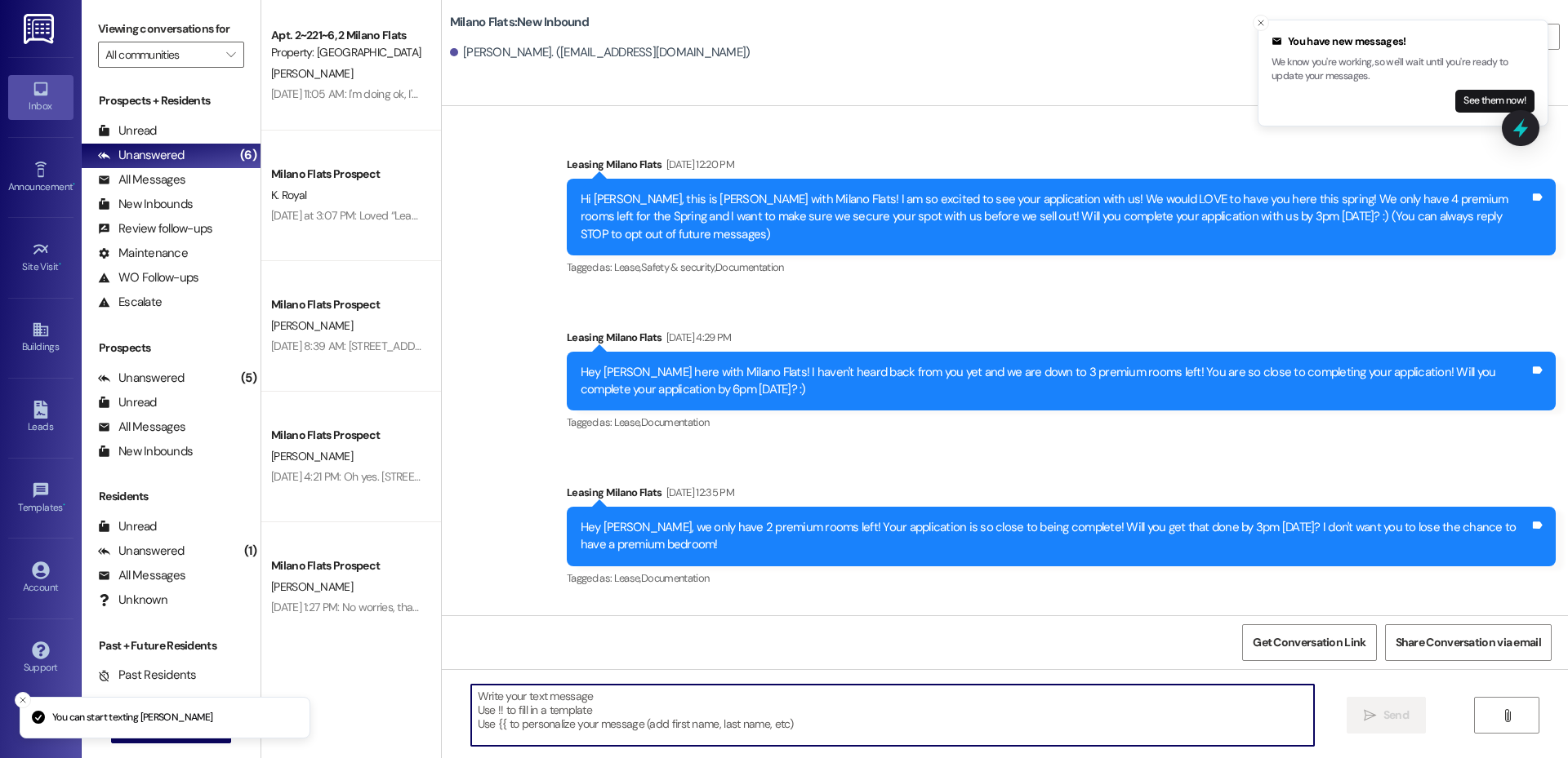
click at [695, 711] on textarea at bounding box center [893, 715] width 843 height 61
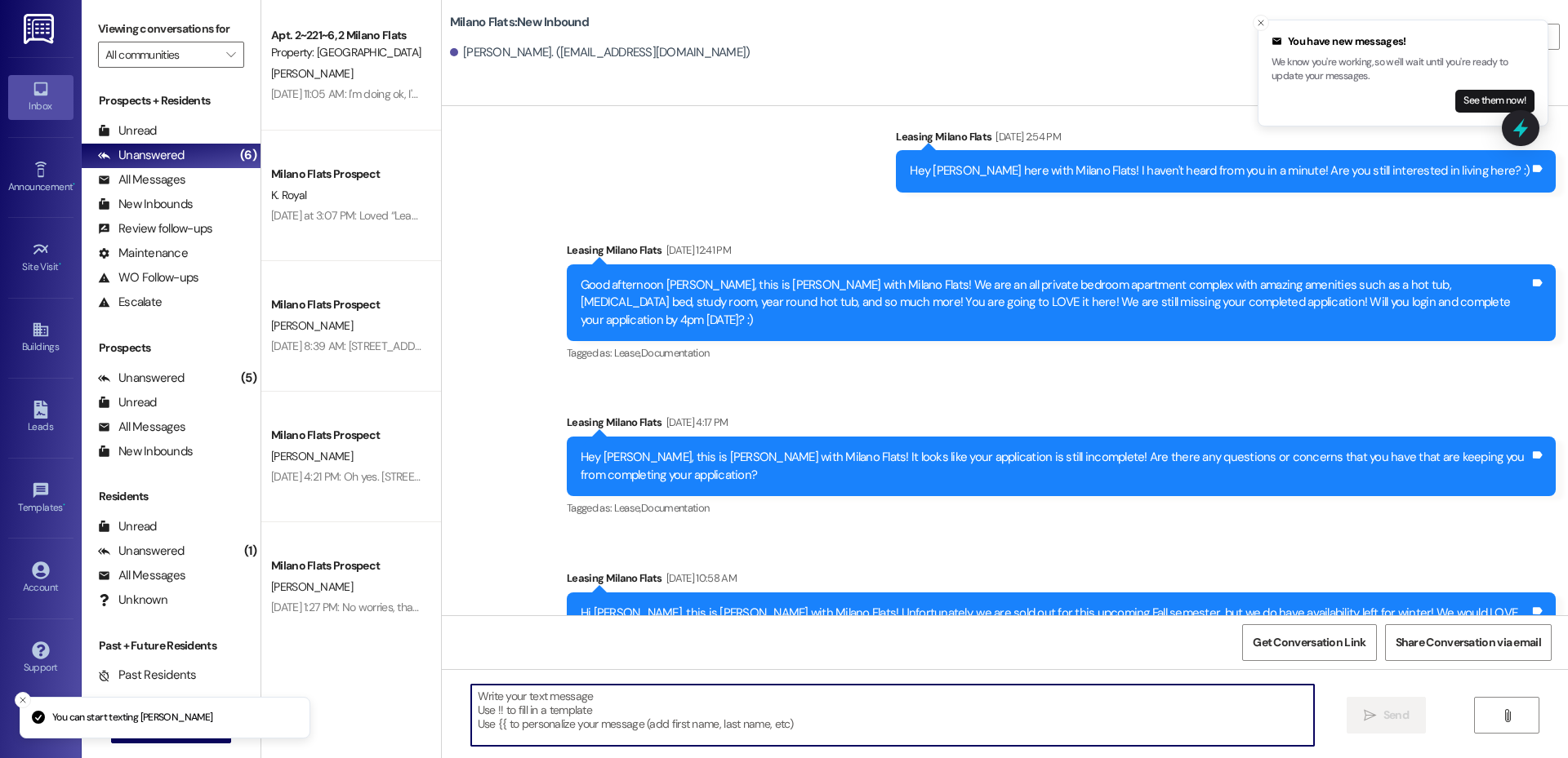
scroll to position [796, 0]
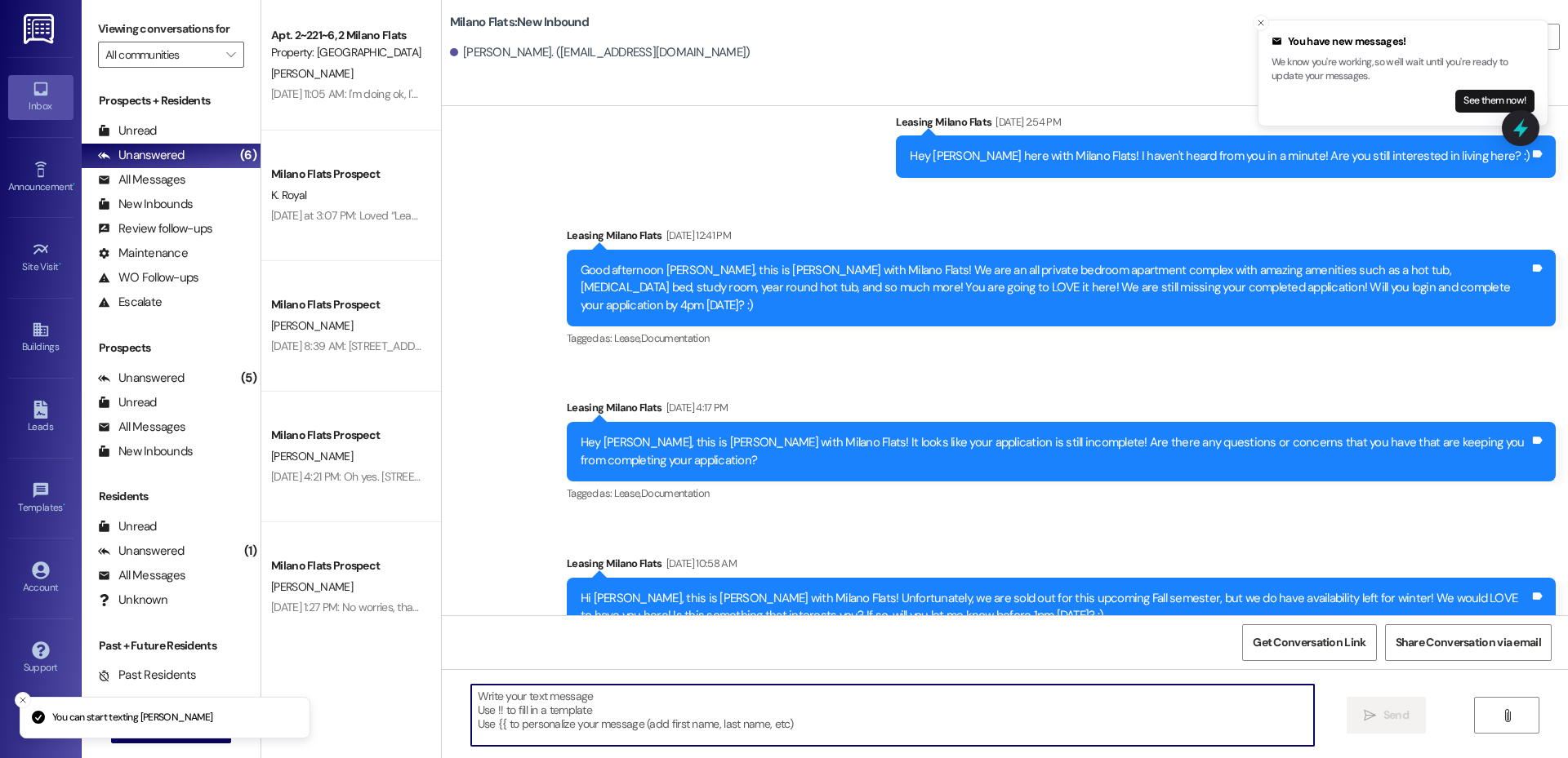
click at [599, 705] on textarea at bounding box center [893, 715] width 843 height 61
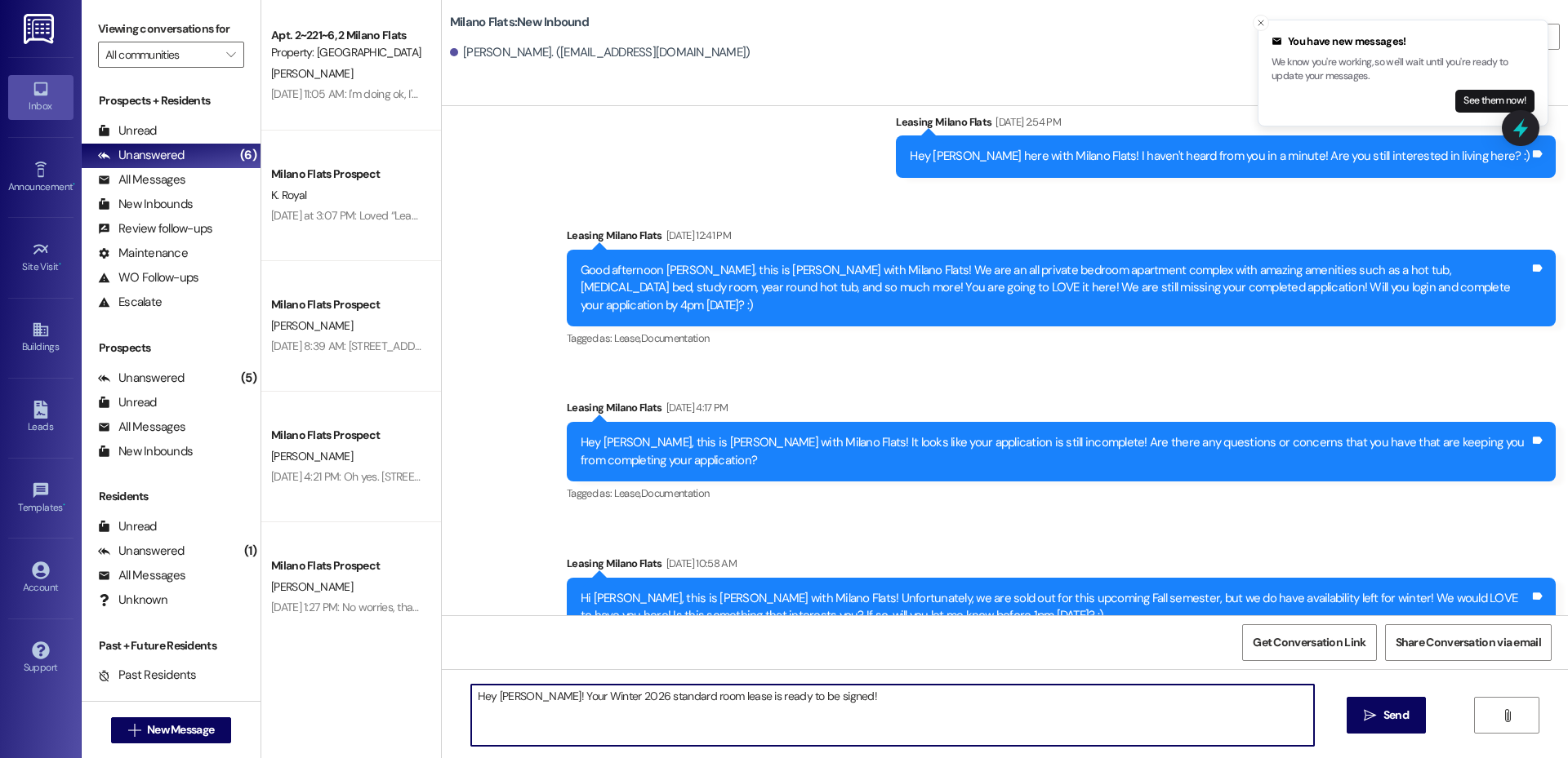
click at [525, 697] on textarea "Hey Thomas! Your Winter 2026 standard room lease is ready to be signed!" at bounding box center [893, 715] width 843 height 61
click at [992, 698] on textarea "Hey Thomas, this is Liz with Milano Flats! Your Winter 2026 standard room lease…" at bounding box center [893, 715] width 843 height 61
click at [999, 704] on textarea "Hey Thomas, this is Liz with Milano Flats! Your Winter 2026 standard room lease…" at bounding box center [893, 715] width 843 height 61
type textarea "Hey Thomas, this is Liz with Milano Flats! Your Winter 2026 standard room lease…"
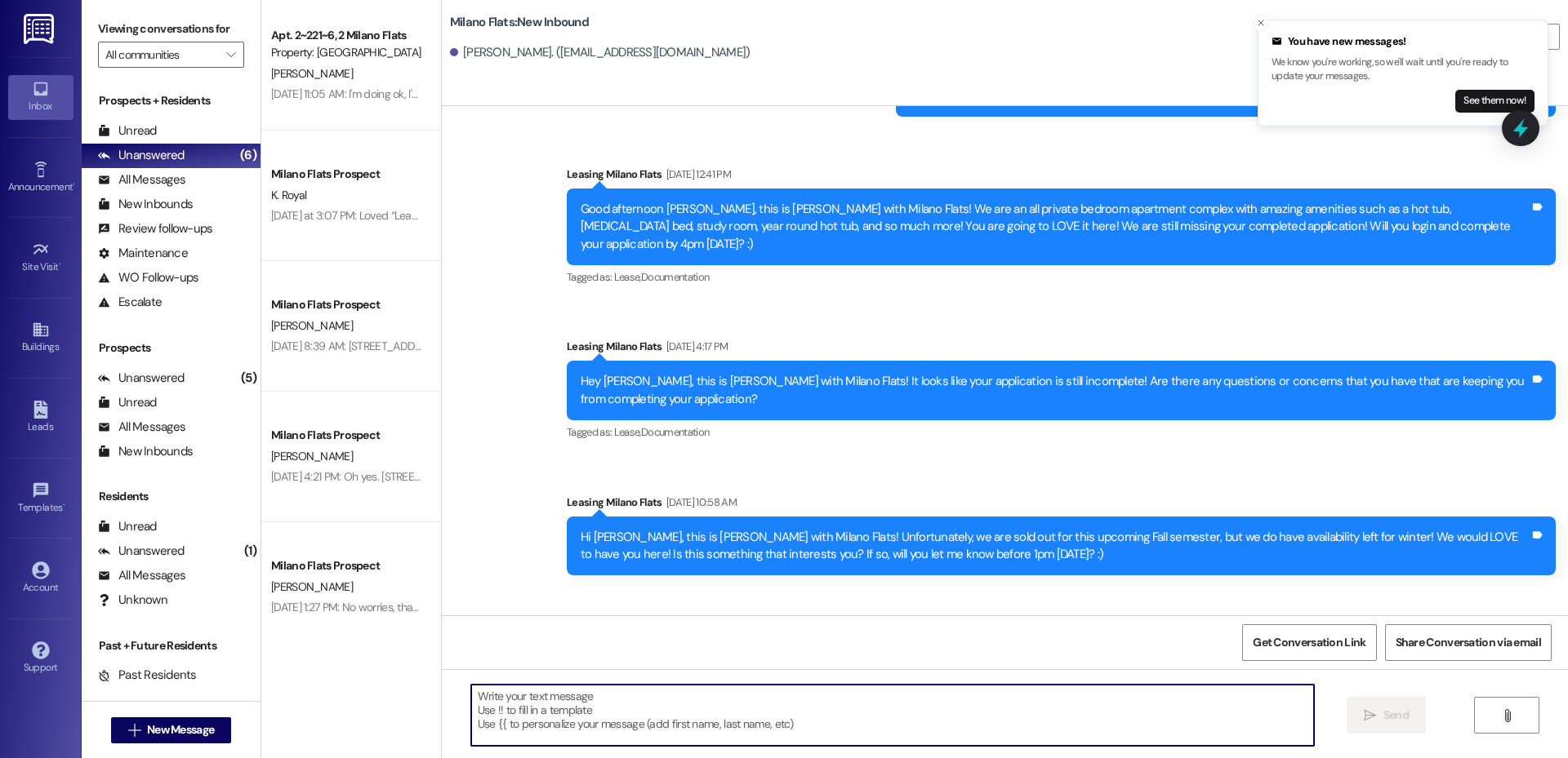
scroll to position [909, 0]
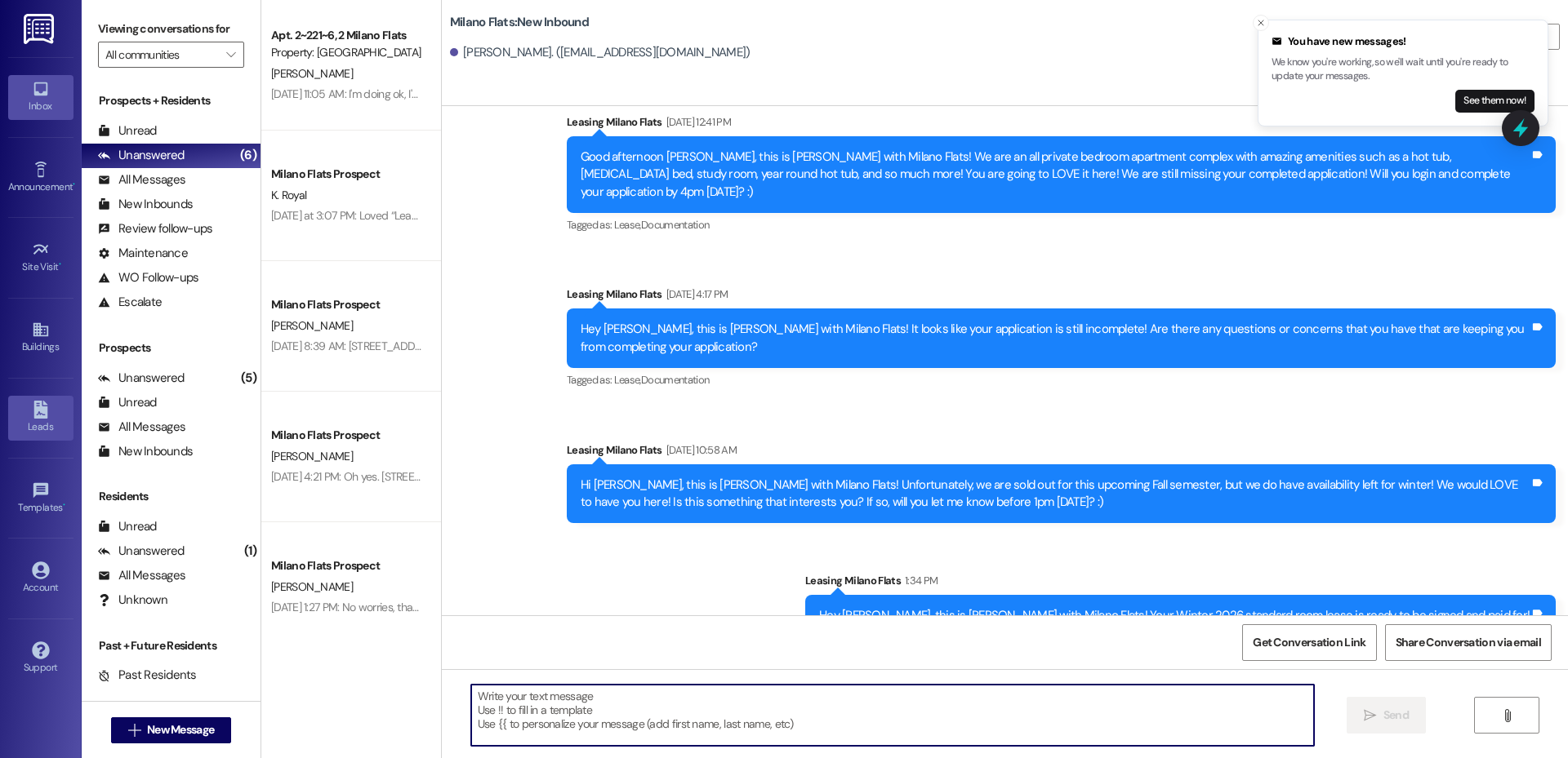
click at [57, 412] on link "Leads" at bounding box center [40, 418] width 65 height 44
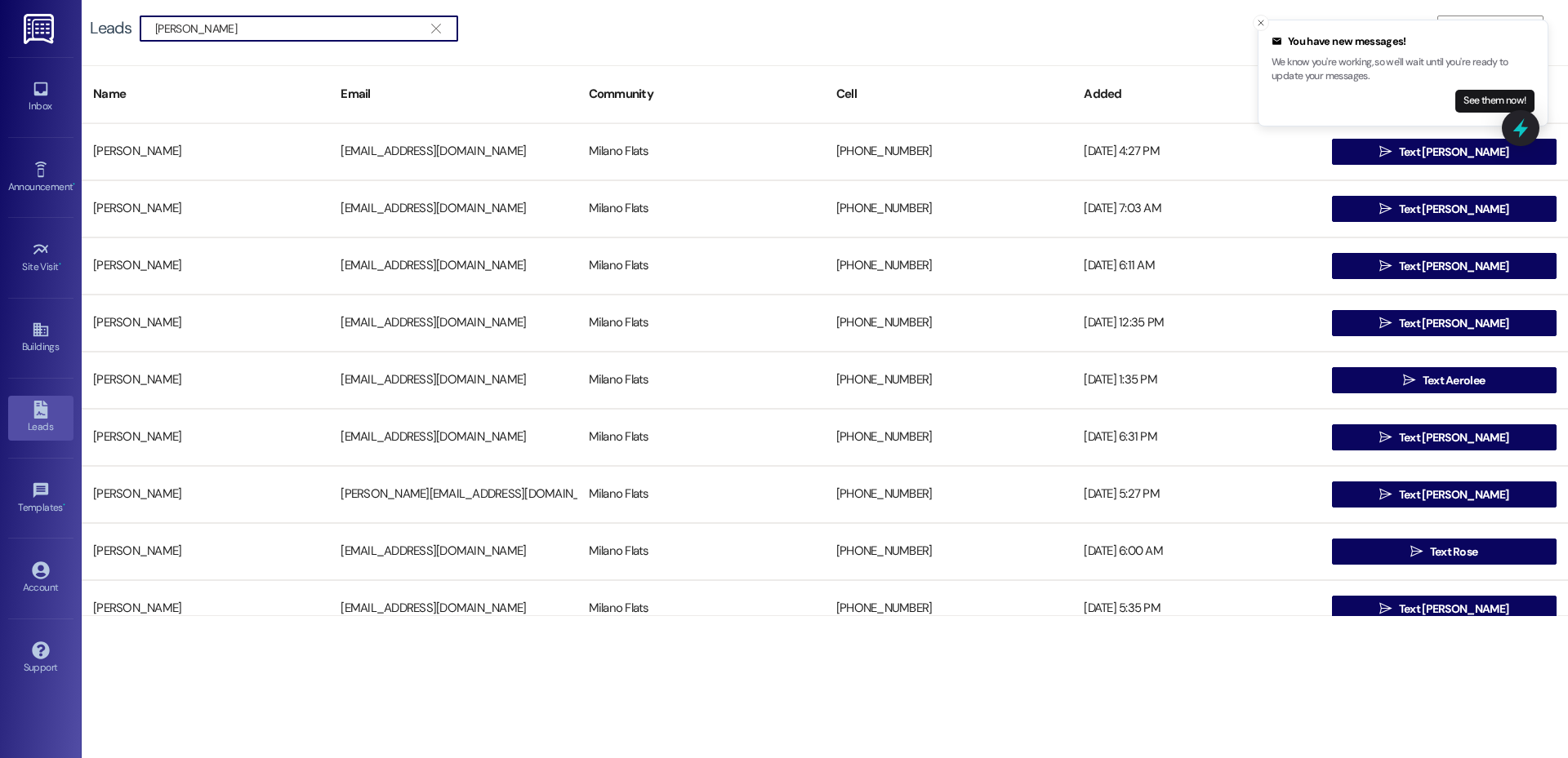
type input "Roxie"
click at [41, 94] on icon at bounding box center [40, 89] width 14 height 14
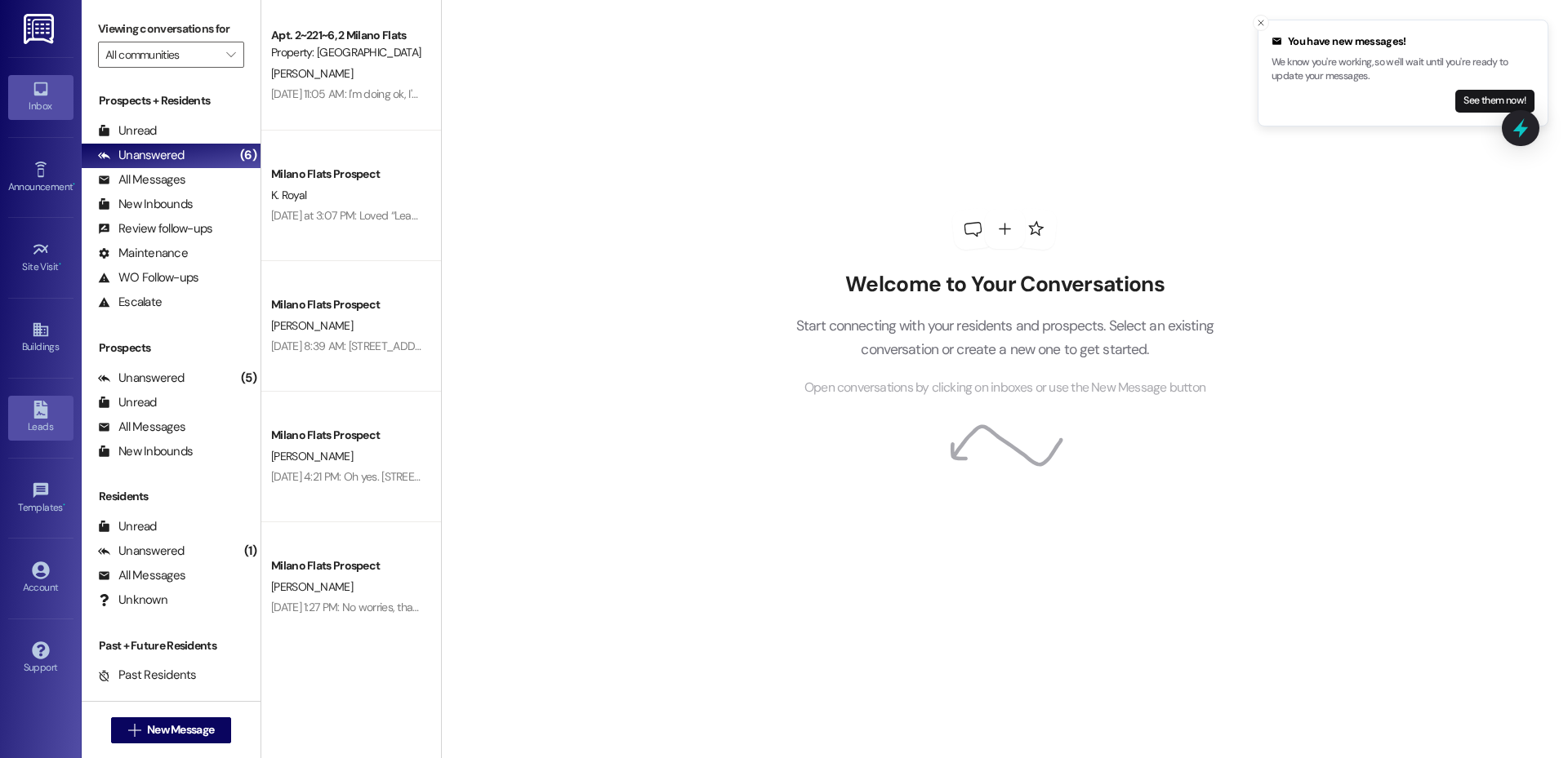
click at [46, 424] on div "Leads" at bounding box center [40, 427] width 82 height 16
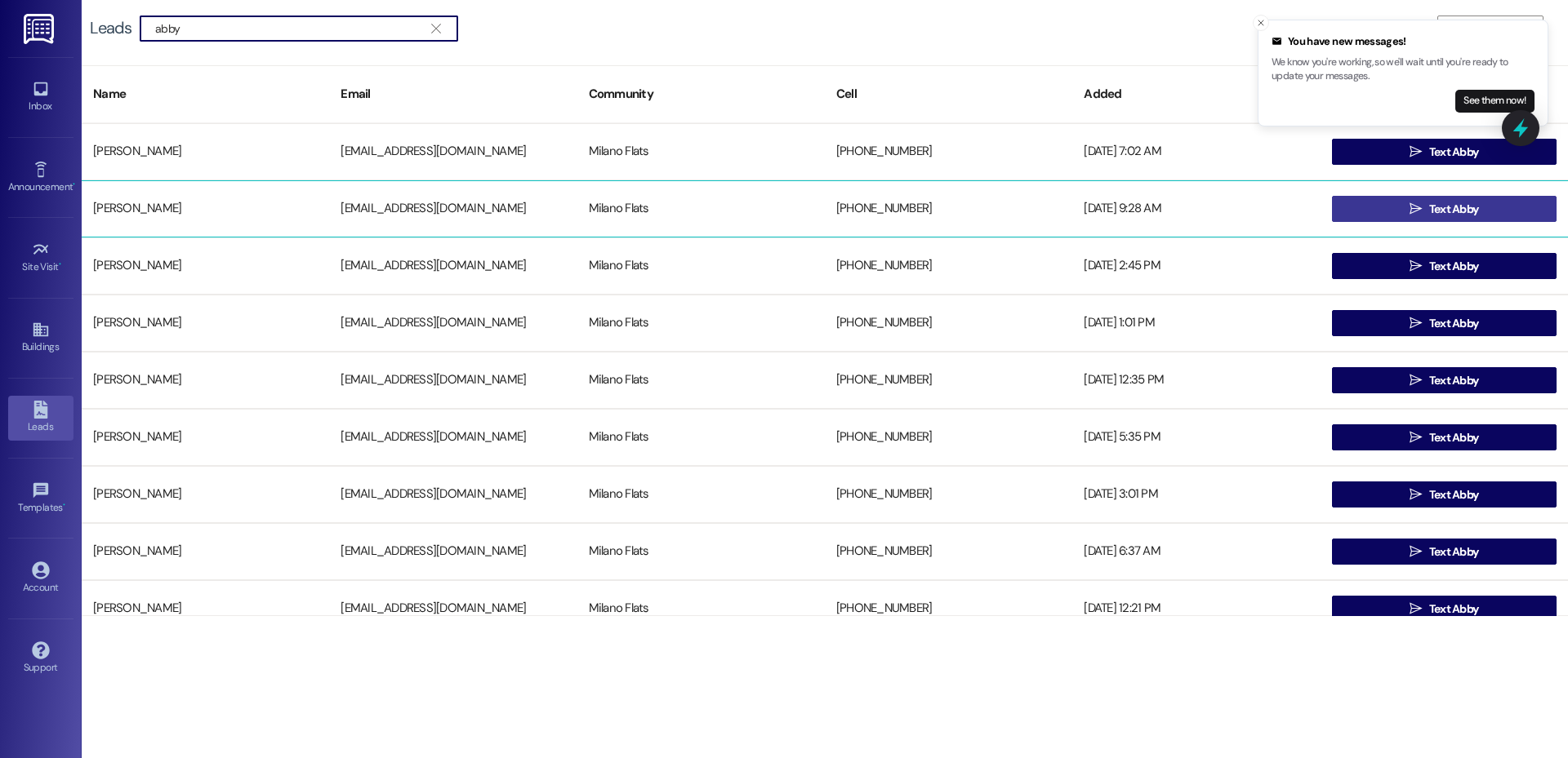
type input "abby"
click at [1433, 200] on span "Text Abby" at bounding box center [1454, 209] width 49 height 17
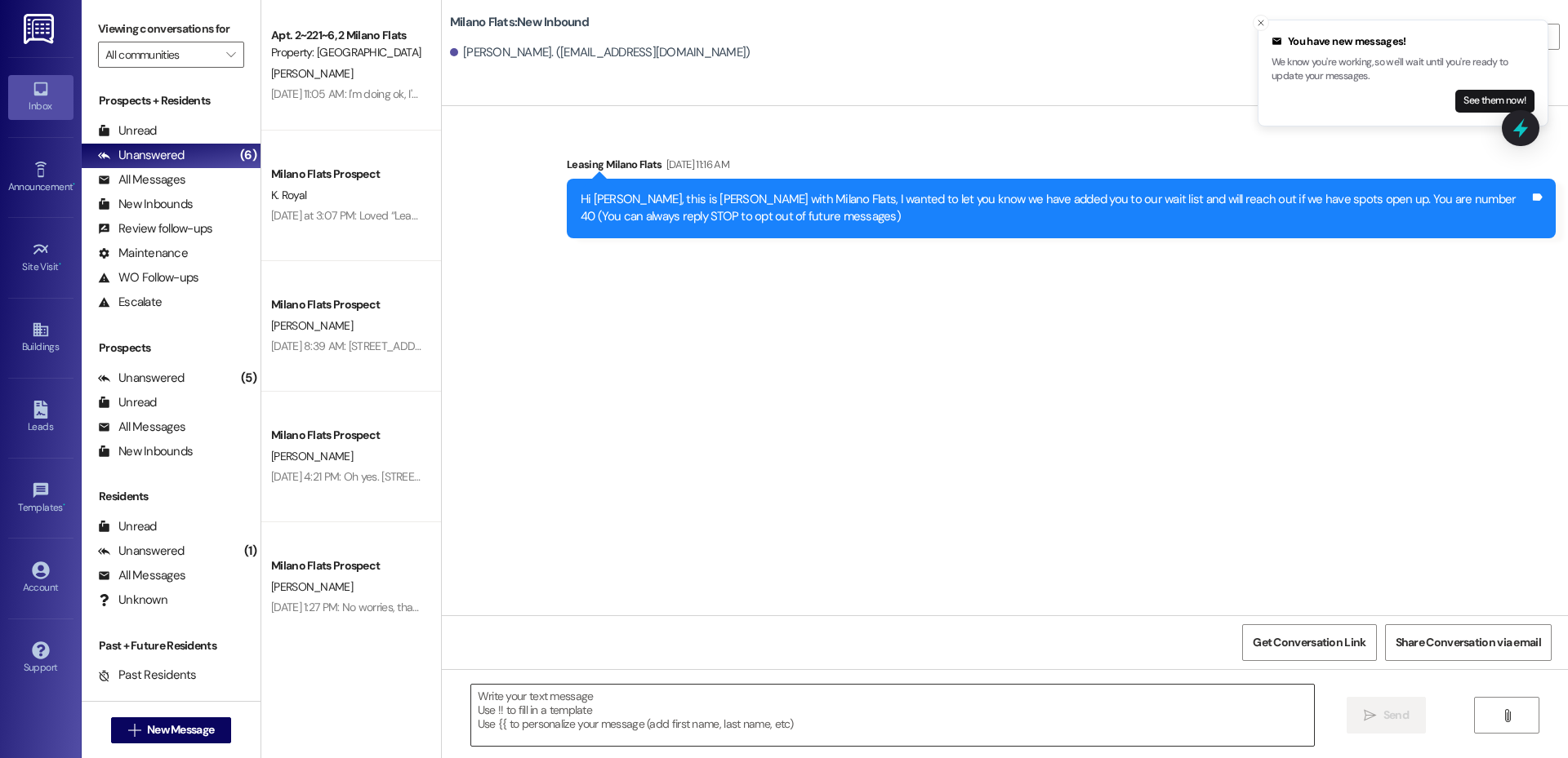
click at [570, 725] on textarea at bounding box center [893, 715] width 843 height 61
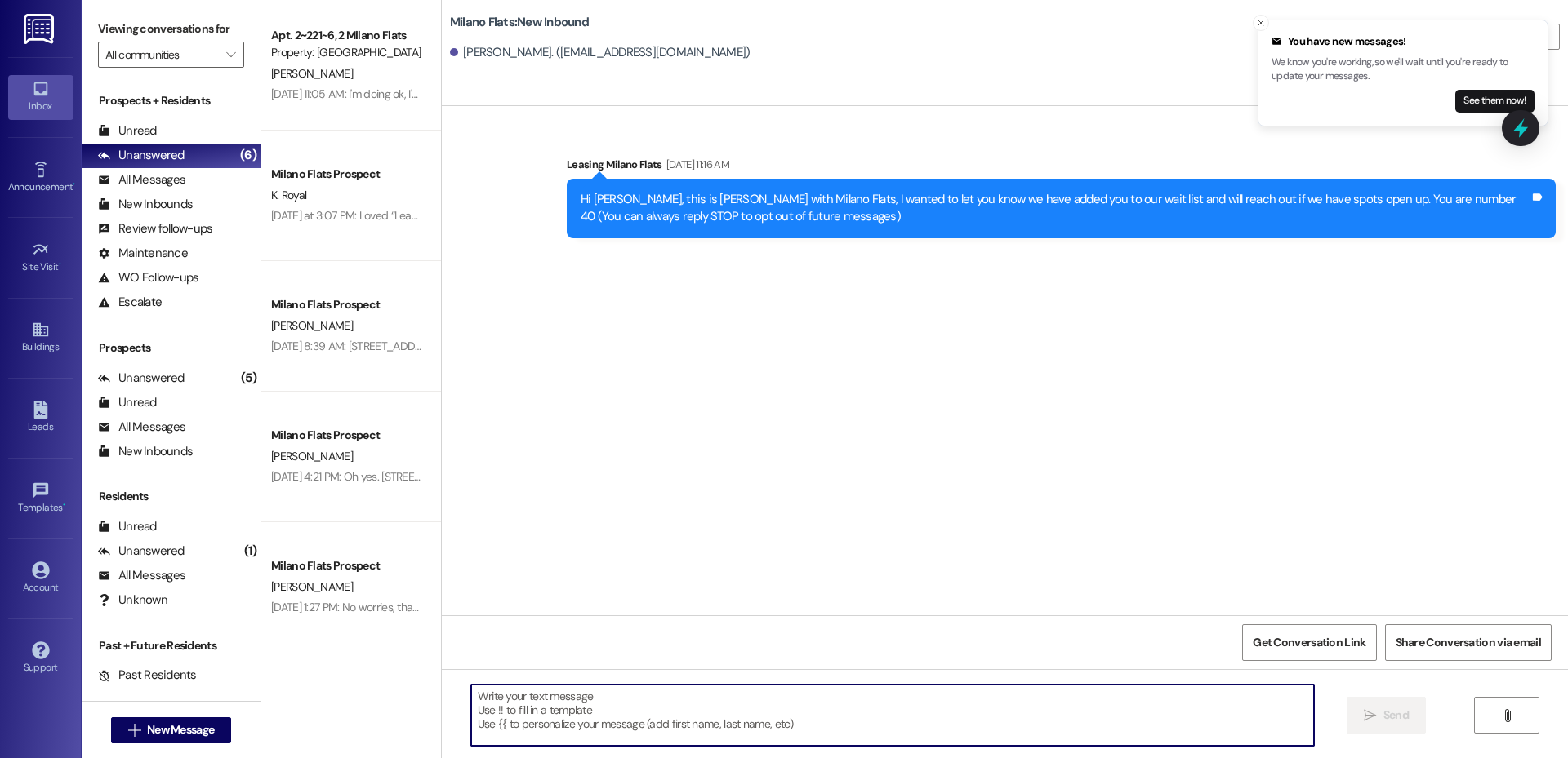
paste textarea "Hi Abby, This is Liz with Milano Flats! I wanted to check in to see if you’re s…"
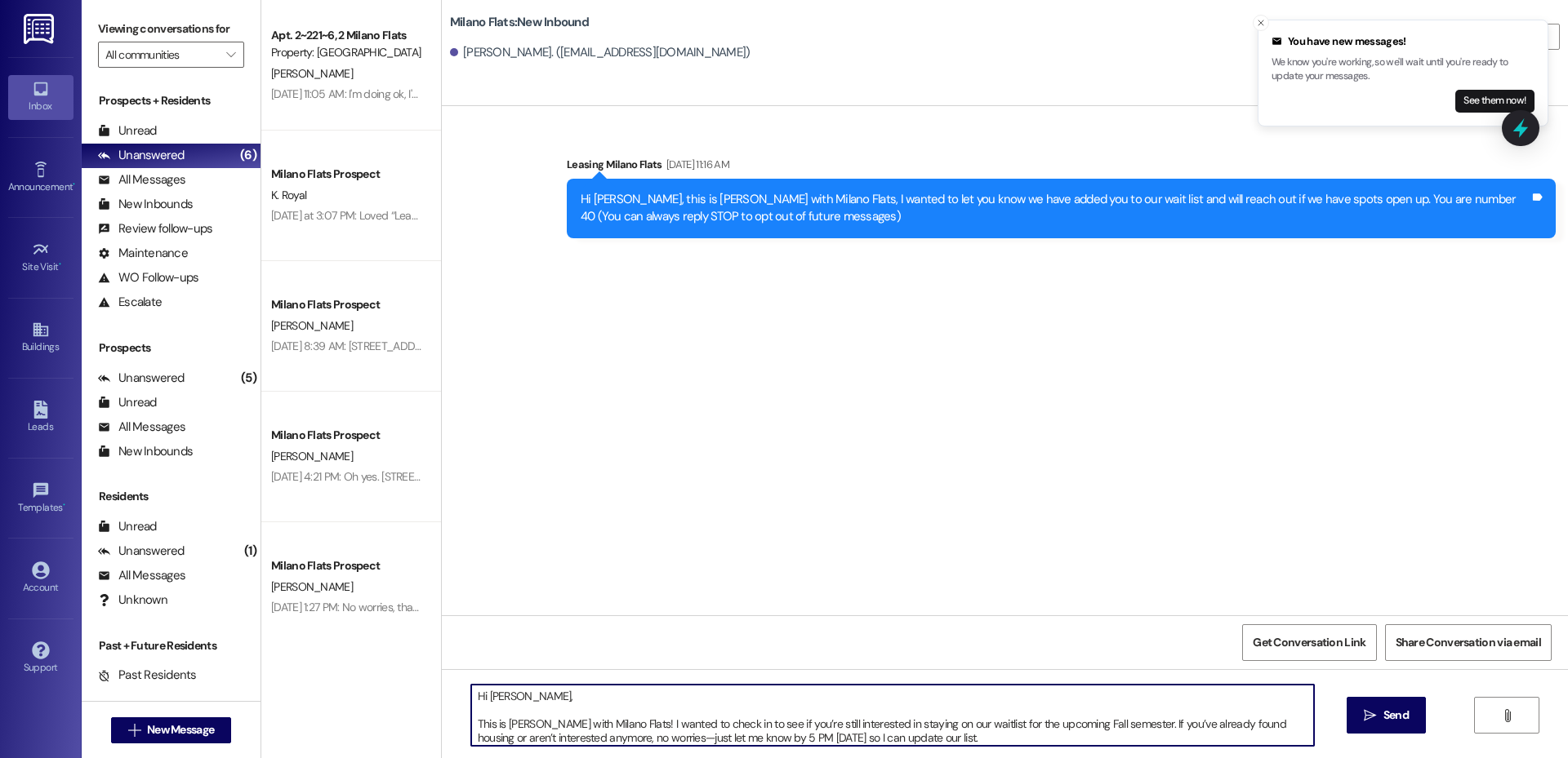
click at [472, 724] on textarea "Hi Abby, This is Liz with Milano Flats! I wanted to check in to see if you’re s…" at bounding box center [893, 715] width 843 height 61
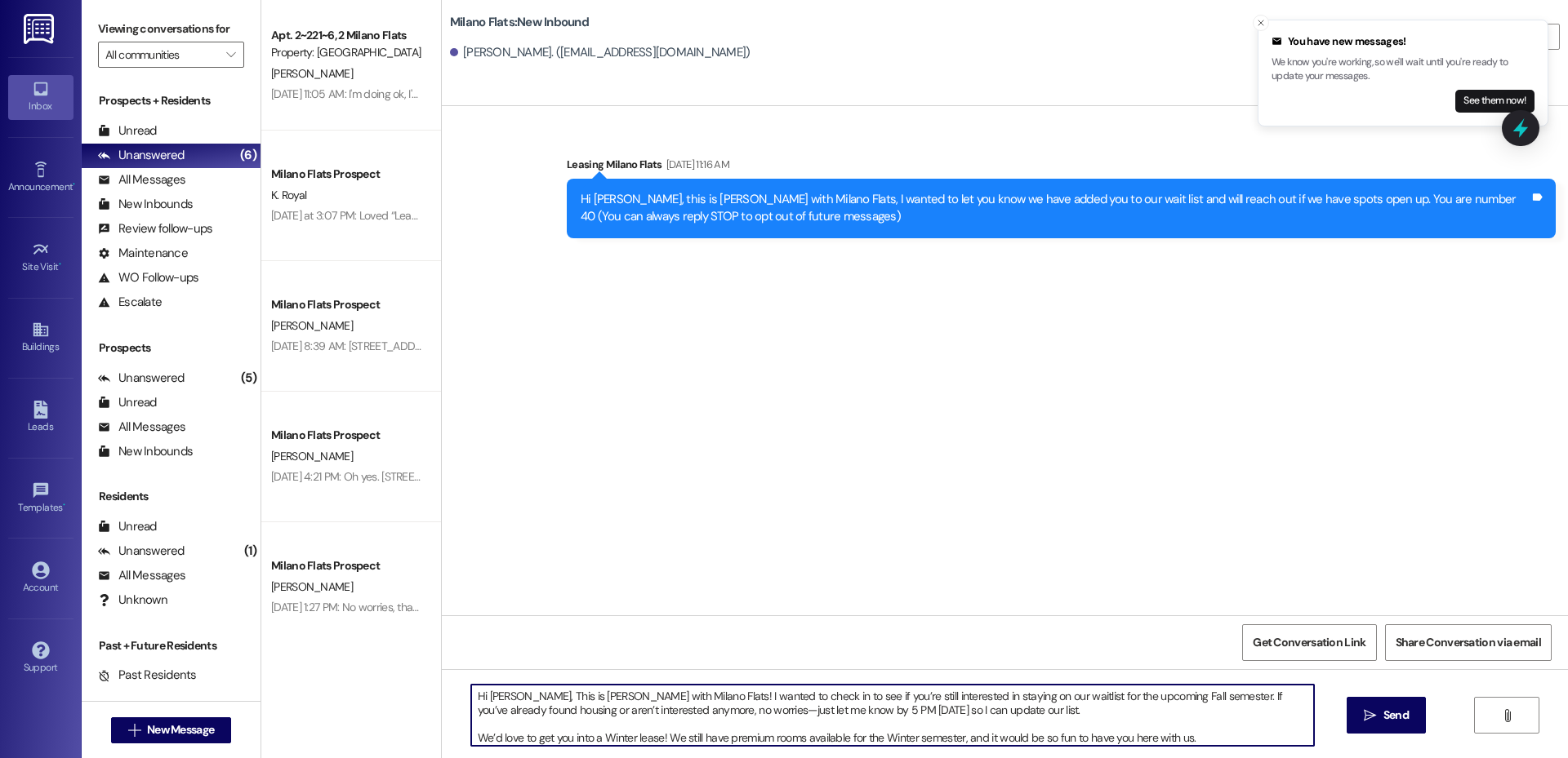
click at [472, 735] on textarea "Hi Abby, This is Liz with Milano Flats! I wanted to check in to see if you’re s…" at bounding box center [893, 715] width 843 height 61
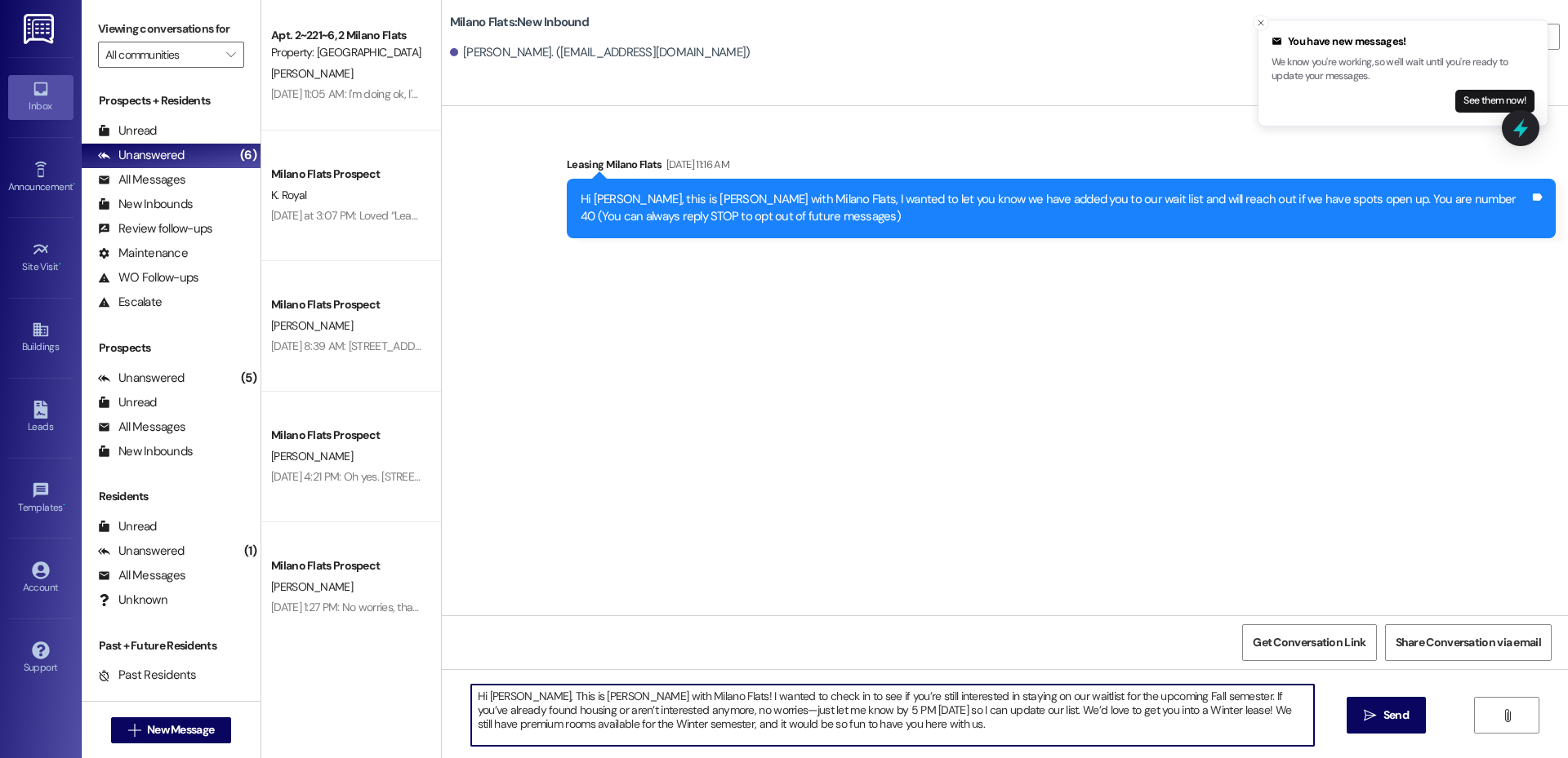
click at [472, 734] on textarea "Hi Abby, This is Liz with Milano Flats! I wanted to check in to see if you’re s…" at bounding box center [893, 715] width 843 height 61
click at [472, 737] on textarea "Hi Abby, This is Liz with Milano Flats! I wanted to check in to see if you’re s…" at bounding box center [893, 715] width 843 height 61
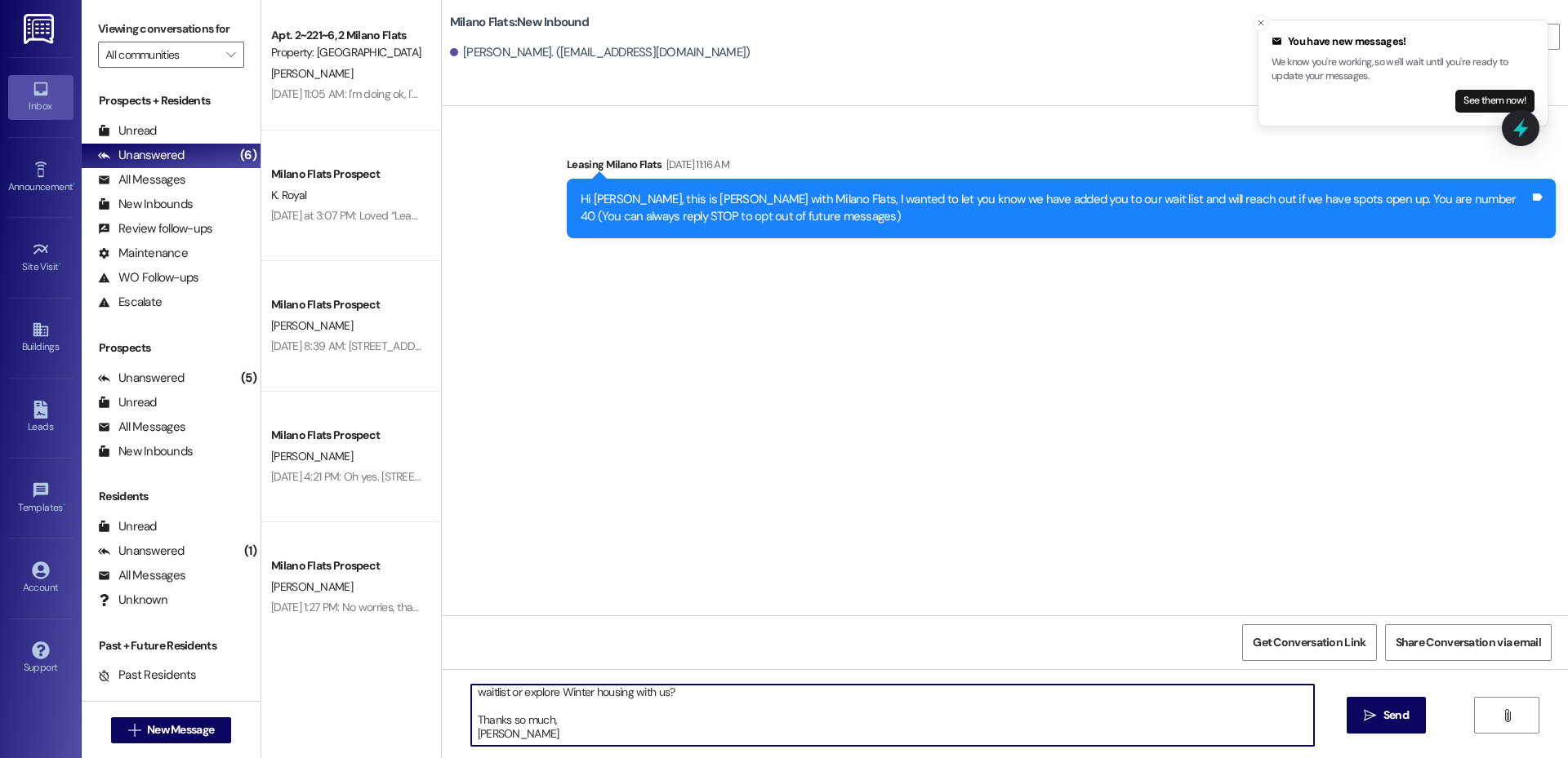
drag, startPoint x: 505, startPoint y: 735, endPoint x: 450, endPoint y: 717, distance: 57.9
click at [463, 717] on div "Hi Abby, This is Liz with Milano Flats! I wanted to check in to see if you’re s…" at bounding box center [885, 715] width 844 height 63
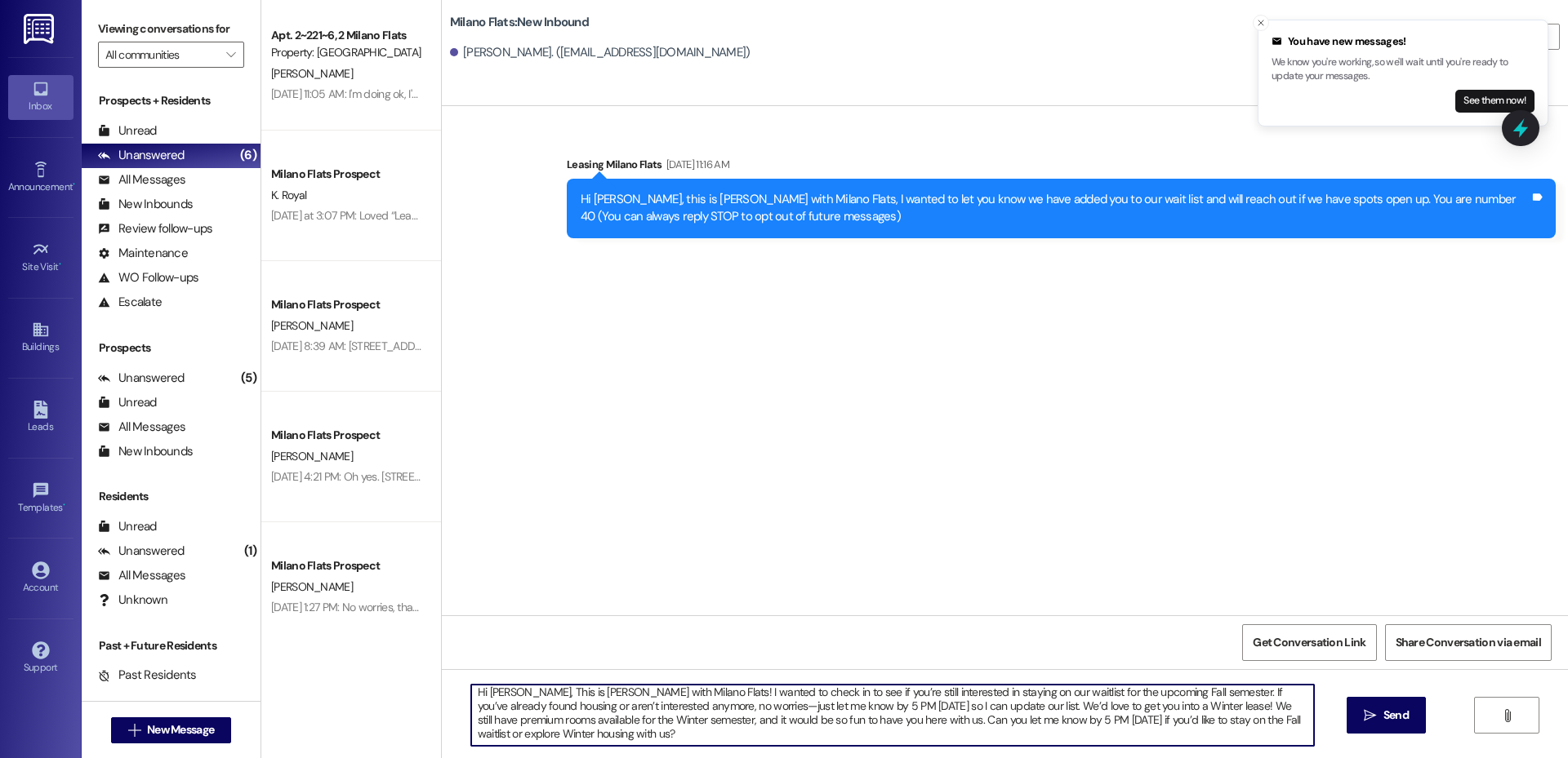
scroll to position [4, 0]
type textarea "Hi Abby, This is Liz with Milano Flats! I wanted to check in to see if you’re s…"
click at [1364, 698] on button " Send" at bounding box center [1387, 716] width 80 height 37
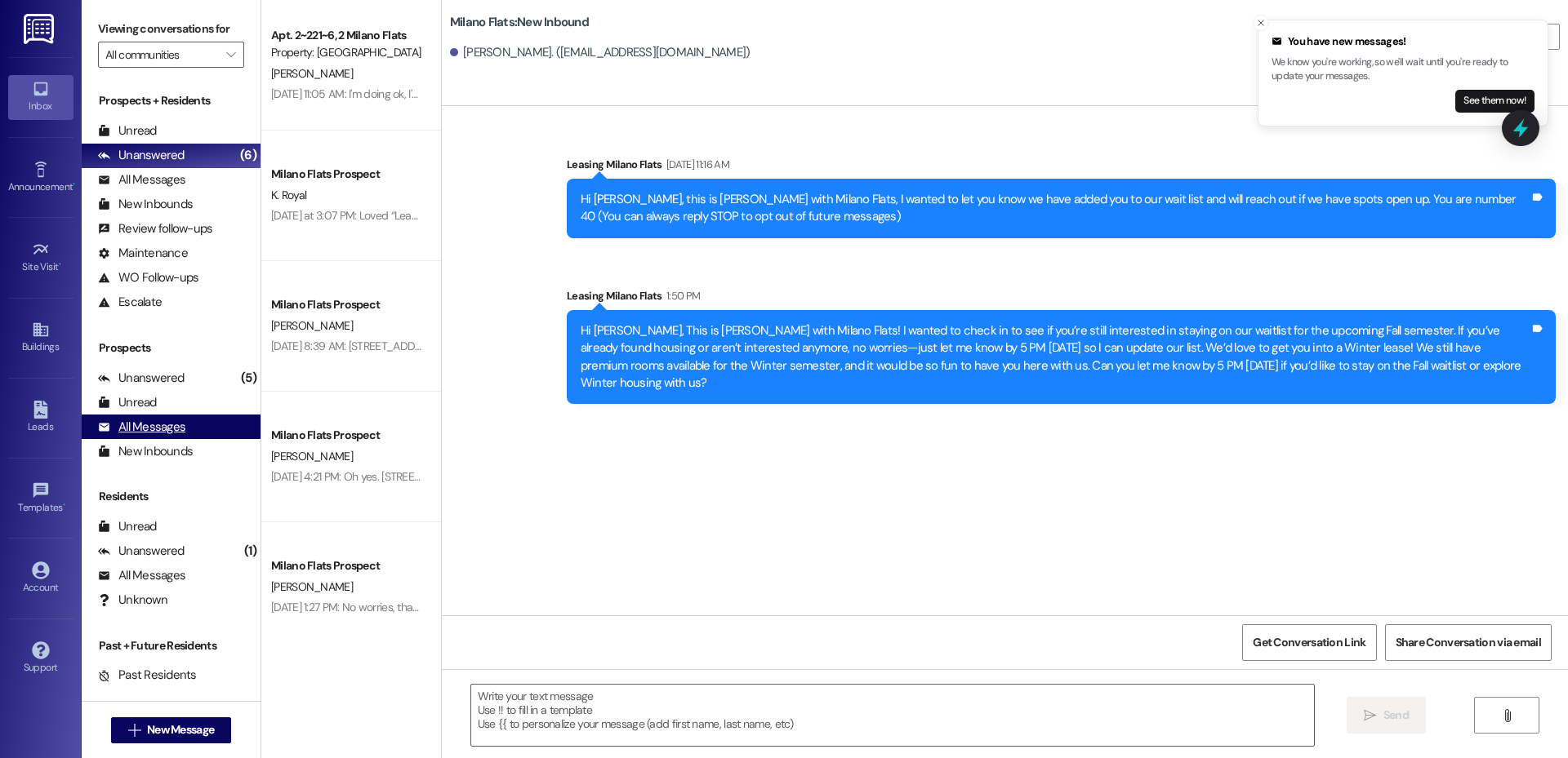
scroll to position [0, 0]
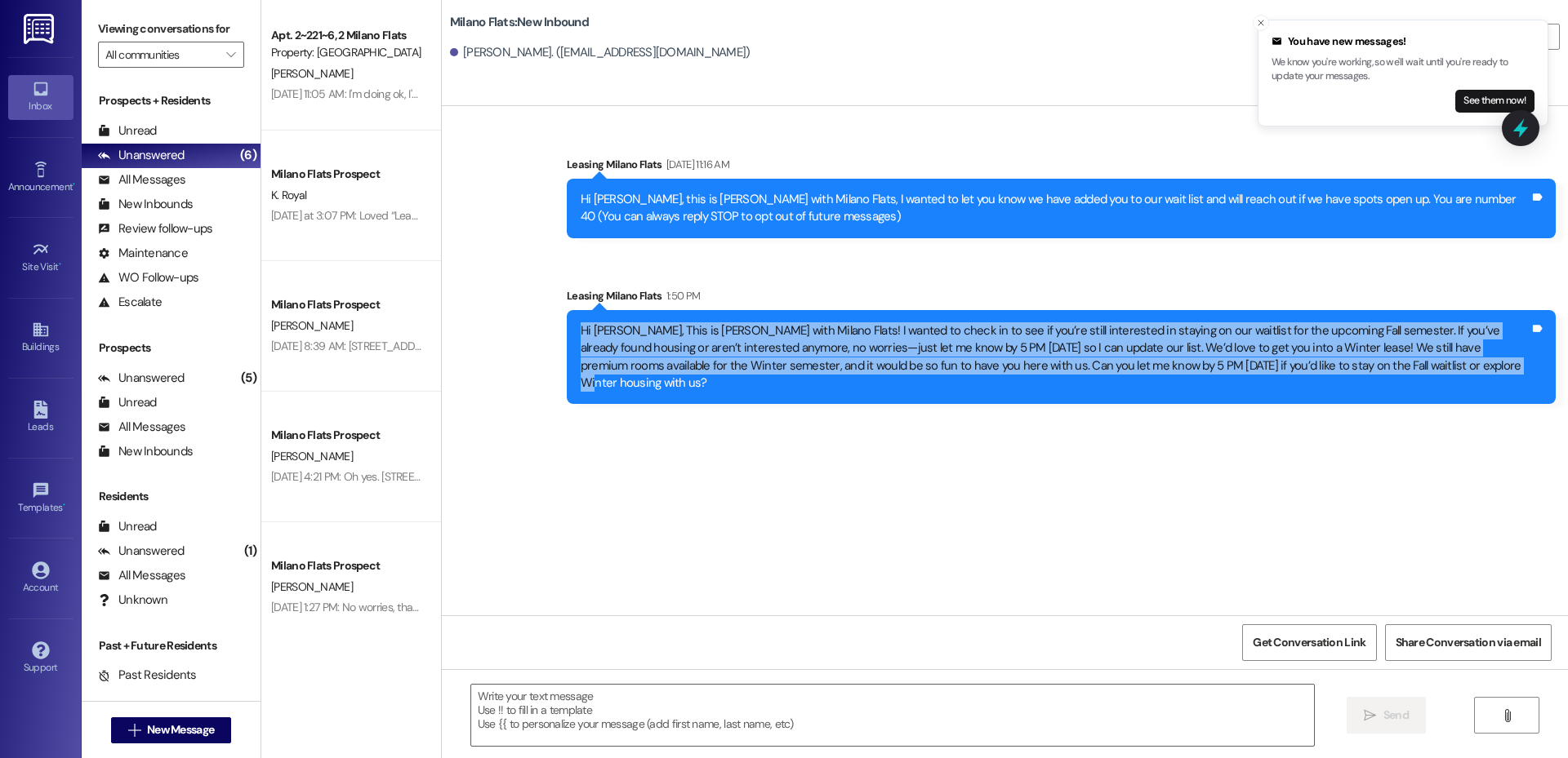
drag, startPoint x: 1430, startPoint y: 361, endPoint x: 515, endPoint y: 320, distance: 915.9
click at [515, 320] on div "Sent via SMS Leasing Milano Flats Jul 16, 2025 at 11:16 AM Hi Abby, this is Meg…" at bounding box center [1005, 267] width 1127 height 298
copy div "Hi Abby, This is Liz with Milano Flats! I wanted to check in to see if you’re s…"
click at [41, 426] on div "Leads" at bounding box center [40, 427] width 82 height 16
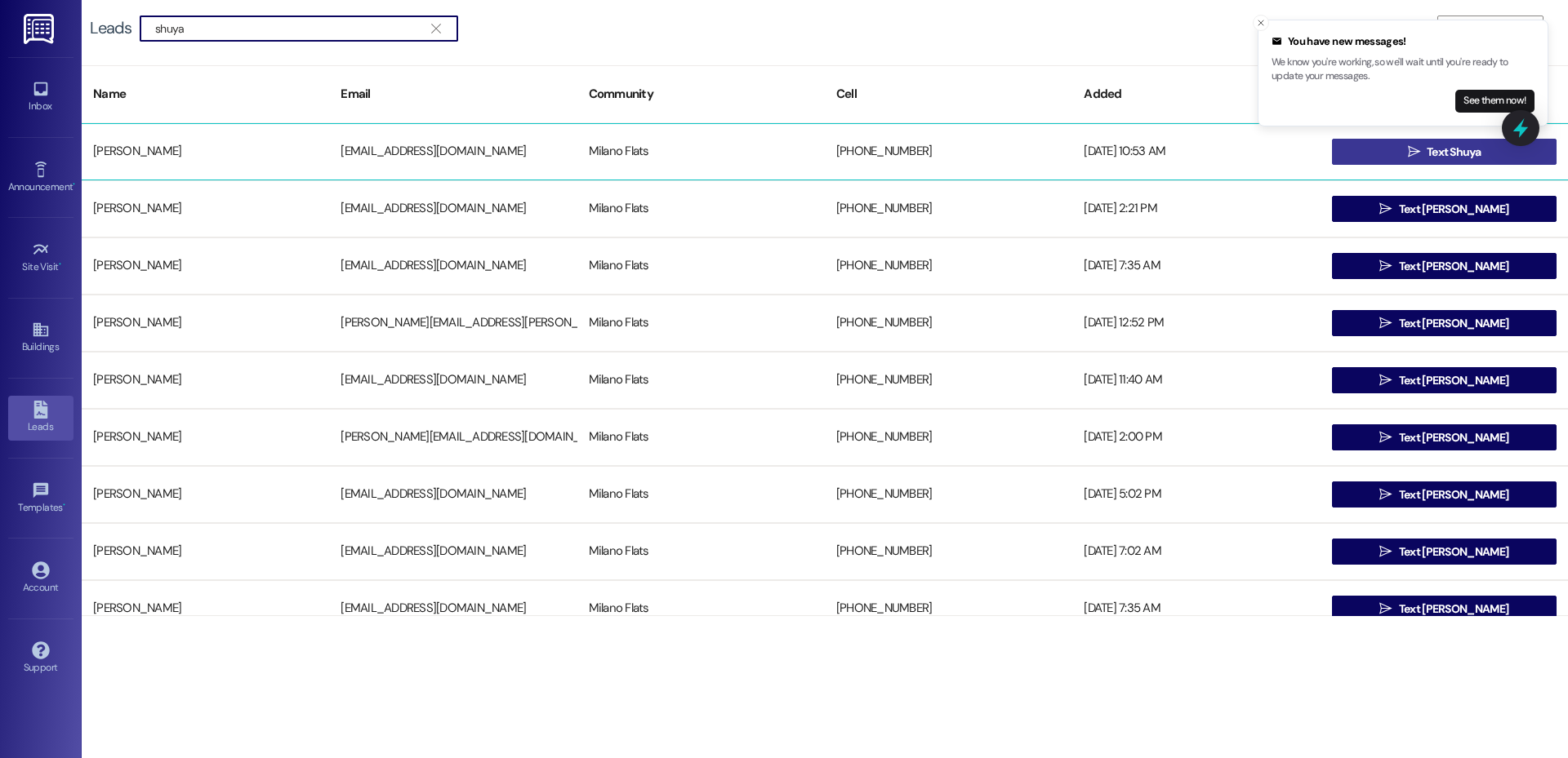
type input "shuya"
click at [1410, 150] on icon "" at bounding box center [1413, 152] width 12 height 13
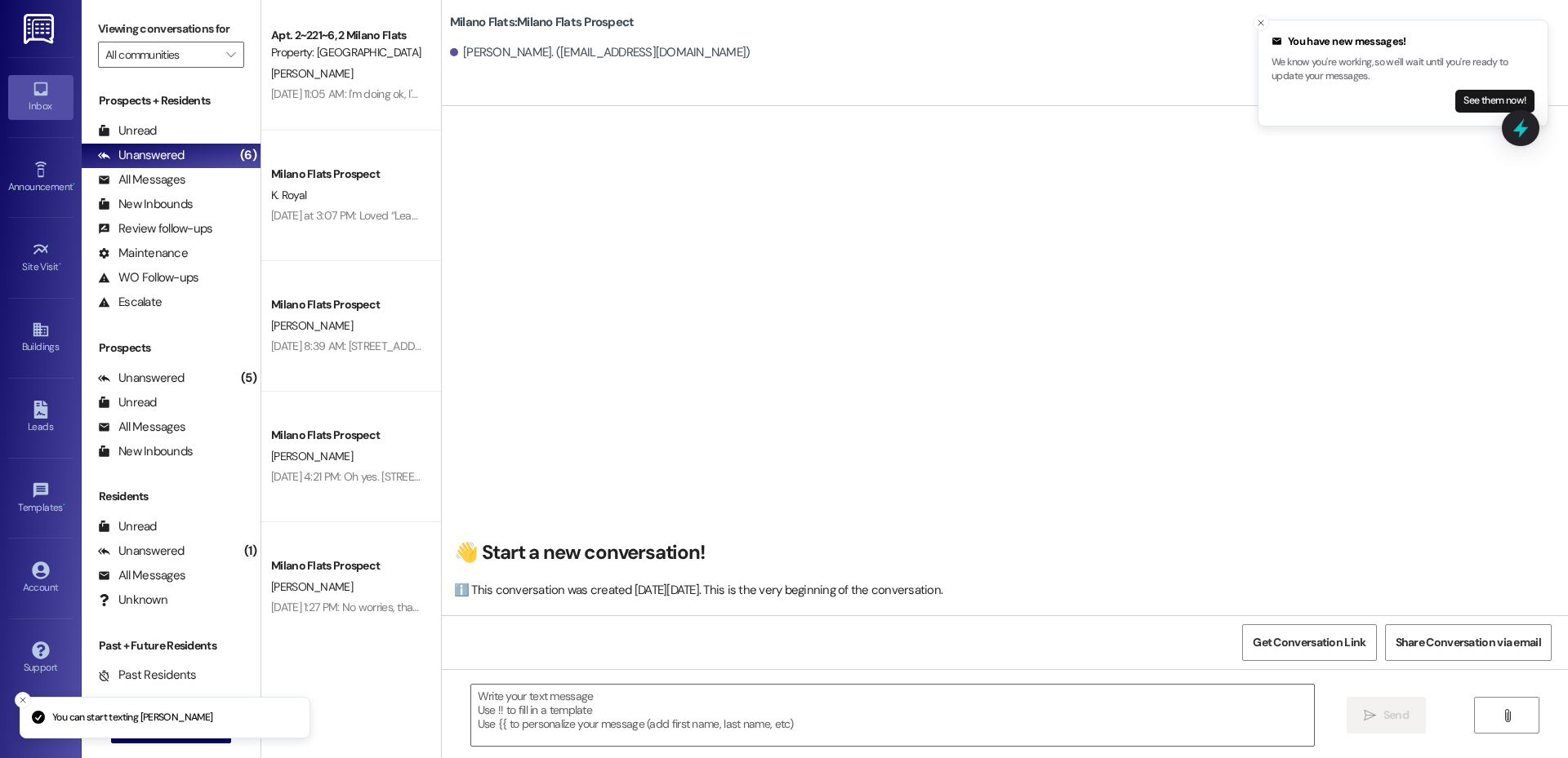
click at [647, 708] on textarea at bounding box center [893, 715] width 843 height 61
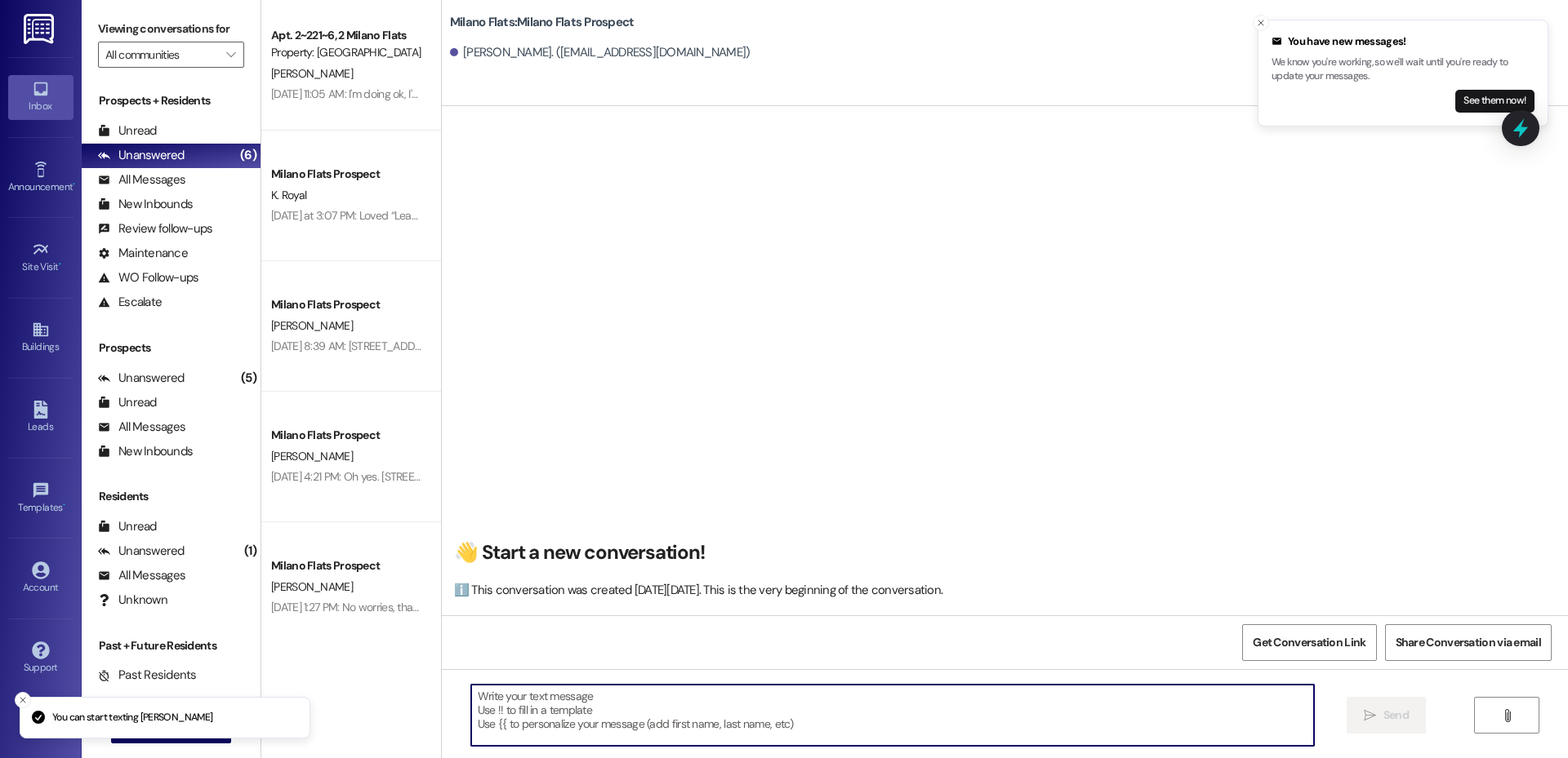
paste textarea "Hi Abby, This is Liz with Milano Flats! I wanted to check in to see if you’re s…"
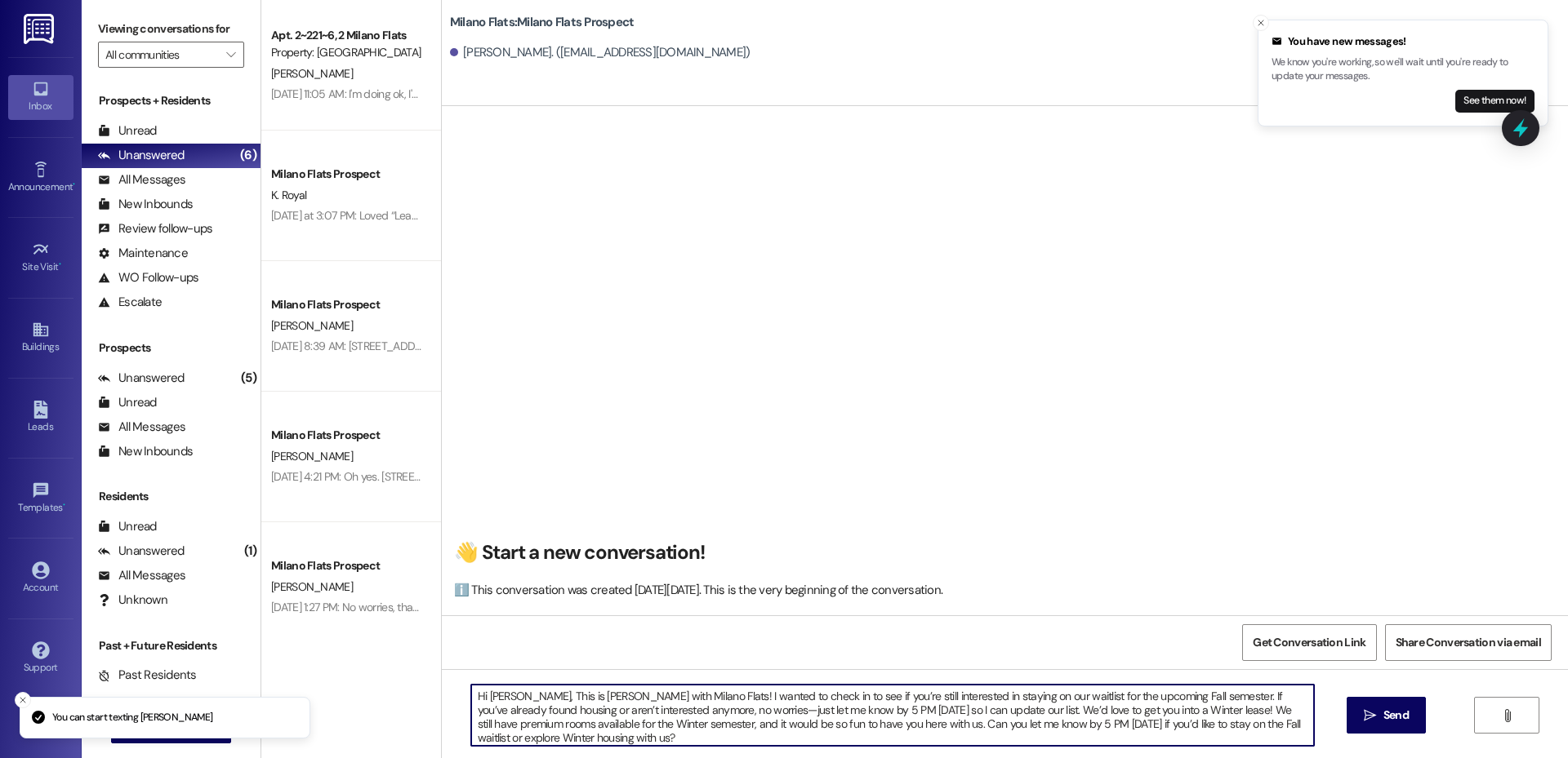
click at [501, 695] on textarea "Hi Abby, This is Liz with Milano Flats! I wanted to check in to see if you’re s…" at bounding box center [893, 715] width 843 height 61
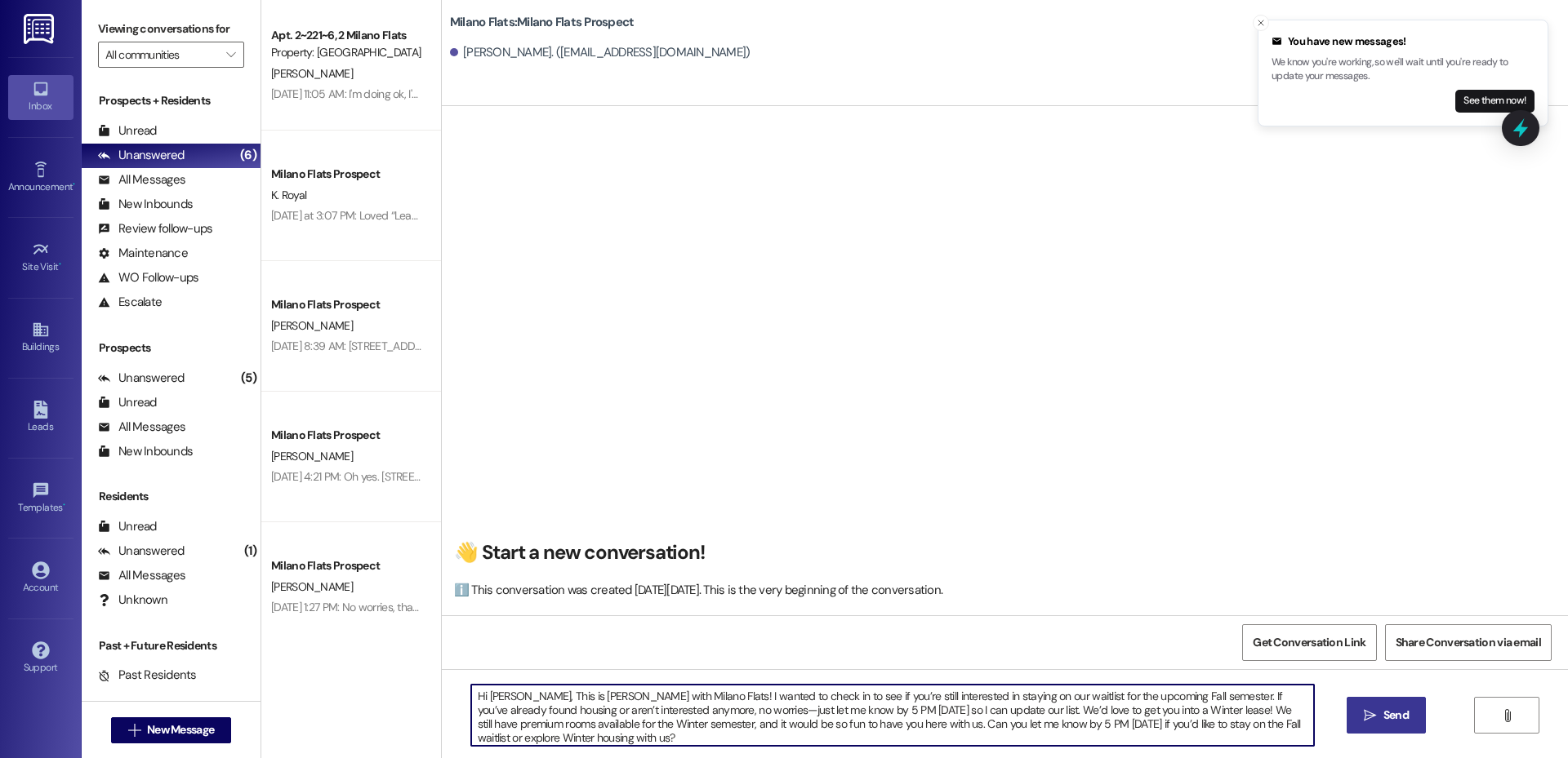
type textarea "Hi Shuya, This is Liz with Milano Flats! I wanted to check in to see if you’re …"
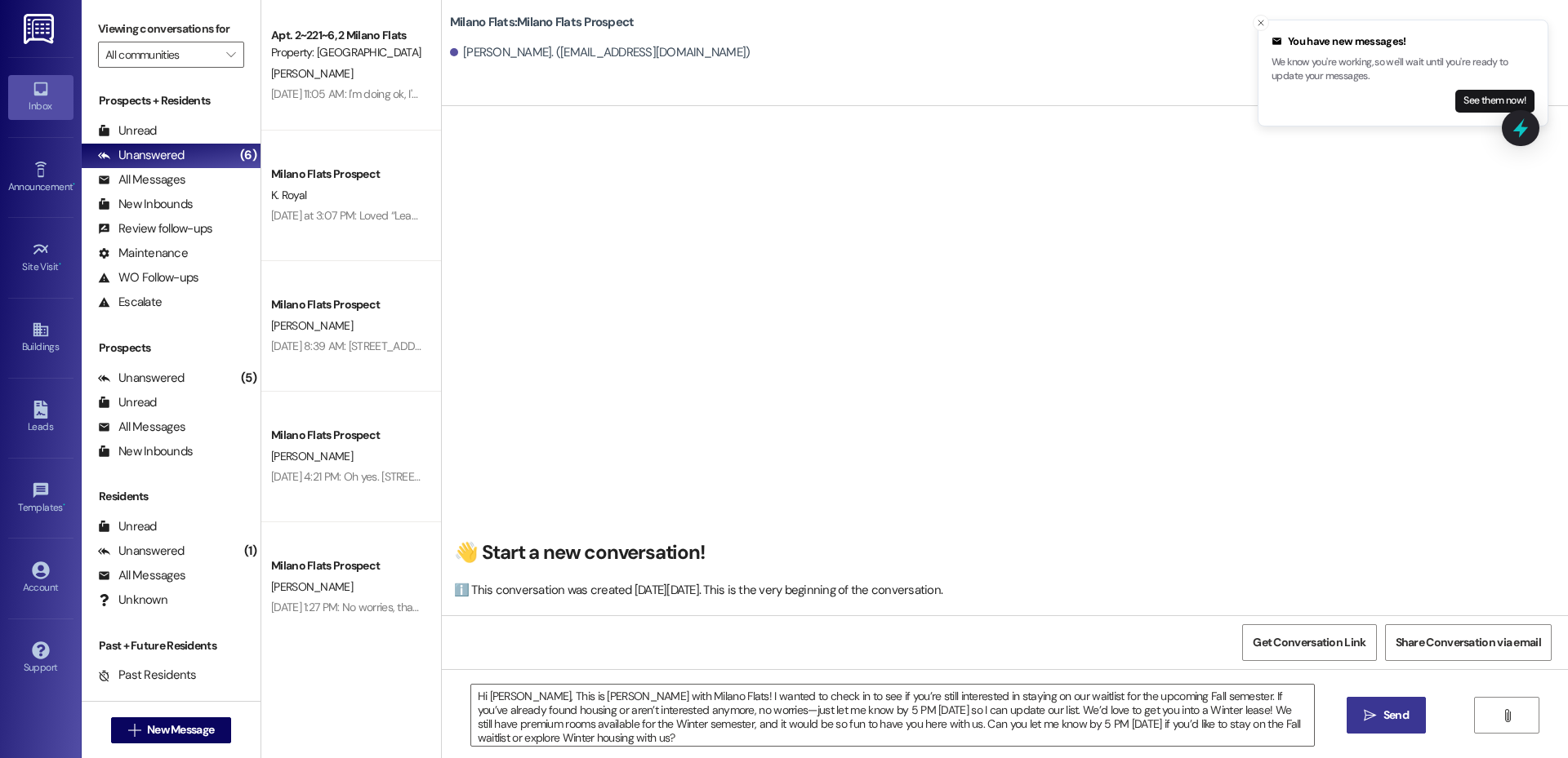
click at [1376, 726] on button " Send" at bounding box center [1387, 716] width 80 height 37
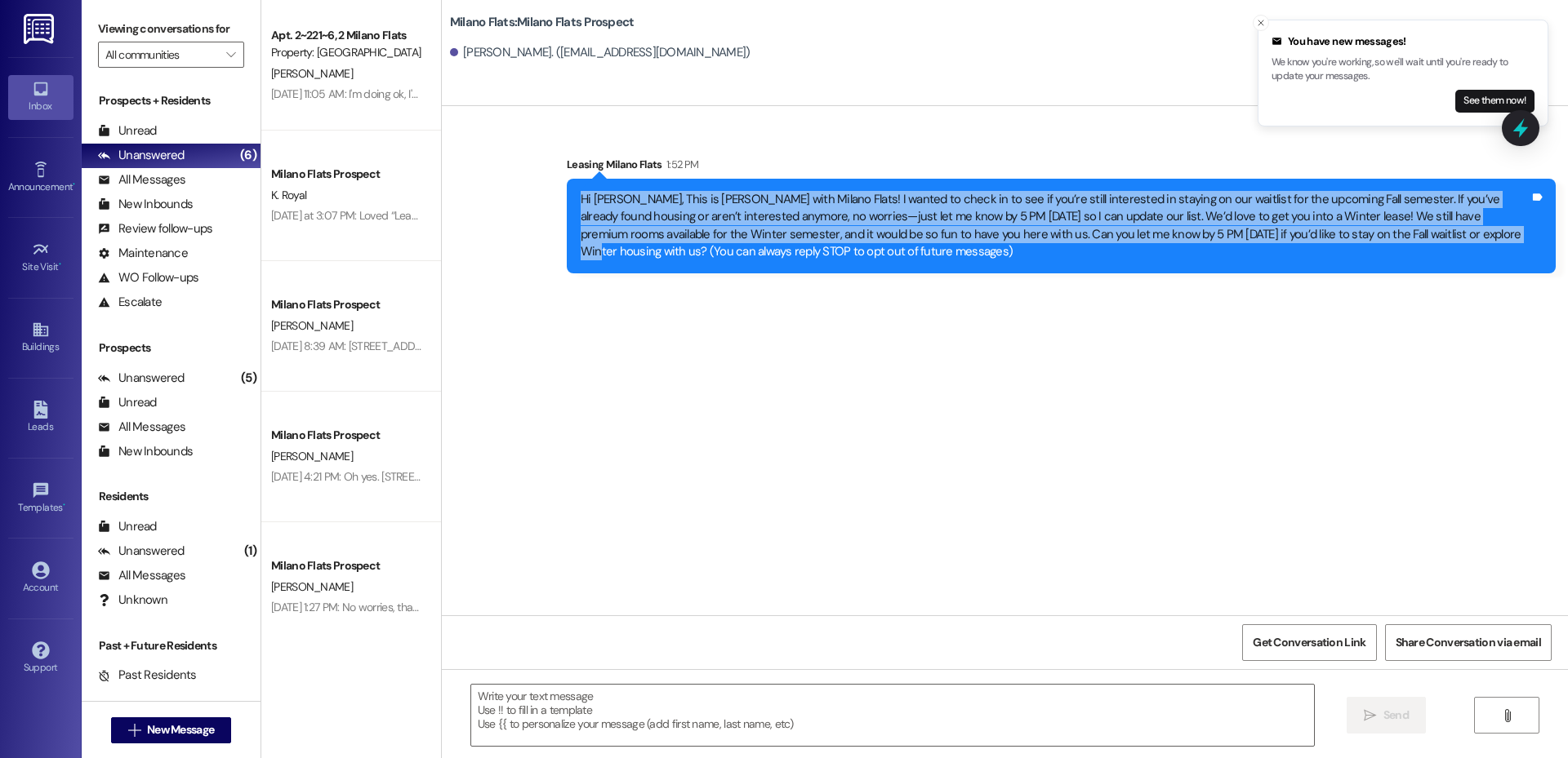
drag, startPoint x: 568, startPoint y: 192, endPoint x: 1409, endPoint y: 240, distance: 842.4
click at [1409, 240] on div "Hi Shuya, This is Liz with Milano Flats! I wanted to check in to see if you’re …" at bounding box center [1055, 226] width 953 height 70
copy div "Hi Shuya, This is Liz with Milano Flats! I wanted to check in to see if you’re …"
click at [32, 428] on div "Leads" at bounding box center [40, 427] width 82 height 16
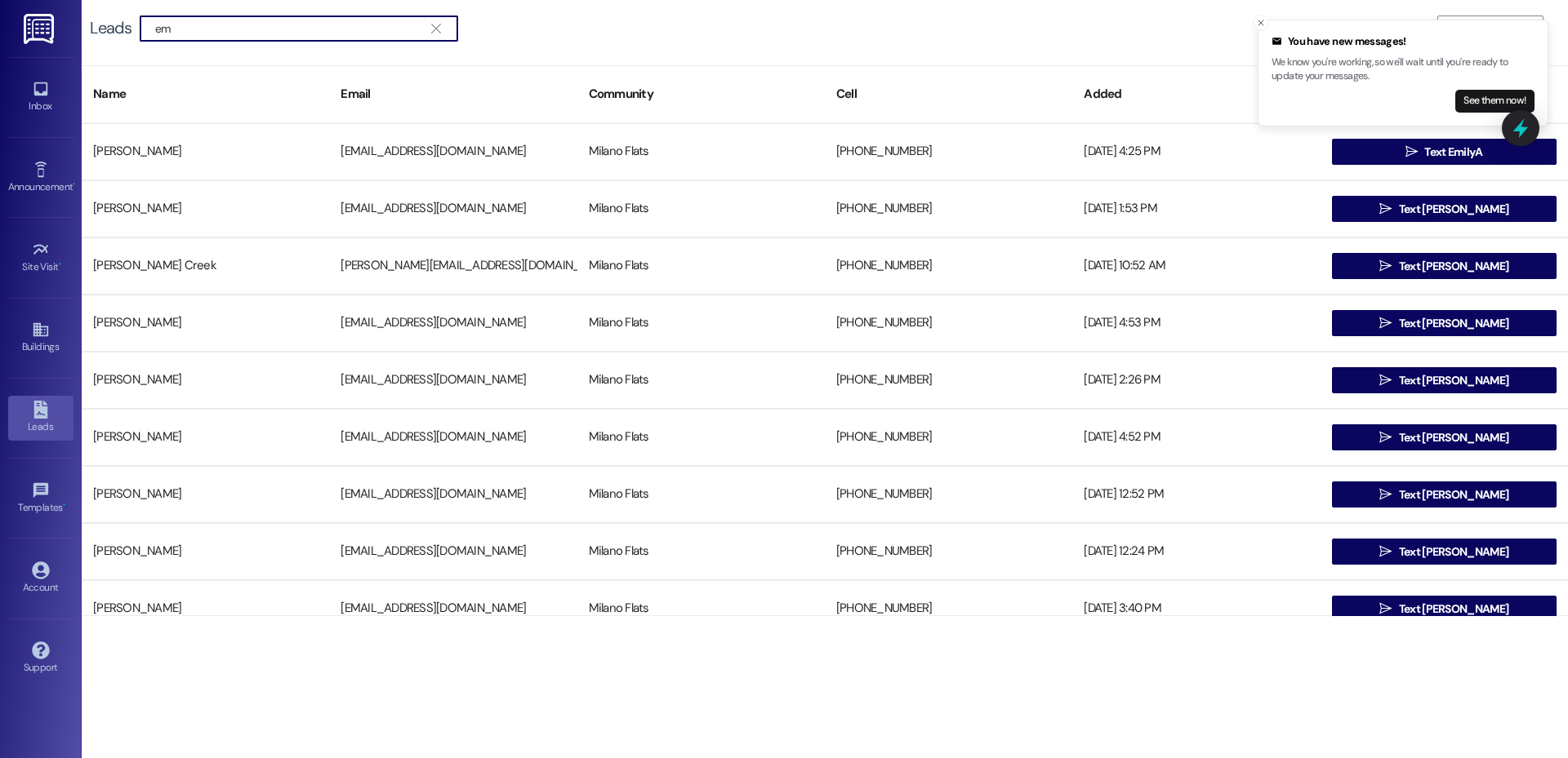
type input "e"
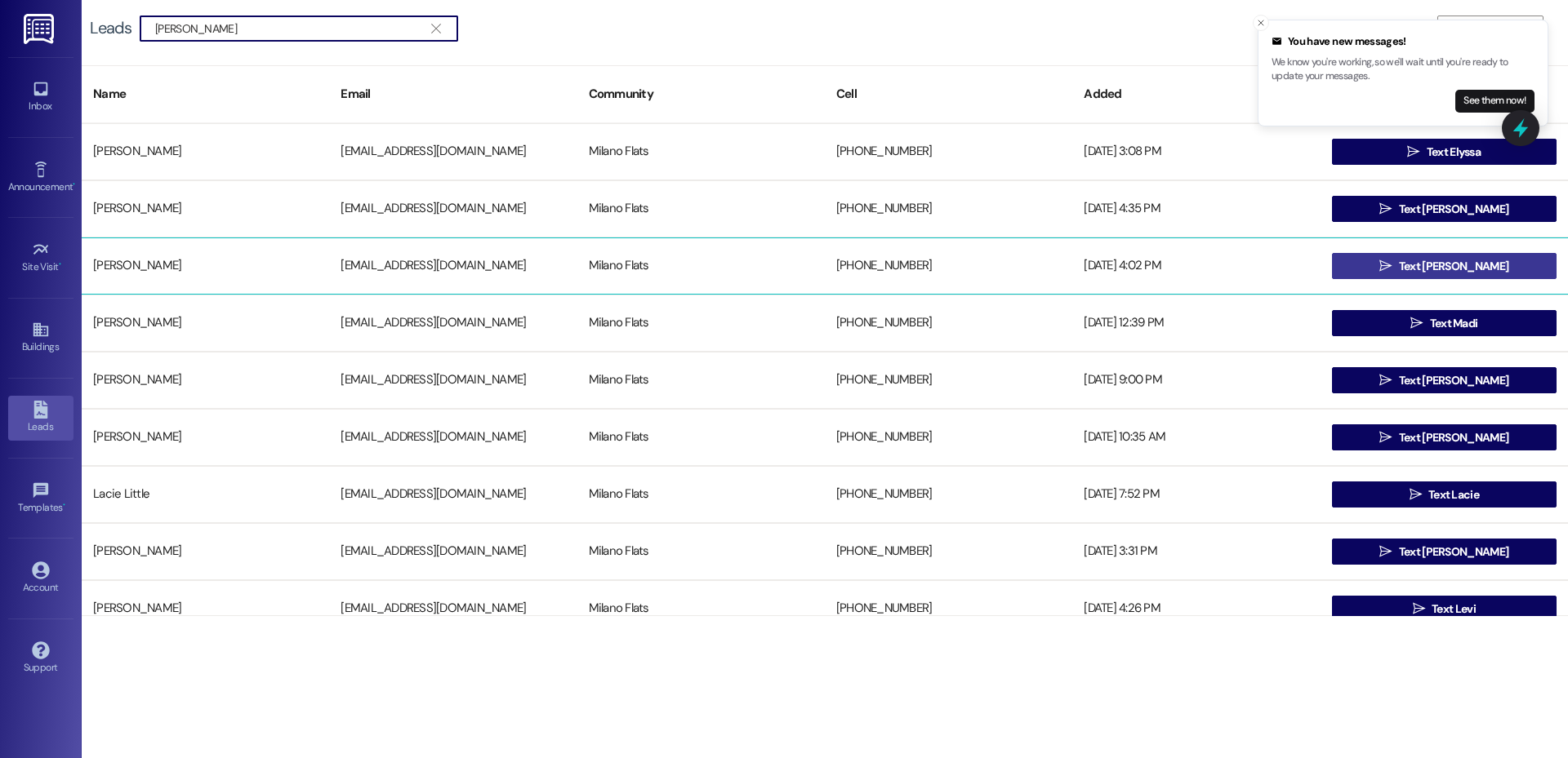
type input "Leavitt"
click at [1355, 258] on button " Text Emily" at bounding box center [1443, 265] width 224 height 27
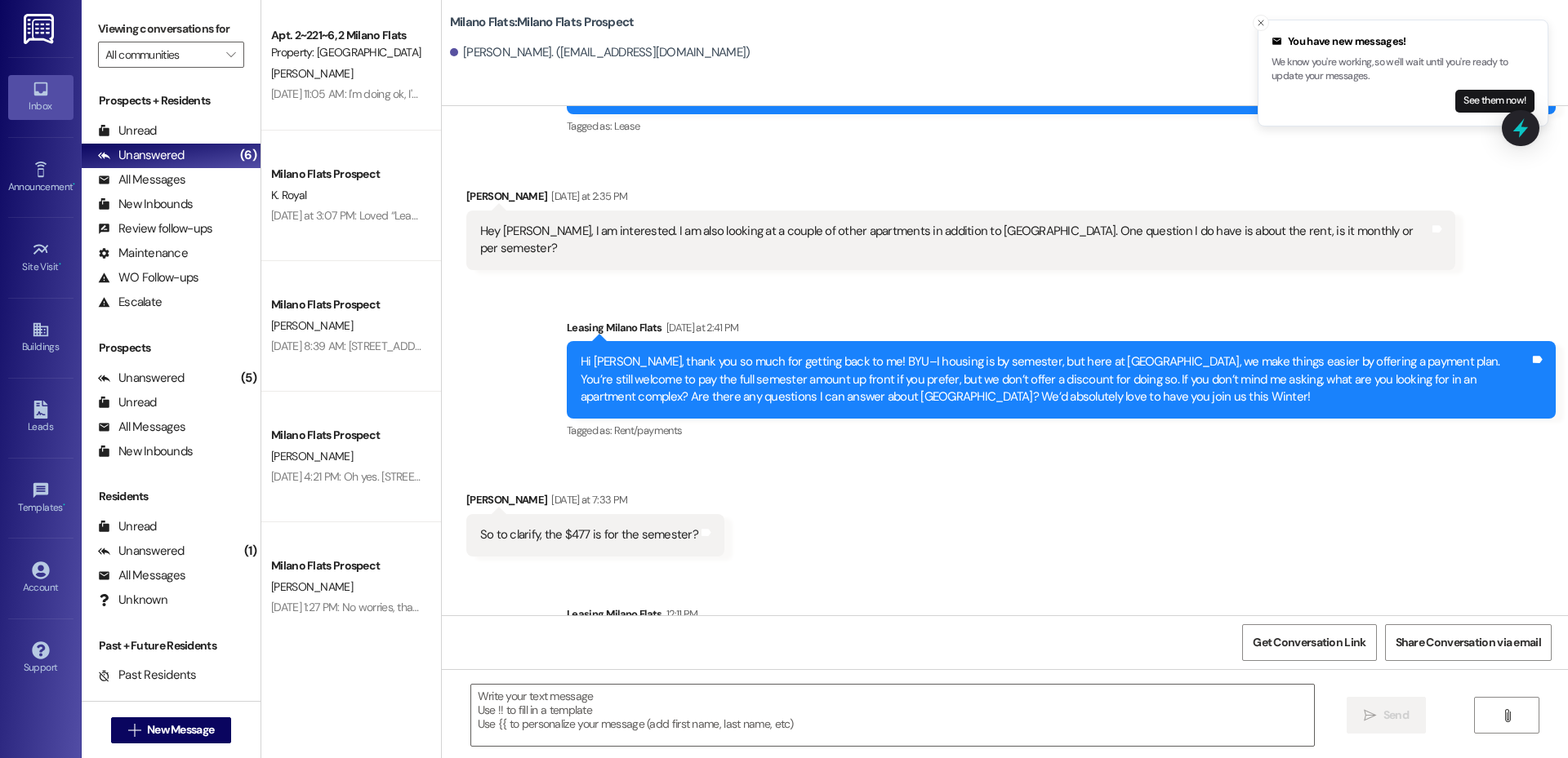
scroll to position [336, 0]
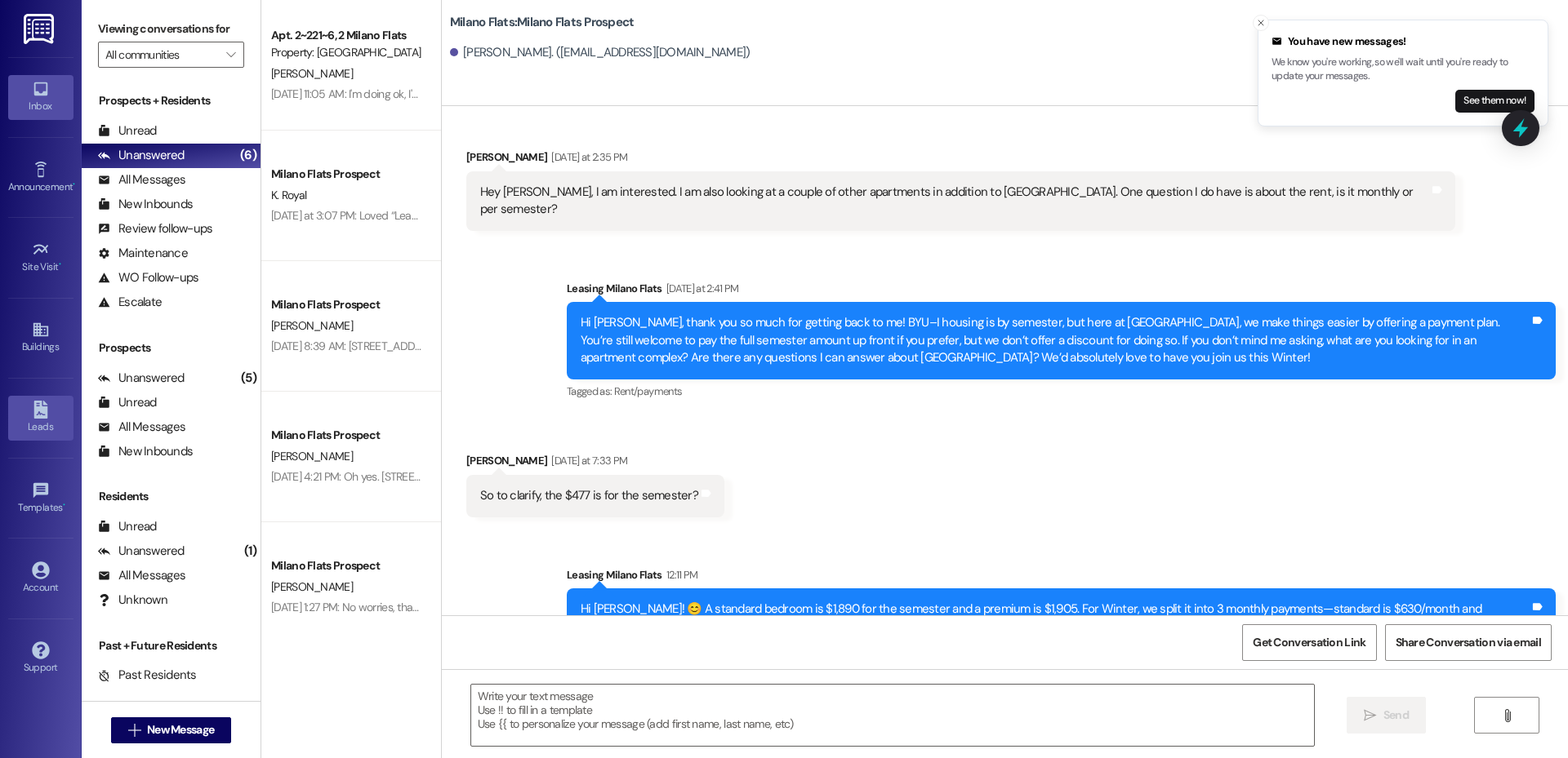
click at [38, 425] on div "Leads" at bounding box center [40, 427] width 82 height 16
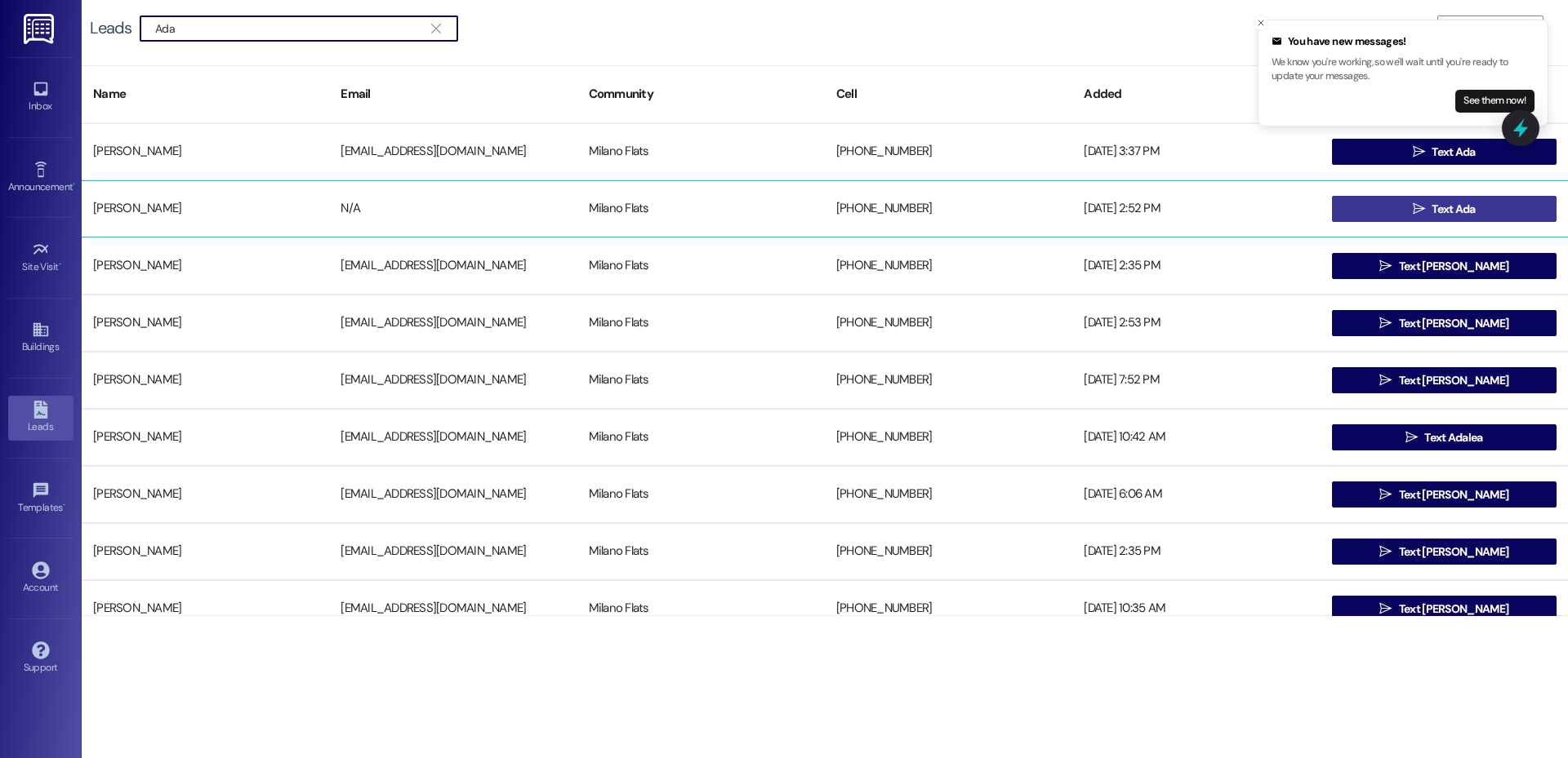
type input "Ada"
click at [1432, 201] on span "Text Ada" at bounding box center [1453, 209] width 43 height 17
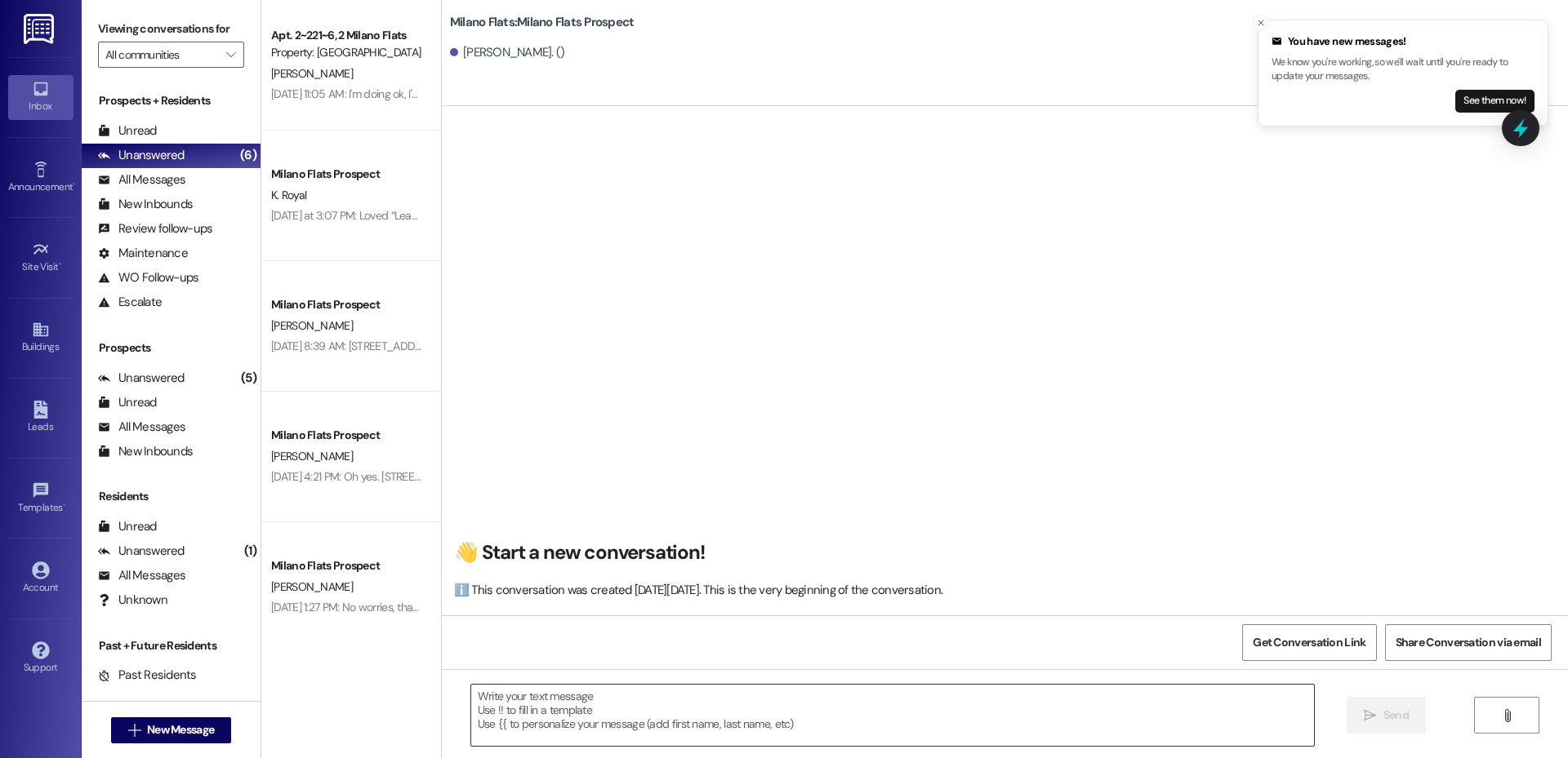
click at [684, 709] on textarea at bounding box center [893, 715] width 843 height 61
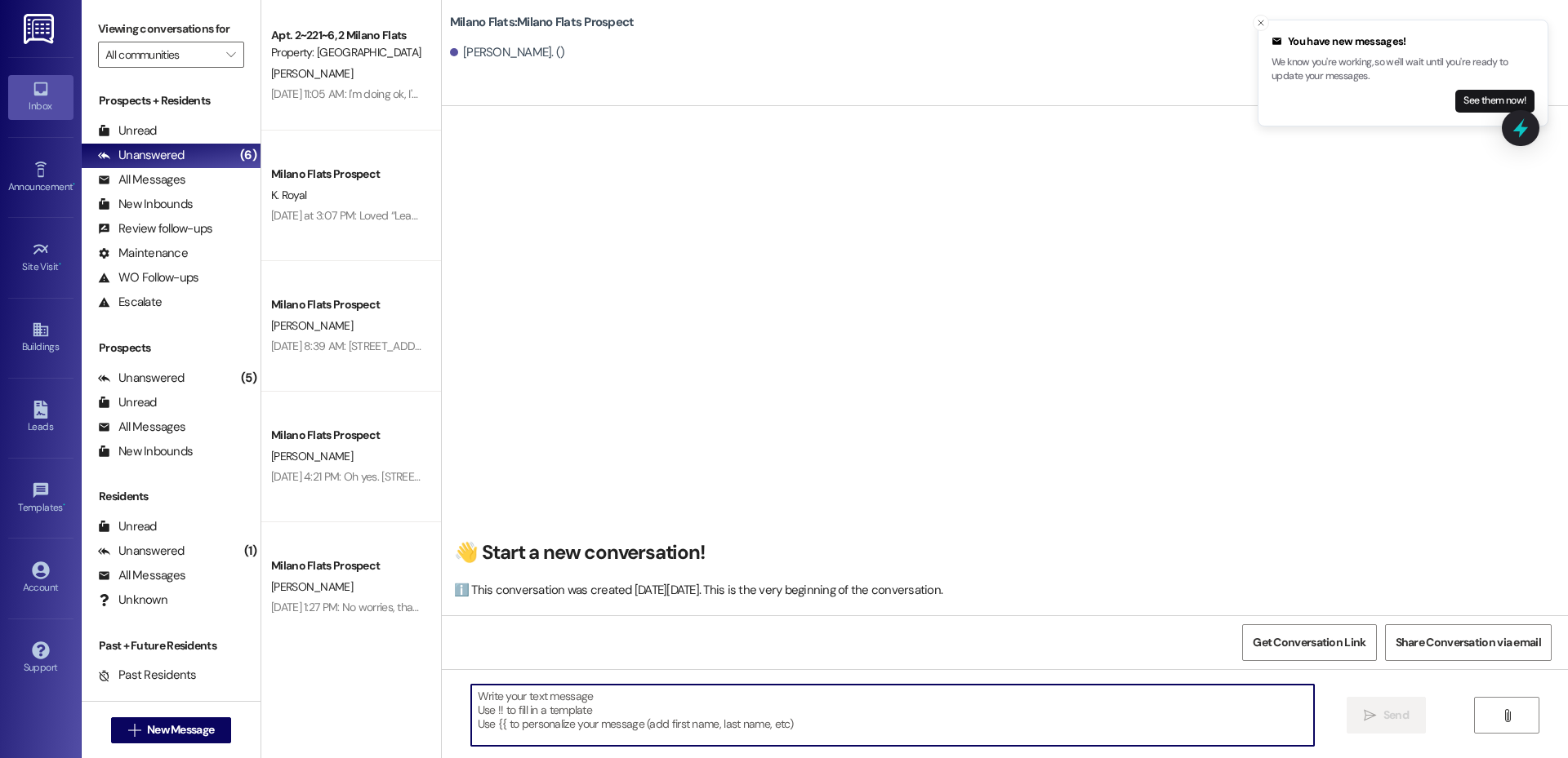
paste textarea "Hi Shuya, This is Liz with Milano Flats! I wanted to check in to see if you’re …"
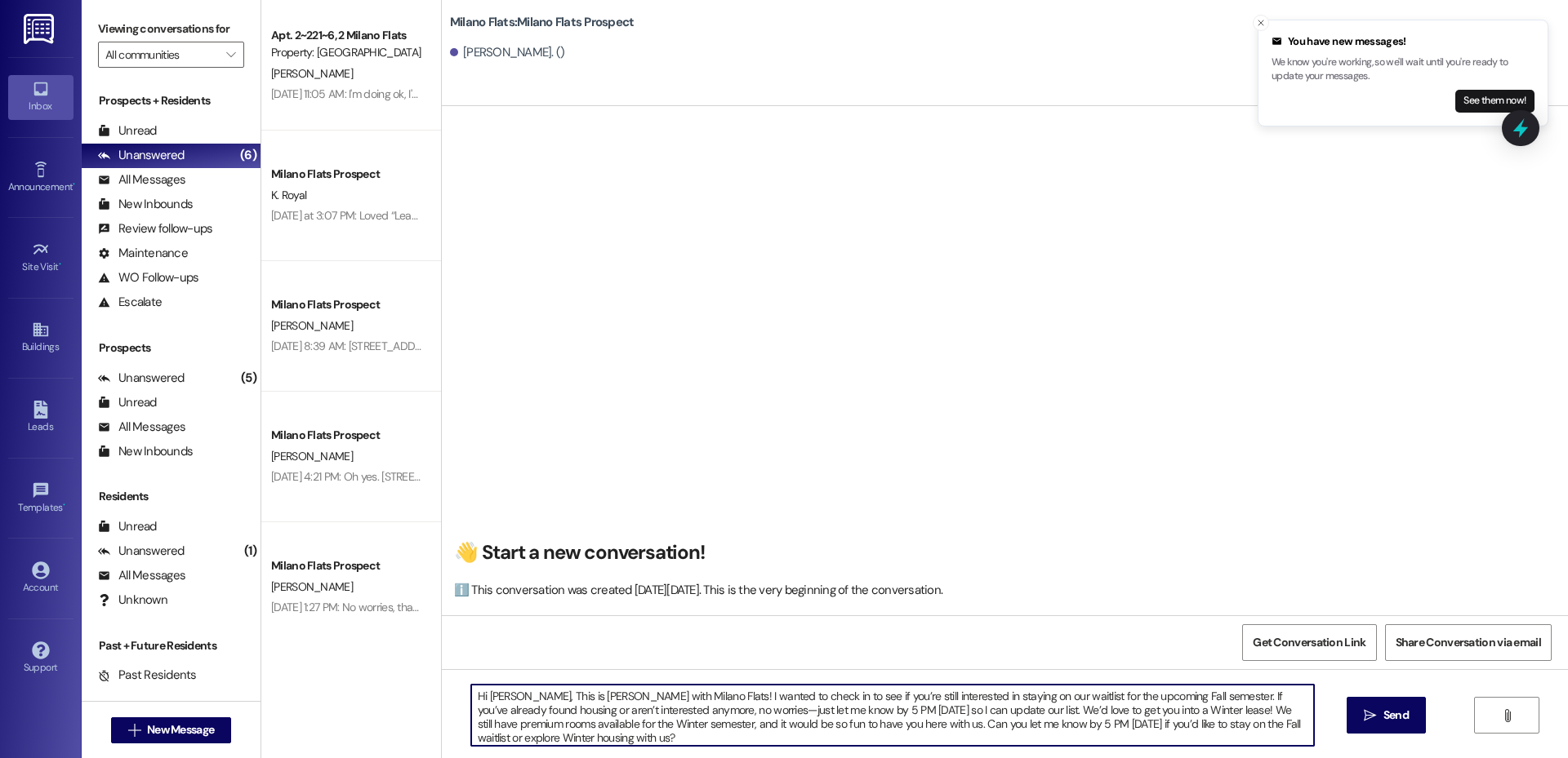
click at [504, 698] on textarea "Hi Shuya, This is Liz with Milano Flats! I wanted to check in to see if you’re …" at bounding box center [893, 715] width 843 height 61
type textarea "Hi Ada, This is Liz with Milano Flats! I wanted to check in to see if you’re st…"
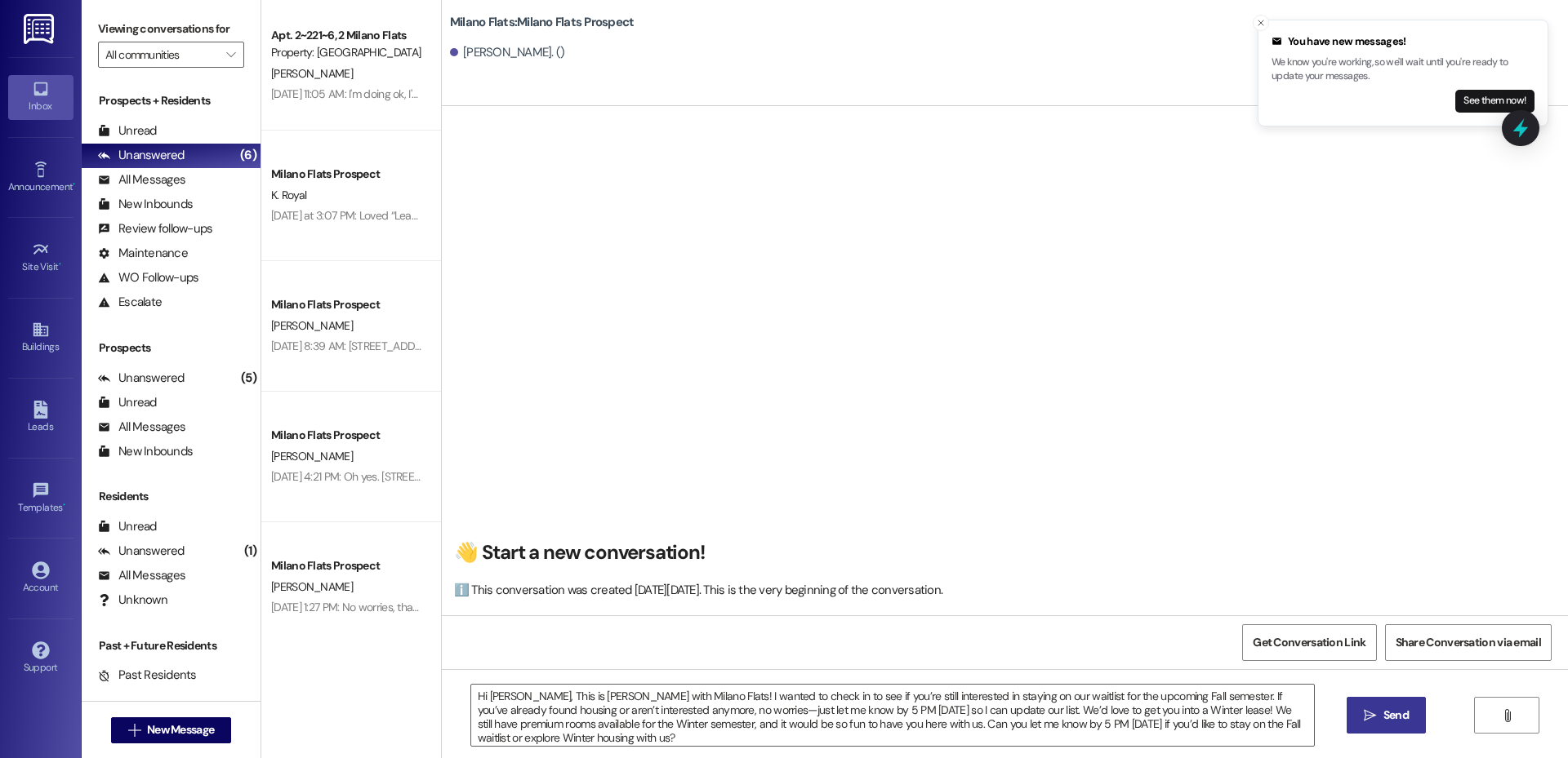
click at [1373, 719] on icon "" at bounding box center [1369, 716] width 12 height 13
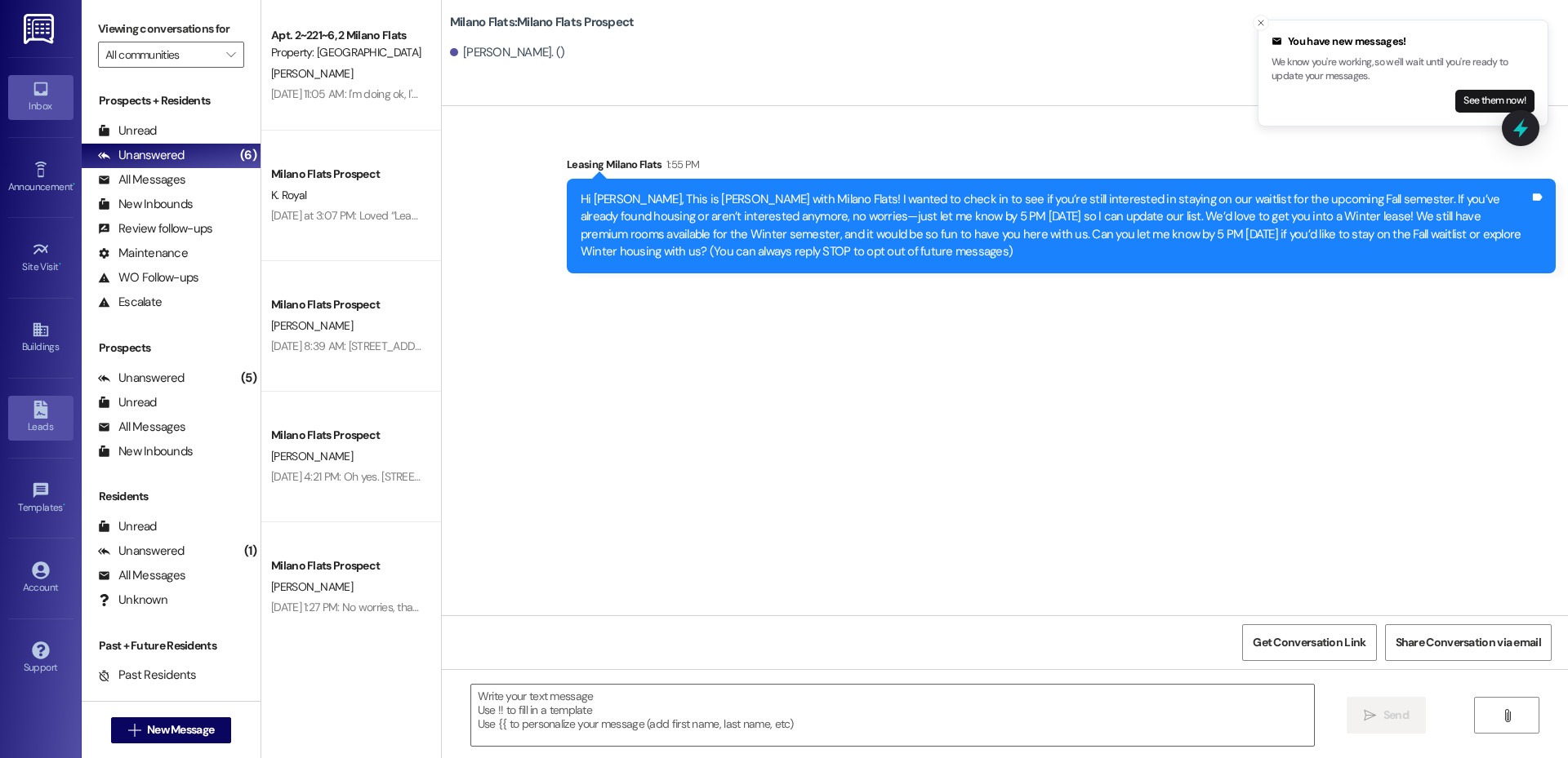
click at [61, 418] on link "Leads" at bounding box center [40, 418] width 65 height 44
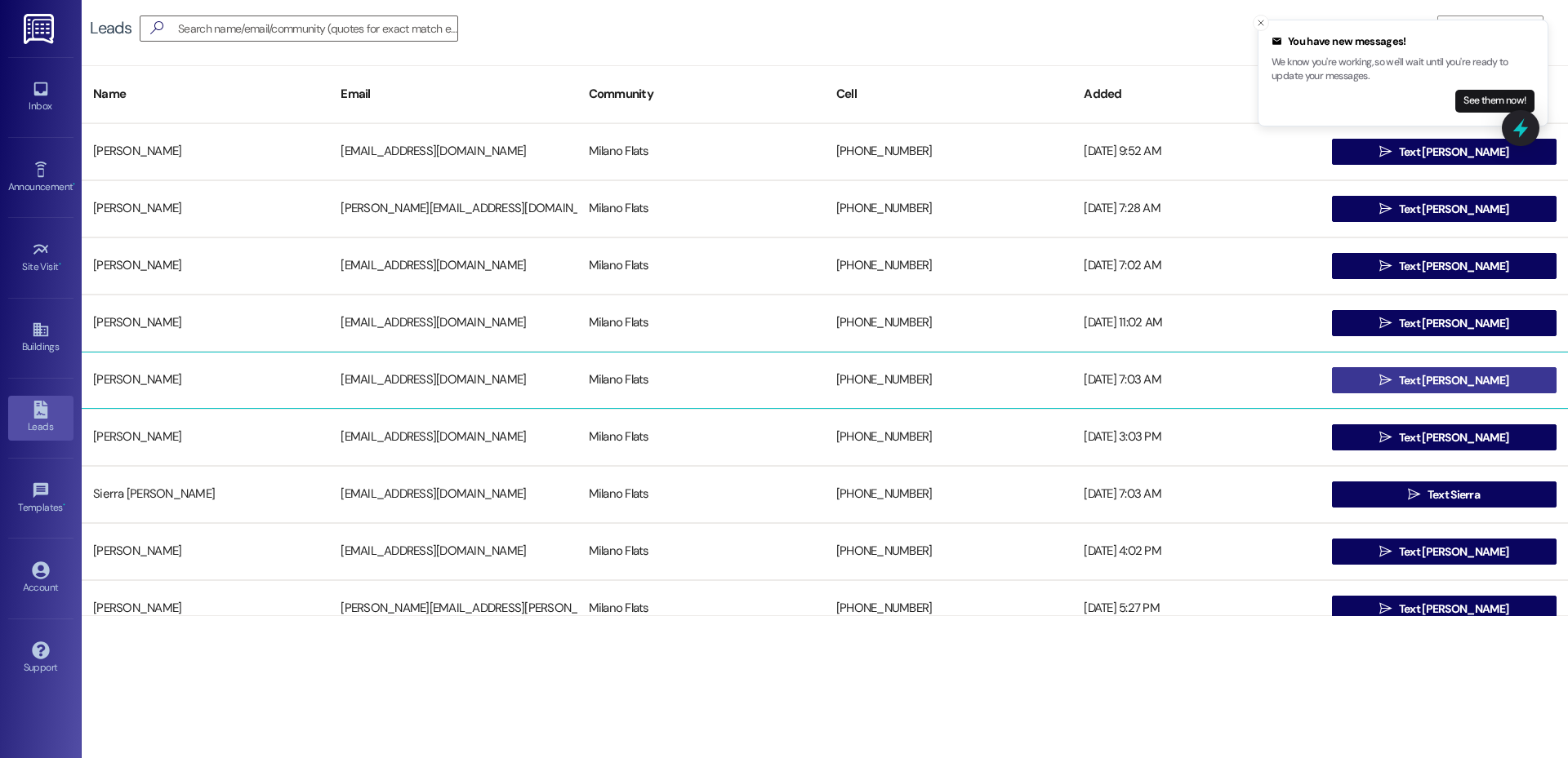
click at [1410, 381] on span " Text Zachary" at bounding box center [1444, 380] width 136 height 25
